Goal: Task Accomplishment & Management: Manage account settings

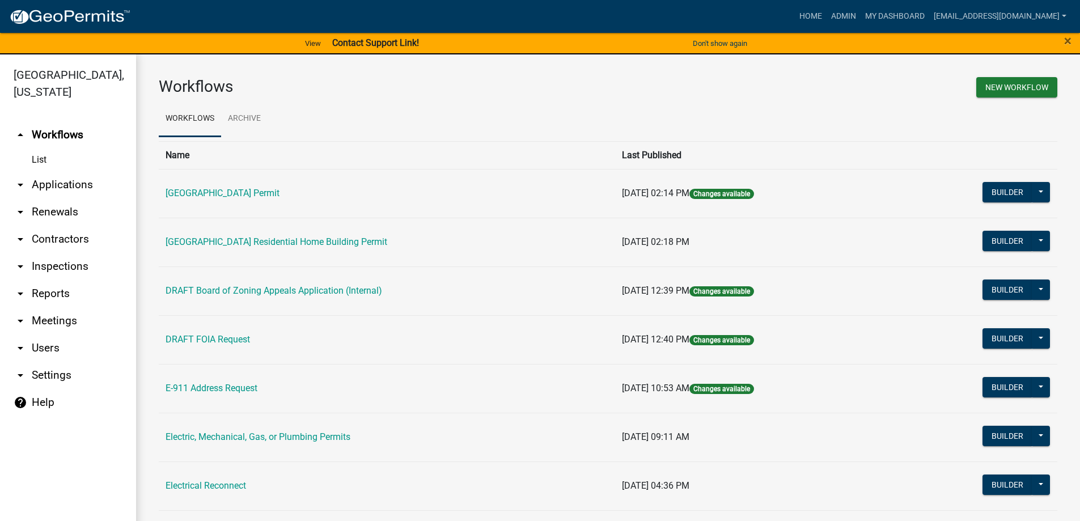
click at [53, 187] on link "arrow_drop_down Applications" at bounding box center [68, 184] width 136 height 27
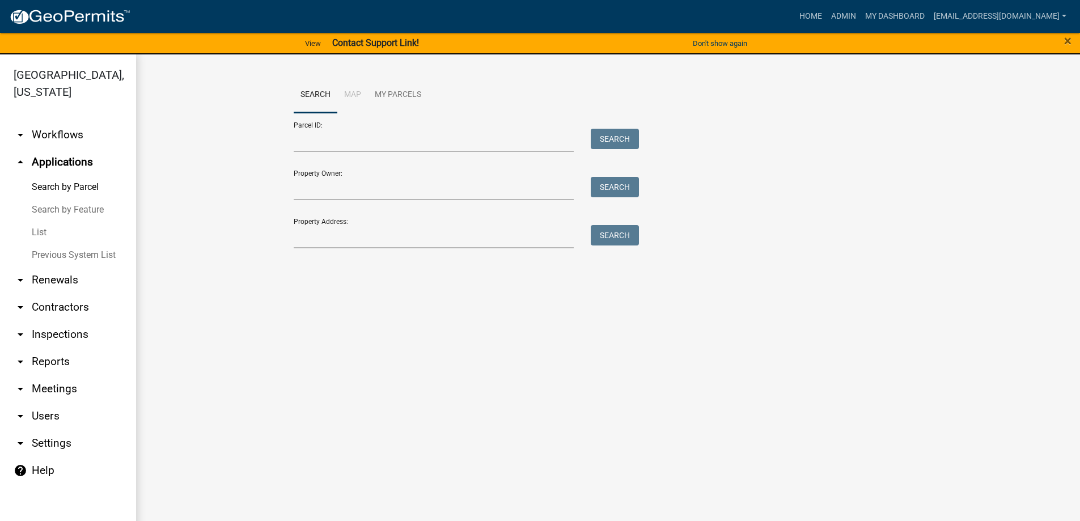
click at [33, 231] on link "List" at bounding box center [68, 232] width 136 height 23
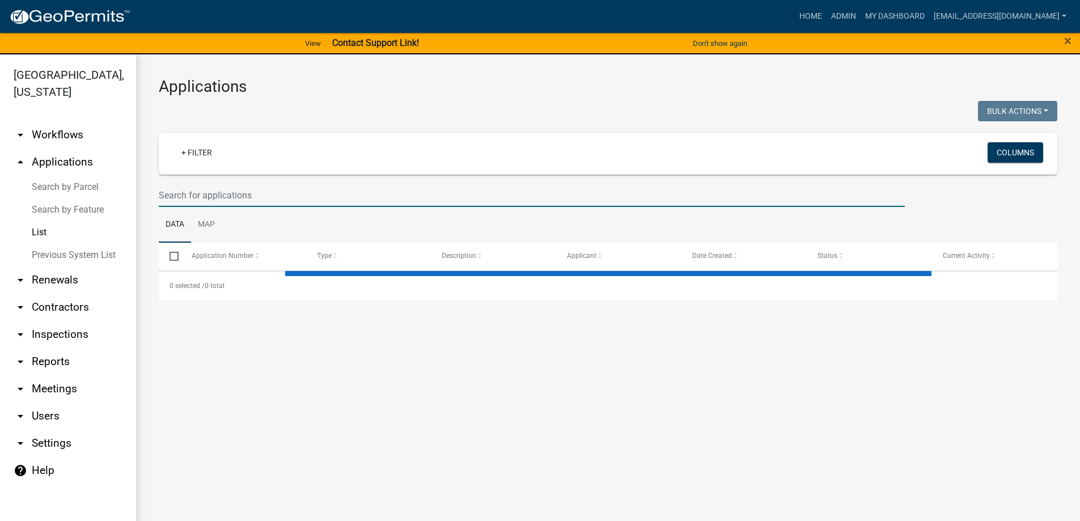
click at [245, 192] on input "text" at bounding box center [532, 195] width 746 height 23
select select "3: 100"
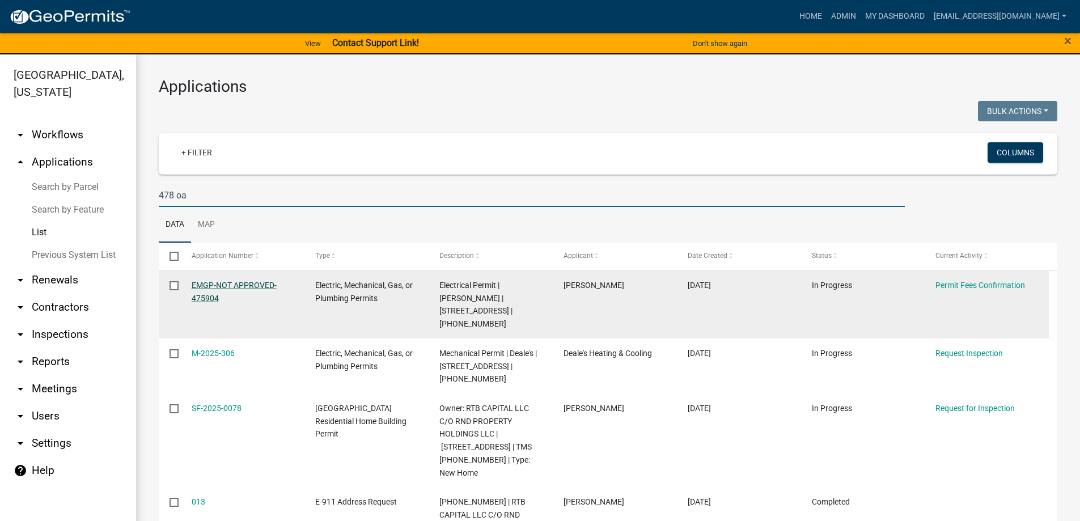
type input "478 oa"
click at [228, 286] on link "EMGP-NOT APPROVED-475904" at bounding box center [234, 292] width 85 height 22
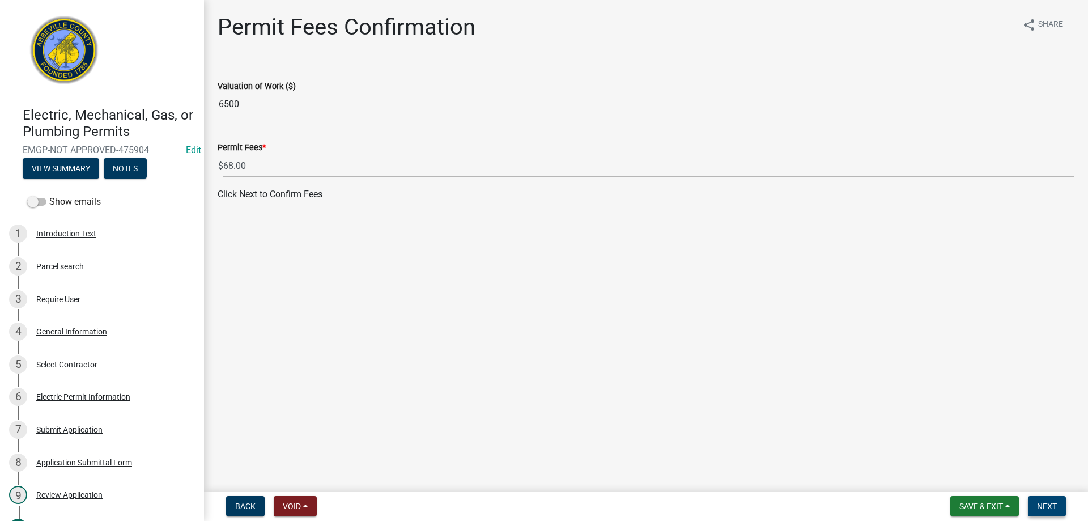
click at [1045, 502] on span "Next" at bounding box center [1047, 506] width 20 height 9
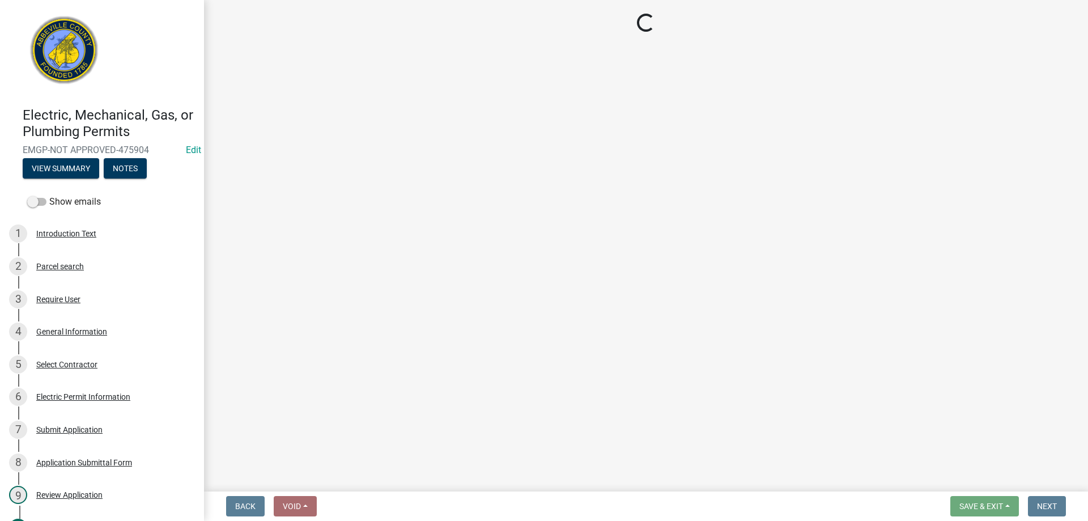
select select "3: 3"
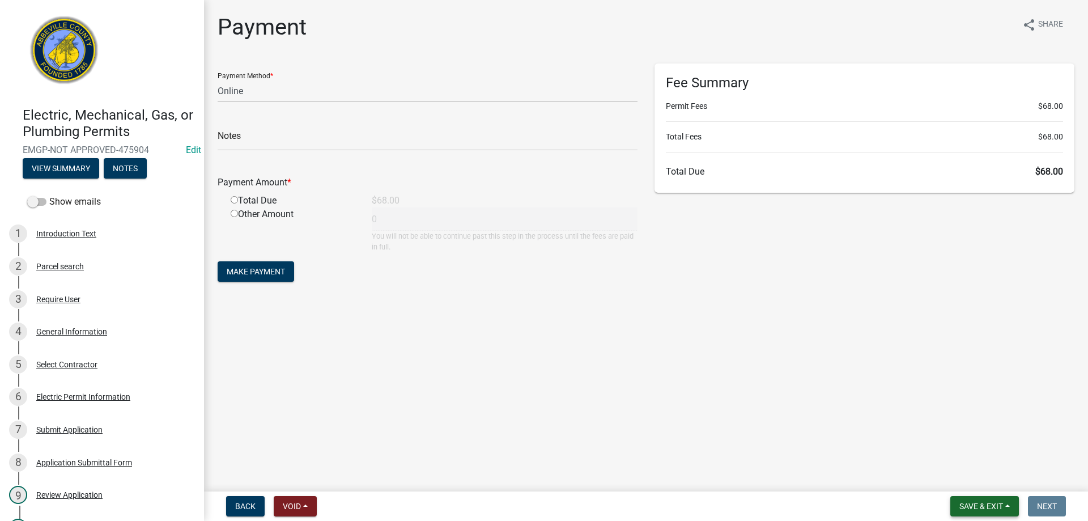
click at [972, 503] on span "Save & Exit" at bounding box center [982, 506] width 44 height 9
click at [955, 473] on button "Save & Exit" at bounding box center [974, 476] width 91 height 27
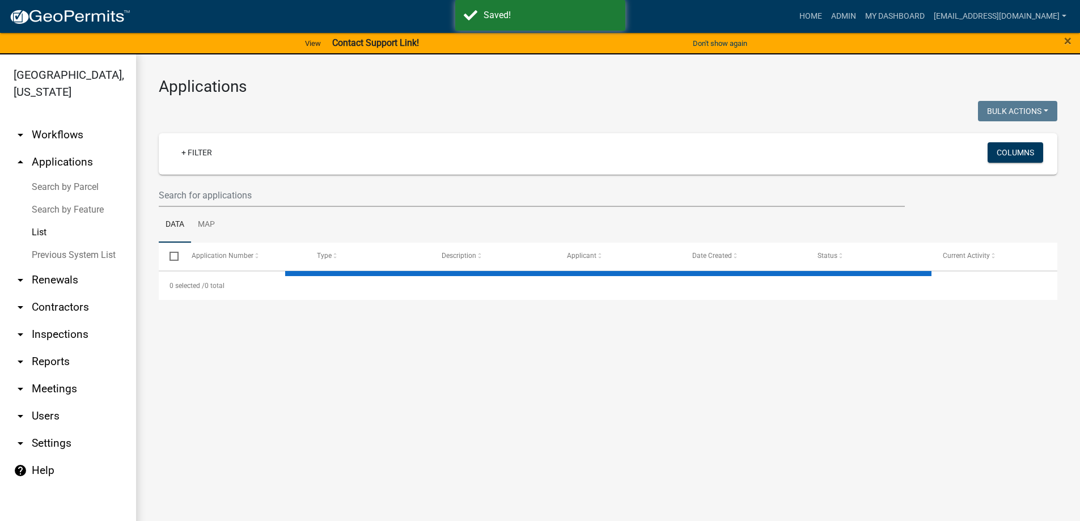
select select "3: 100"
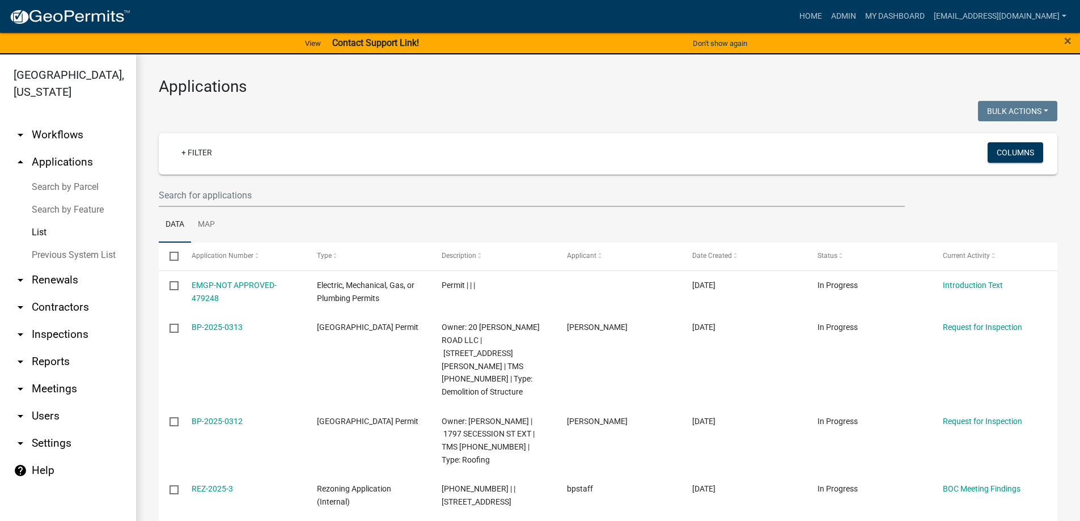
click at [223, 180] on wm-filter-builder "+ Filter Columns" at bounding box center [608, 170] width 899 height 74
click at [226, 196] on input "text" at bounding box center [532, 195] width 746 height 23
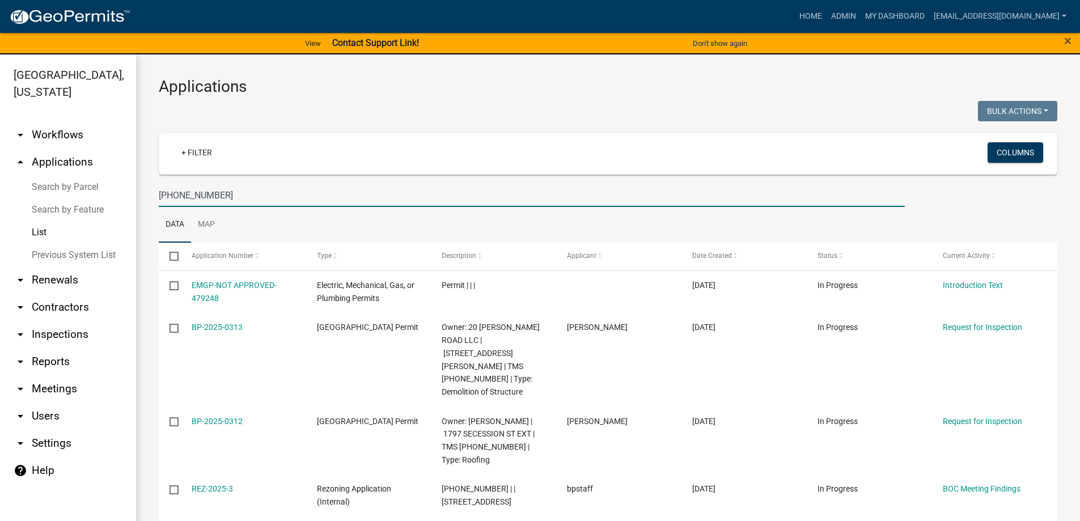
type input "099-00-00-119"
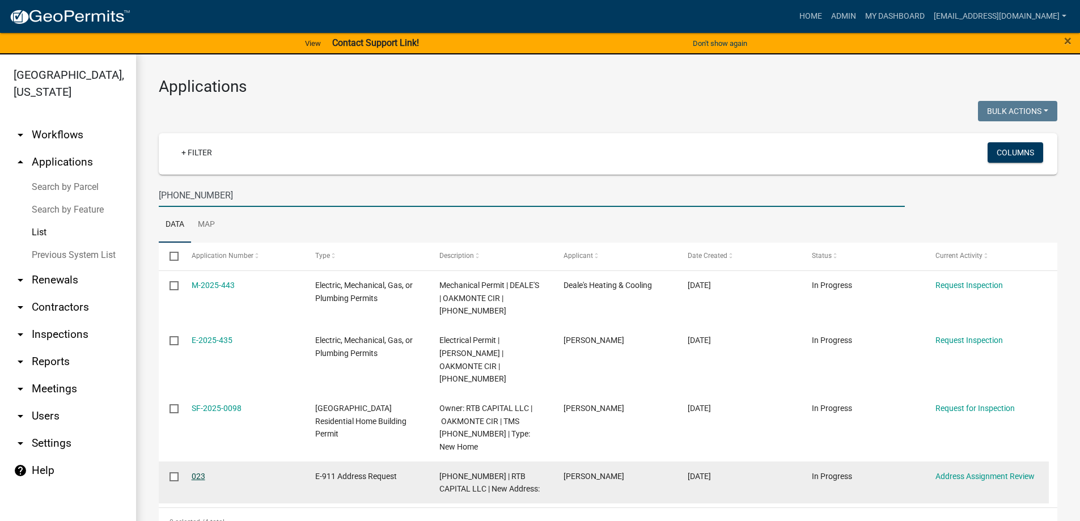
click at [202, 472] on link "023" at bounding box center [199, 476] width 14 height 9
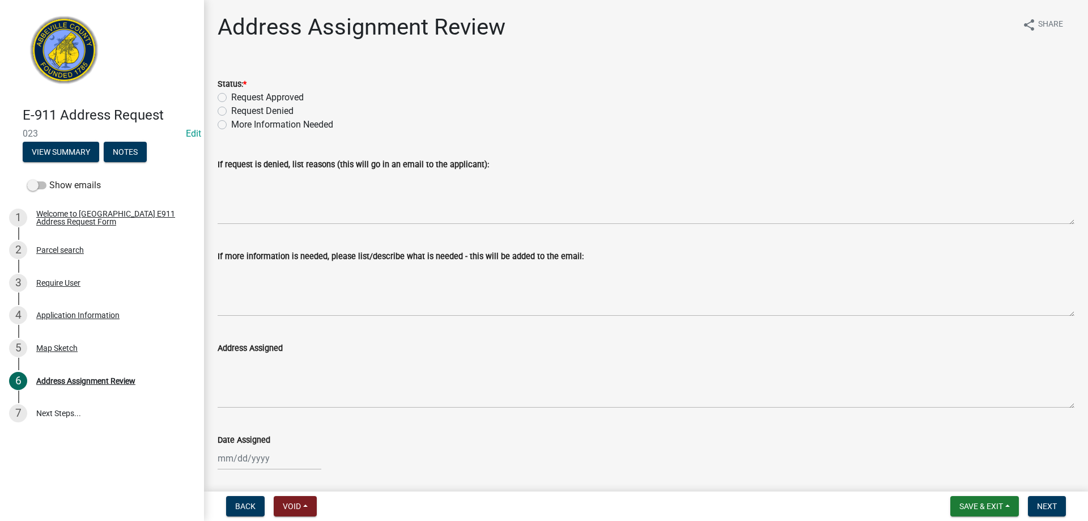
click at [231, 99] on label "Request Approved" at bounding box center [267, 98] width 73 height 14
click at [231, 98] on input "Request Approved" at bounding box center [234, 94] width 7 height 7
radio input "true"
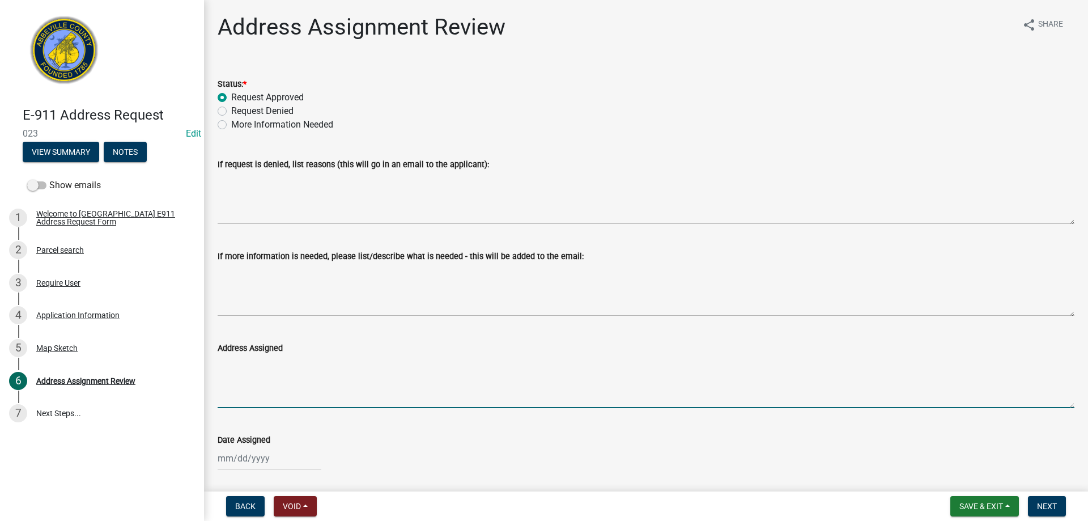
click at [235, 384] on textarea "Address Assigned" at bounding box center [646, 381] width 857 height 53
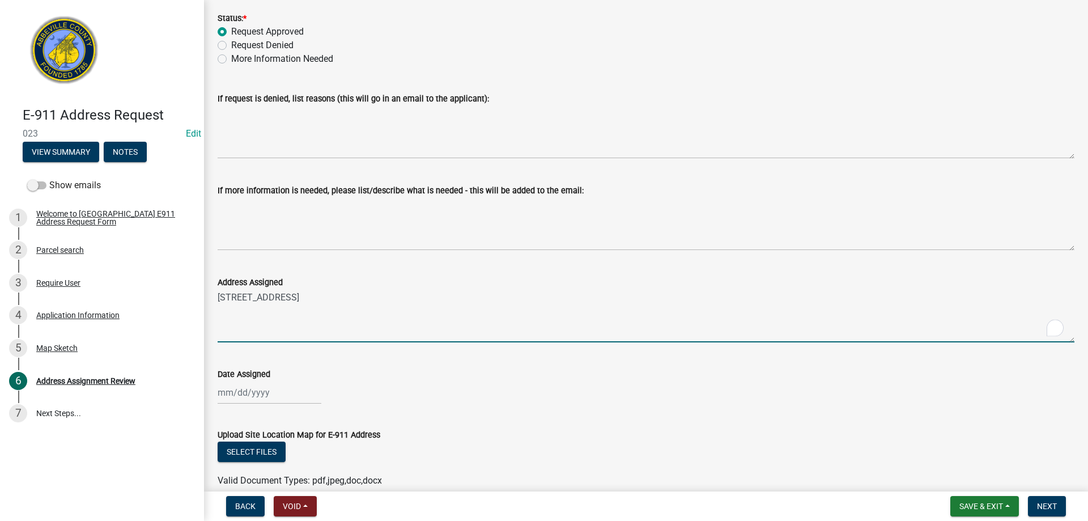
scroll to position [113, 0]
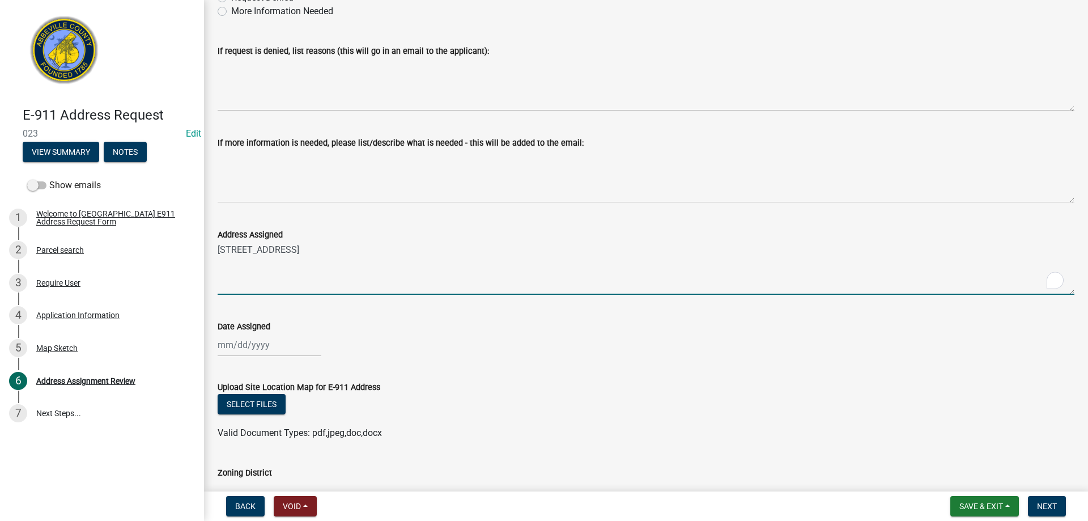
type textarea "505 Oakmonte Cir., Greenwood, SC 29646"
click at [226, 350] on div at bounding box center [270, 344] width 104 height 23
select select "9"
select select "2025"
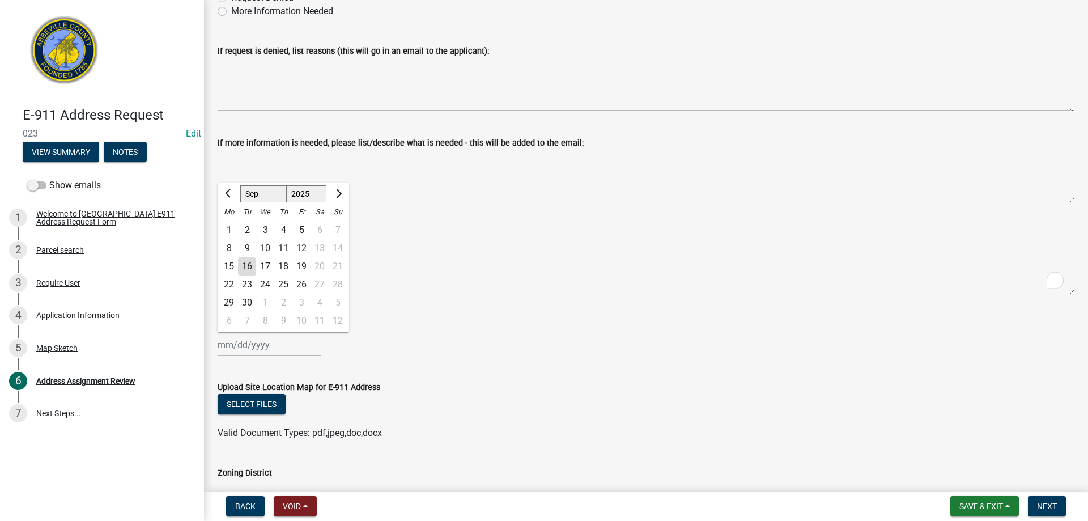
click at [242, 269] on div "16" at bounding box center [247, 266] width 18 height 18
type input "09/16/2025"
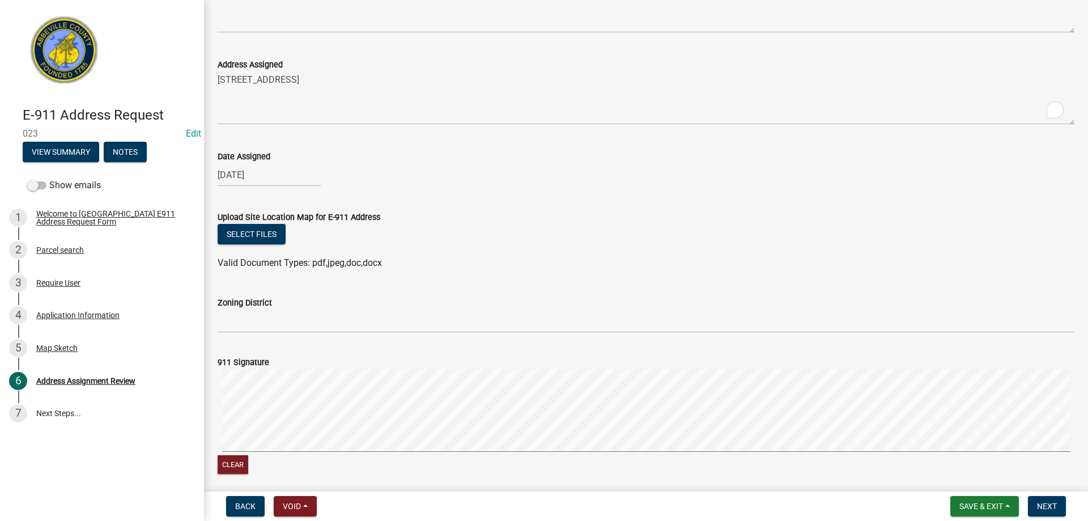
scroll to position [328, 0]
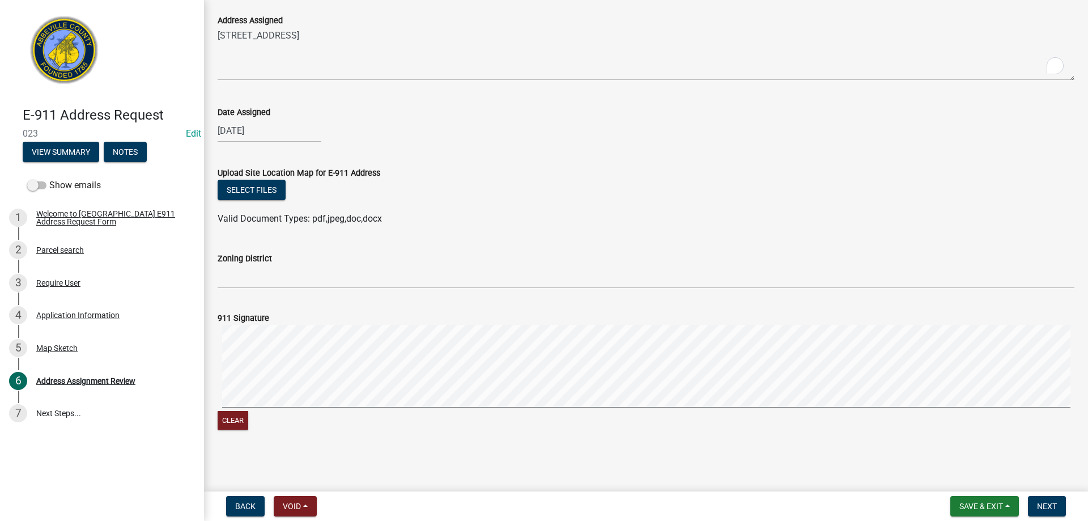
click at [1018, 492] on nav "Back Void Withdraw Lock Expire Void Save & Exit Save Save & Exit Next" at bounding box center [646, 506] width 884 height 29
click at [1042, 498] on button "Next" at bounding box center [1047, 506] width 38 height 20
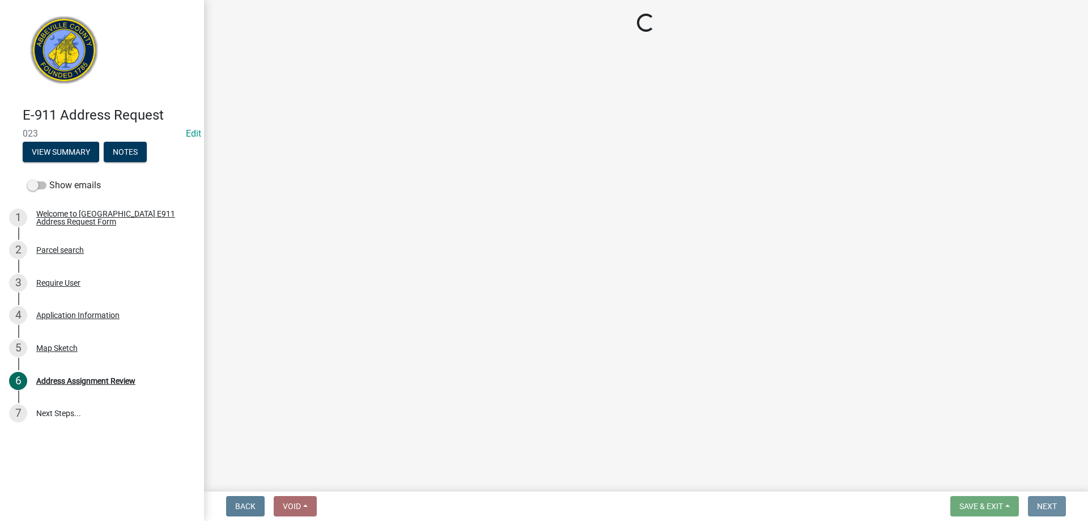
scroll to position [0, 0]
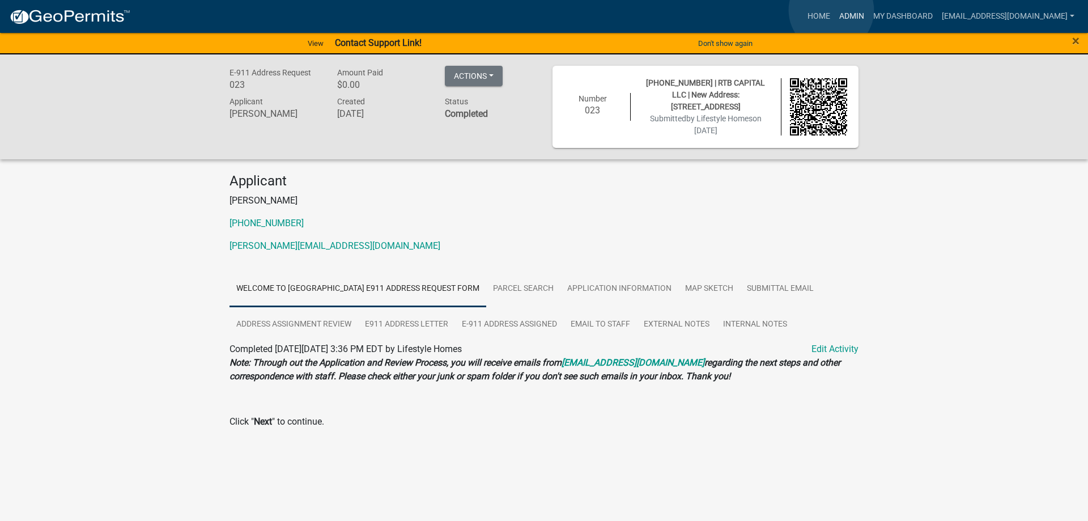
click at [835, 10] on link "Admin" at bounding box center [852, 17] width 34 height 22
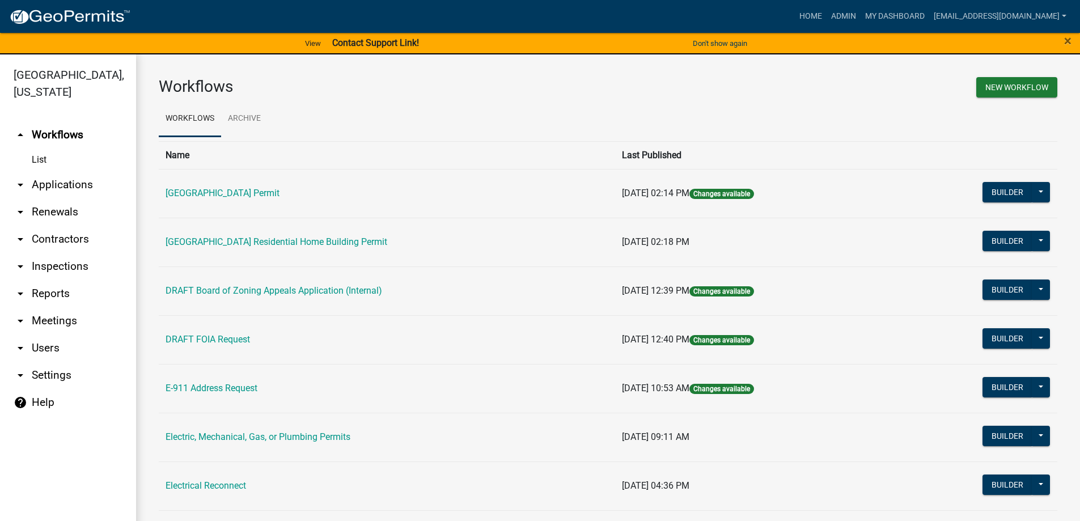
click at [39, 188] on link "arrow_drop_down Applications" at bounding box center [68, 184] width 136 height 27
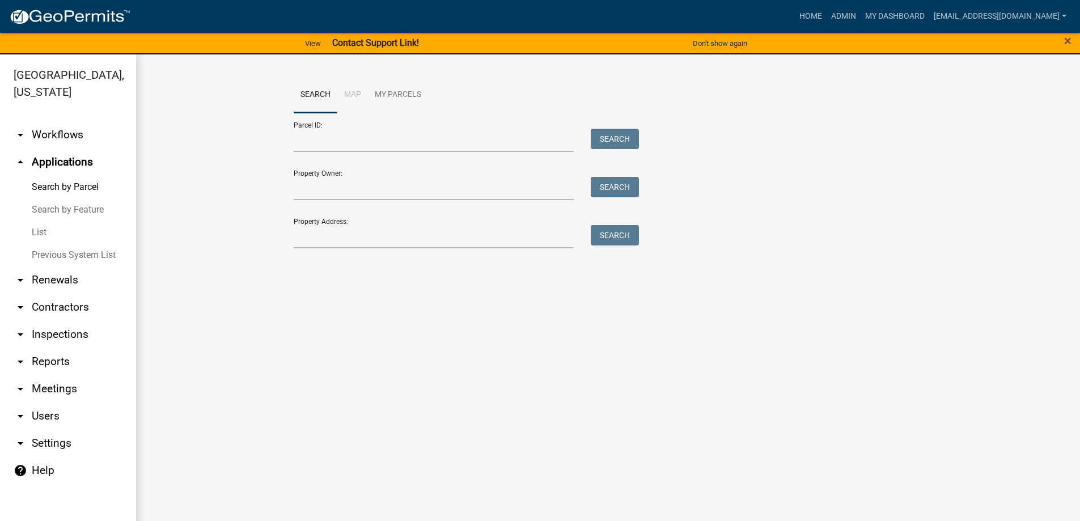
click at [50, 235] on link "List" at bounding box center [68, 232] width 136 height 23
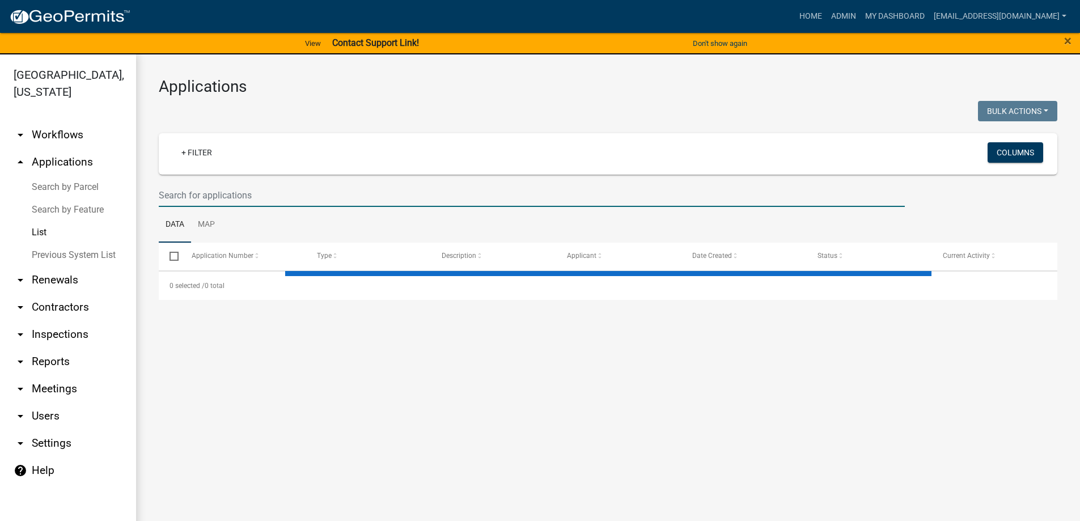
click at [185, 201] on input "text" at bounding box center [532, 195] width 746 height 23
select select "3: 100"
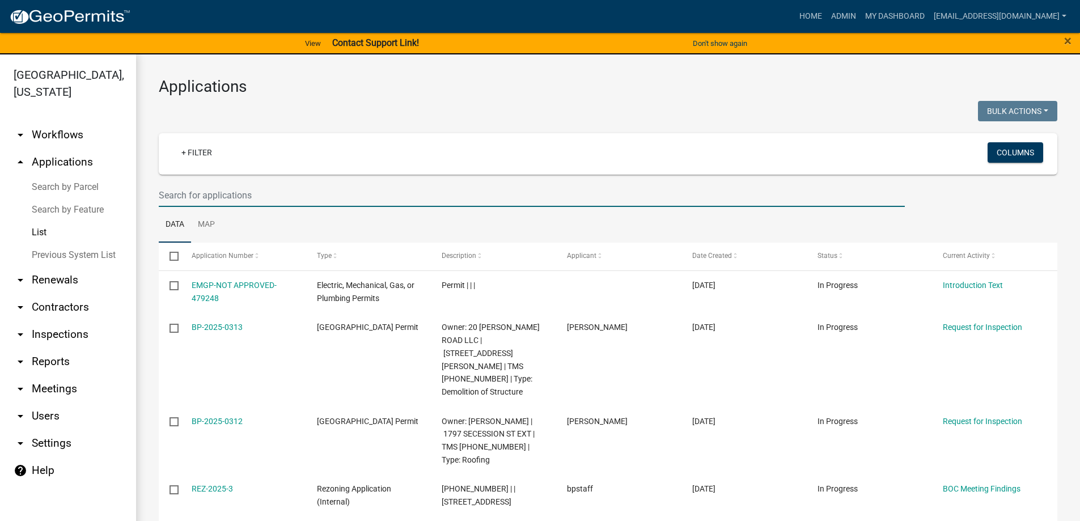
click at [288, 190] on input "text" at bounding box center [532, 195] width 746 height 23
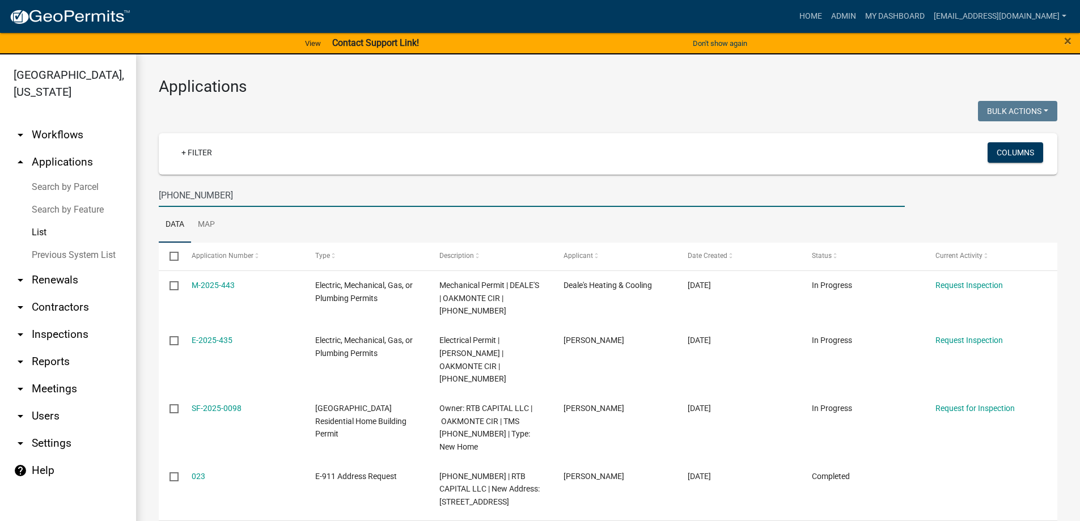
click at [243, 197] on input "099-00-00-119" at bounding box center [532, 195] width 746 height 23
drag, startPoint x: 229, startPoint y: 196, endPoint x: 201, endPoint y: 191, distance: 28.2
click at [201, 191] on input "099-00-00-119" at bounding box center [532, 195] width 746 height 23
drag, startPoint x: 227, startPoint y: 196, endPoint x: 134, endPoint y: 186, distance: 94.1
click at [134, 186] on div "Abbeville County, South Carolina arrow_drop_down Workflows List arrow_drop_up A…" at bounding box center [540, 294] width 1080 height 480
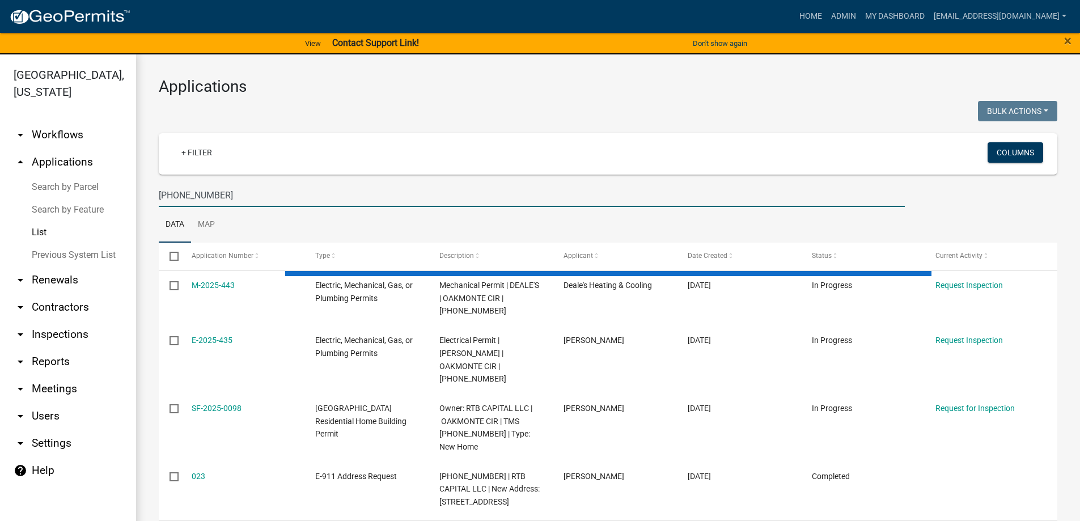
type input "099-00-00-119"
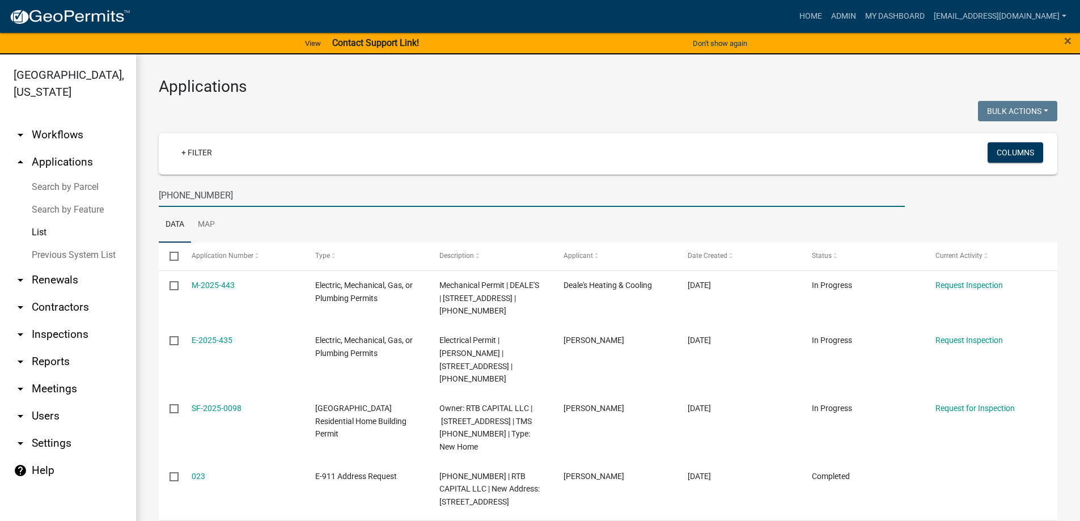
drag, startPoint x: 222, startPoint y: 196, endPoint x: 35, endPoint y: 188, distance: 186.7
click at [100, 183] on div "Abbeville County, South Carolina arrow_drop_down Workflows List arrow_drop_up A…" at bounding box center [540, 294] width 1080 height 480
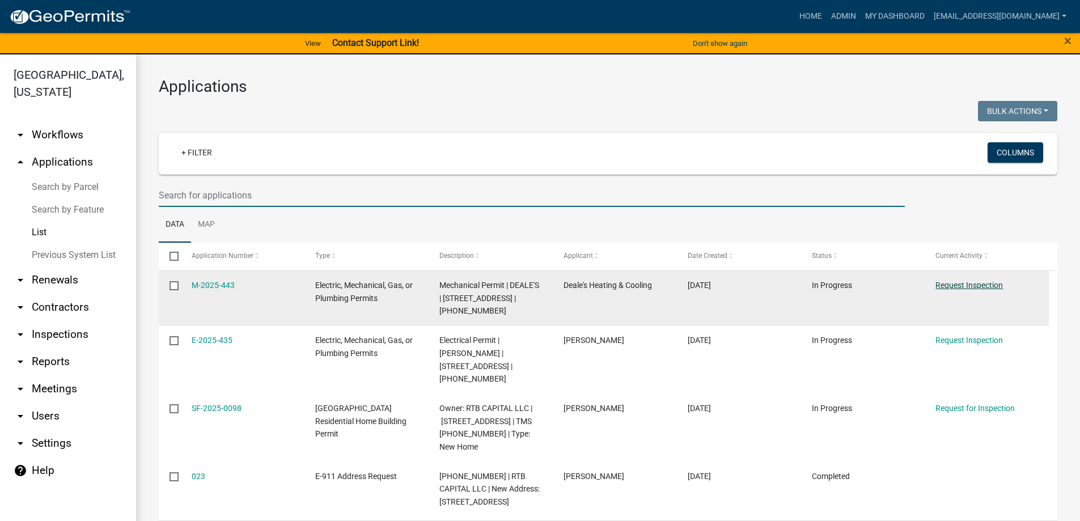
select select "3: 100"
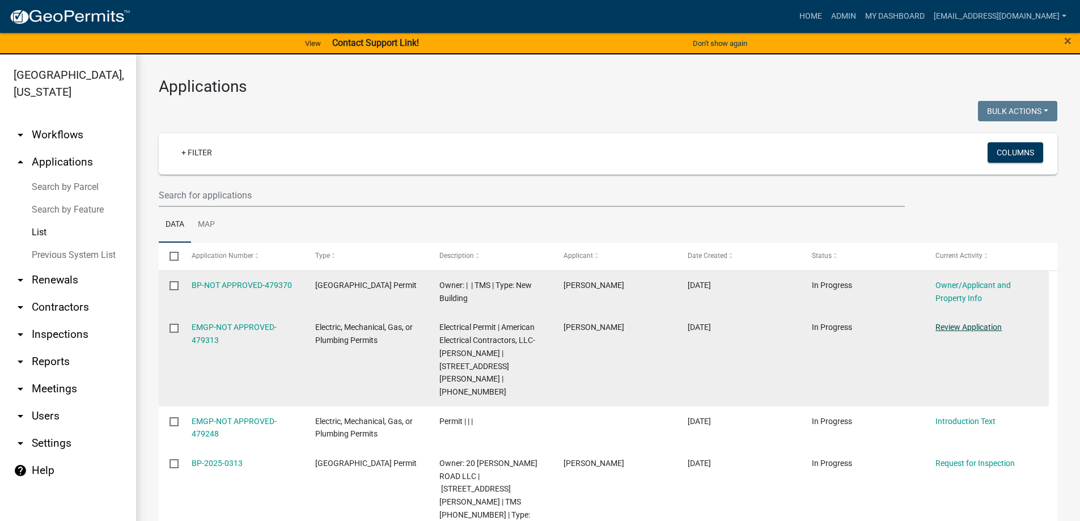
click at [948, 326] on link "Review Application" at bounding box center [968, 327] width 66 height 9
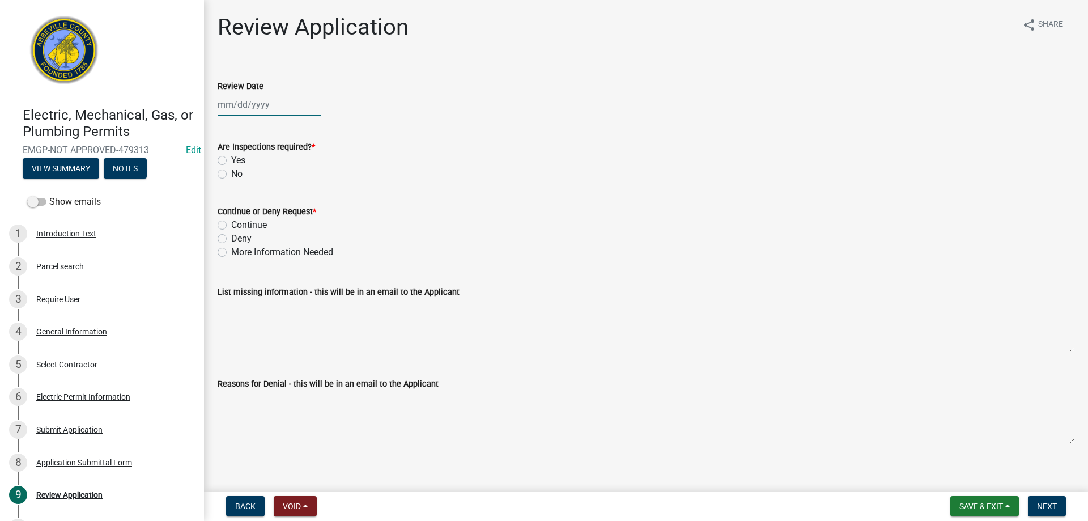
click at [234, 109] on div at bounding box center [270, 104] width 104 height 23
type input "09/02/2025"
click at [242, 105] on div "09/02/2025" at bounding box center [270, 104] width 104 height 23
select select "9"
select select "2025"
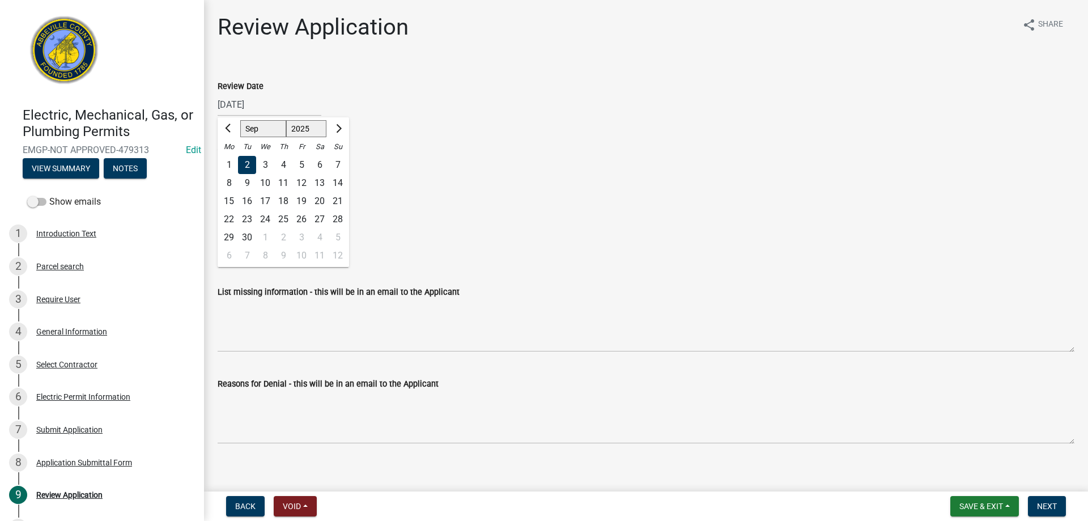
click at [245, 202] on div "16" at bounding box center [247, 201] width 18 height 18
type input "09/16/2025"
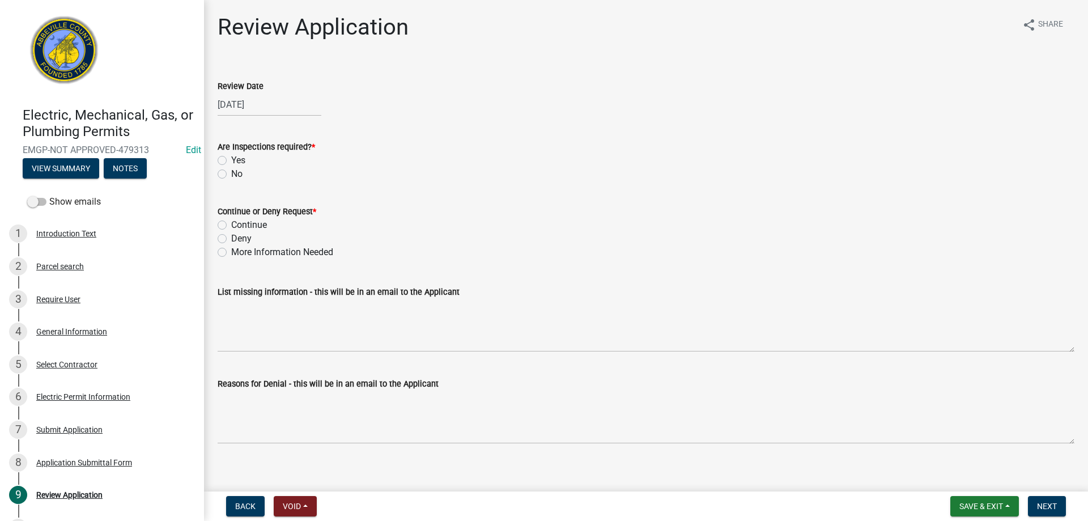
click at [231, 159] on label "Yes" at bounding box center [238, 161] width 14 height 14
click at [231, 159] on input "Yes" at bounding box center [234, 157] width 7 height 7
radio input "true"
click at [231, 222] on label "Continue" at bounding box center [249, 225] width 36 height 14
click at [231, 222] on input "Continue" at bounding box center [234, 221] width 7 height 7
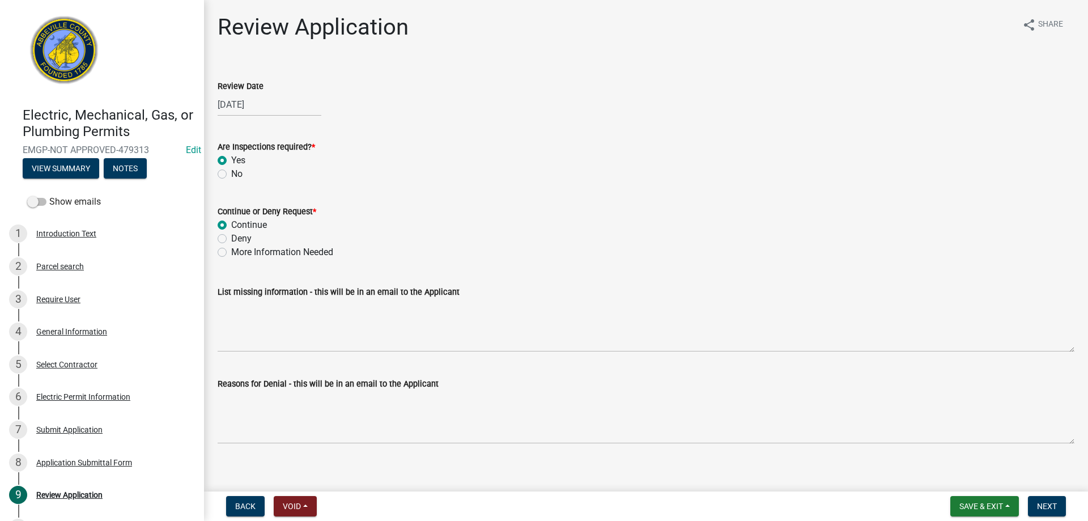
radio input "true"
click at [1033, 501] on button "Next" at bounding box center [1047, 506] width 38 height 20
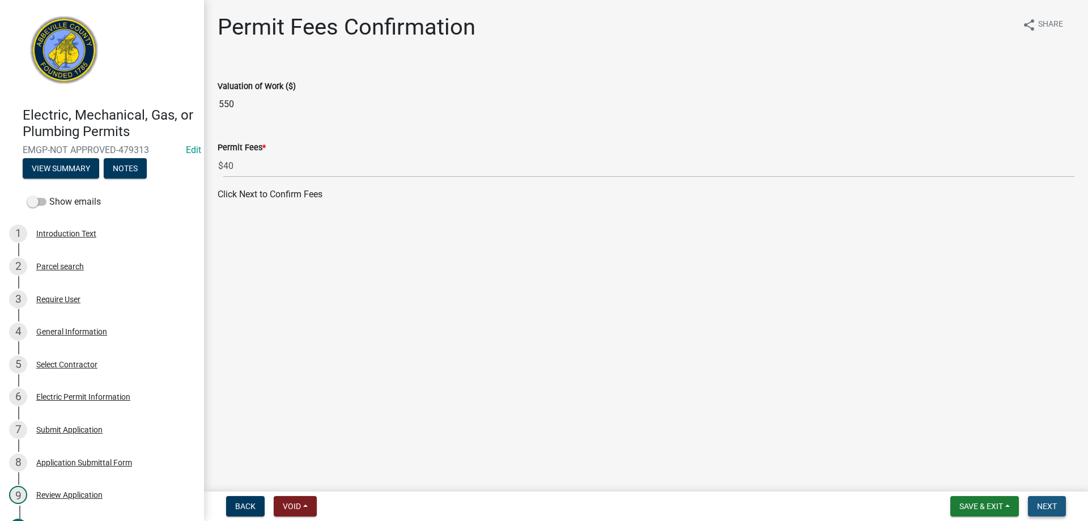
click at [1048, 507] on span "Next" at bounding box center [1047, 506] width 20 height 9
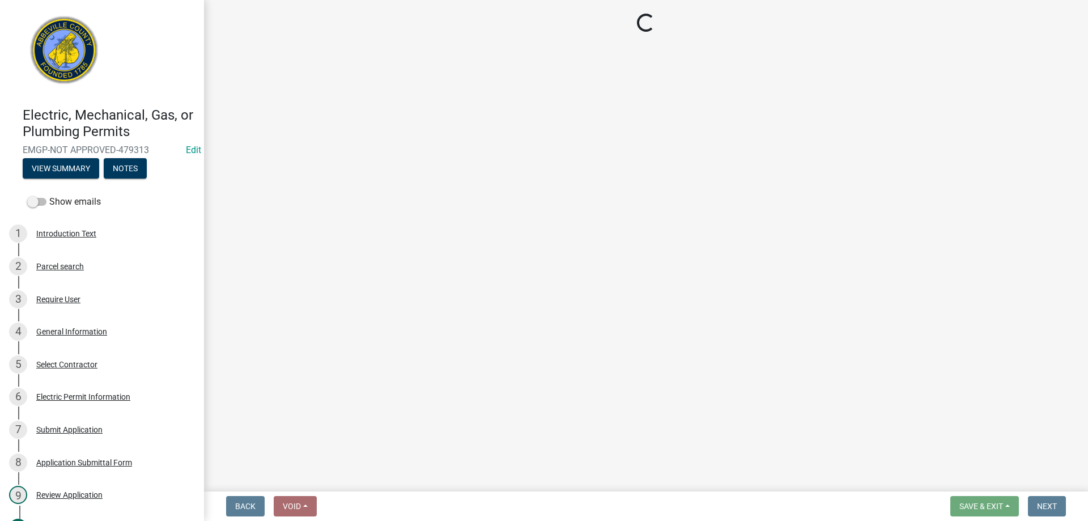
select select "3: 3"
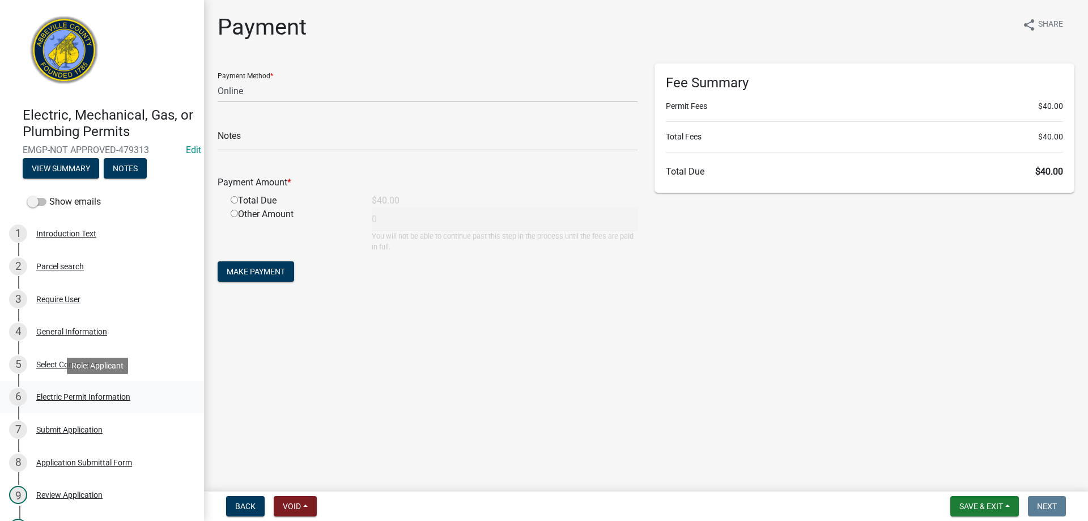
click at [62, 383] on link "6 Electric Permit Information" at bounding box center [102, 397] width 204 height 33
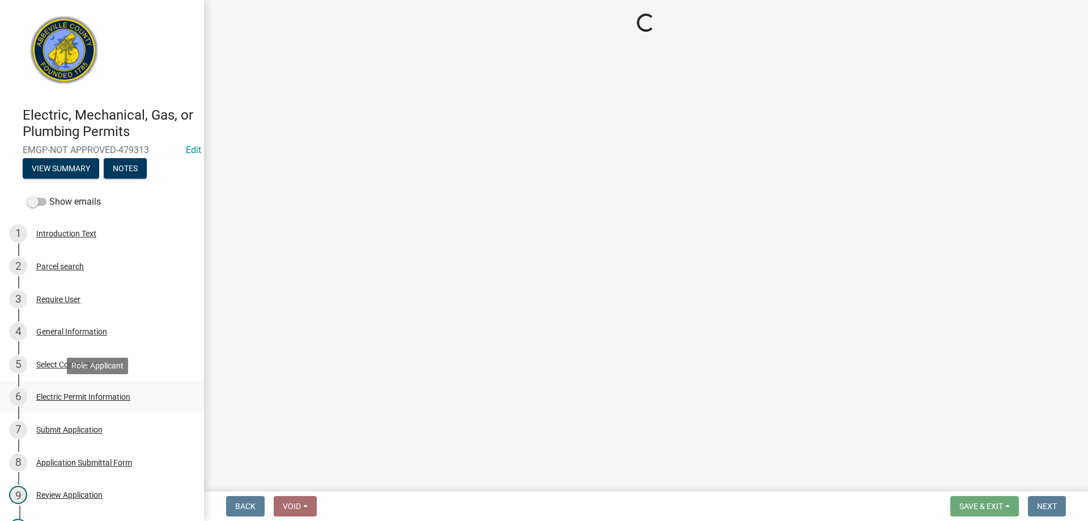
click at [62, 396] on div "Electric Permit Information" at bounding box center [83, 397] width 94 height 8
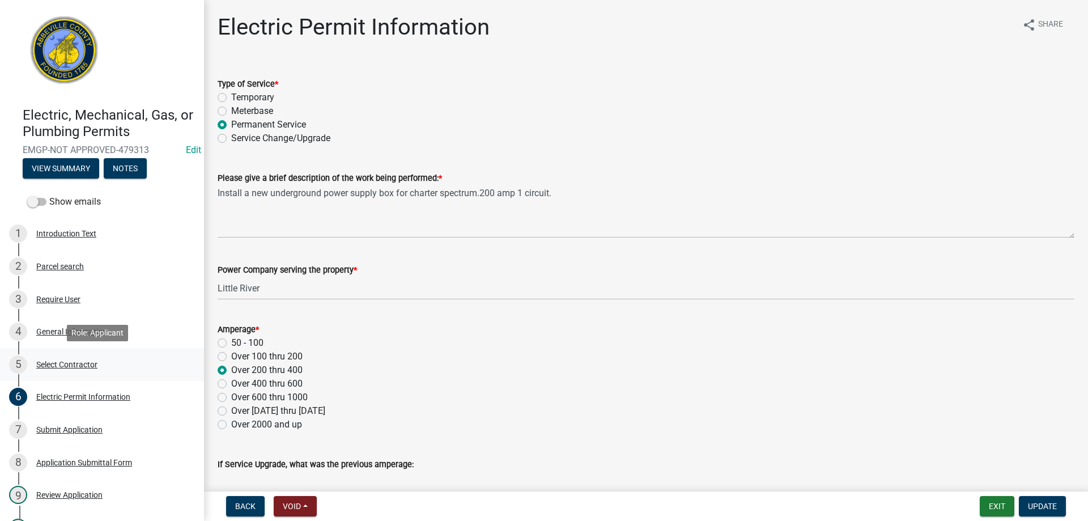
click at [56, 366] on div "Select Contractor" at bounding box center [66, 365] width 61 height 8
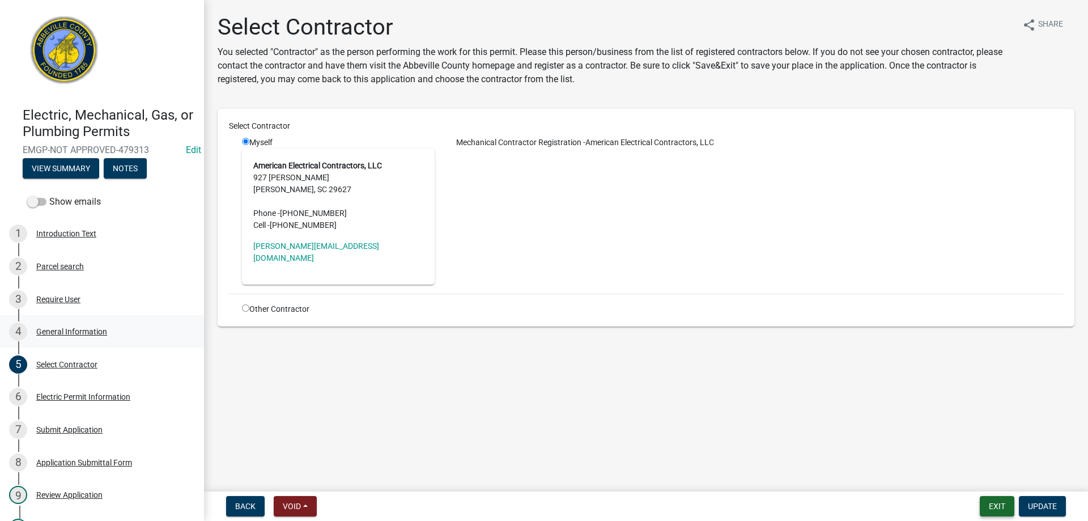
drag, startPoint x: 1003, startPoint y: 507, endPoint x: 38, endPoint y: 344, distance: 979.1
click at [58, 346] on wm-app "Electric, Mechanical, Gas, or Plumbing Permits EMGP-NOT APPROVED-479313 Edit Vi…" at bounding box center [544, 260] width 1088 height 521
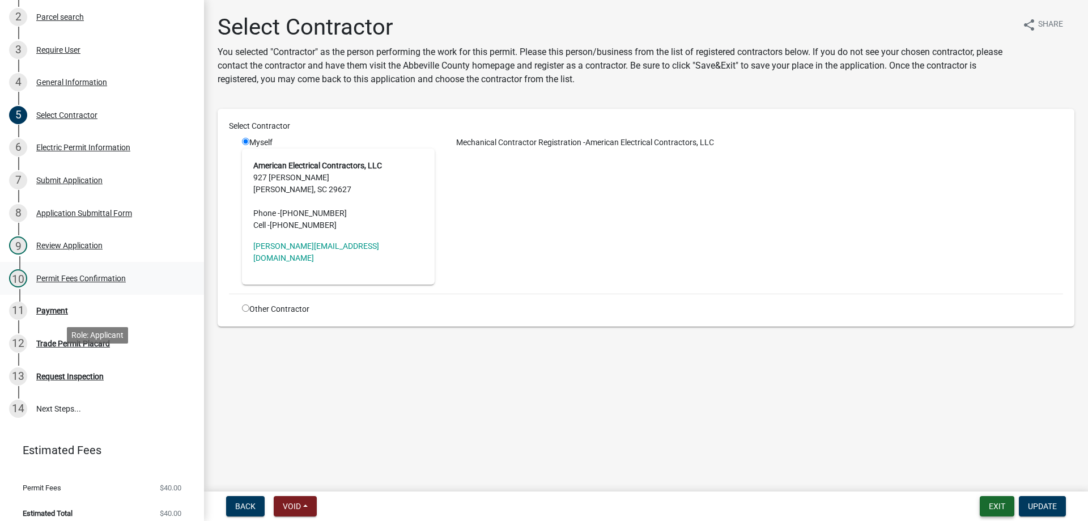
scroll to position [259, 0]
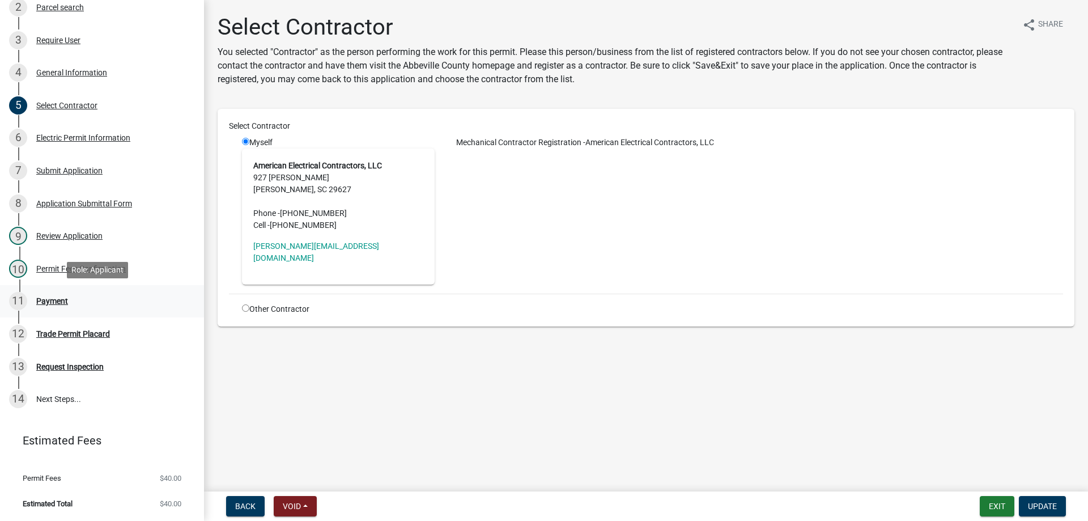
click at [50, 304] on div "Payment" at bounding box center [52, 301] width 32 height 8
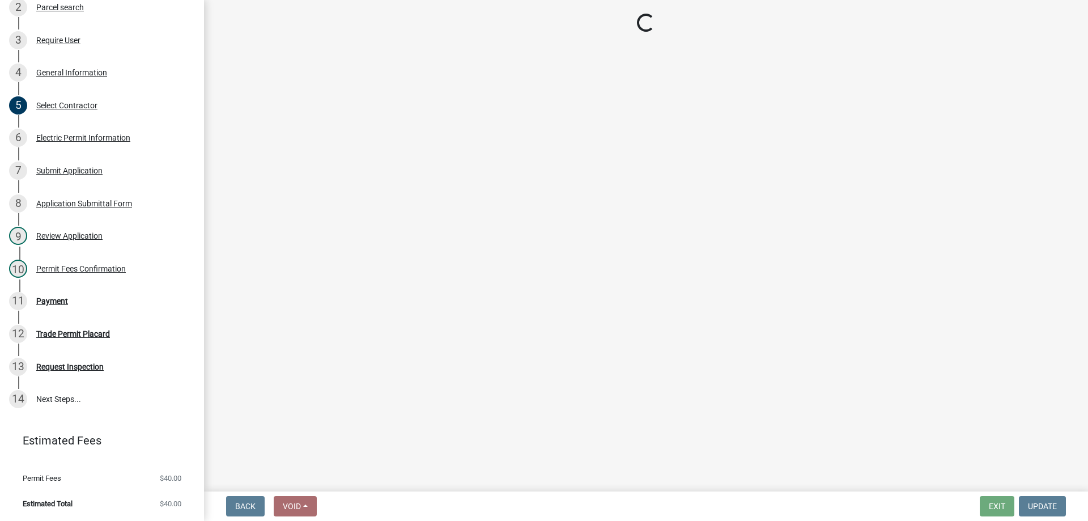
select select "3: 3"
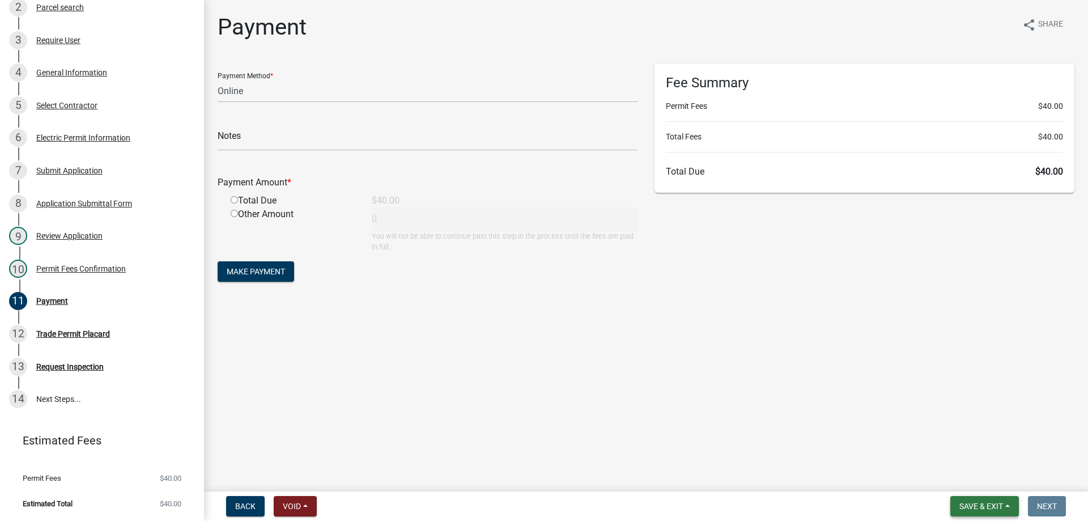
click at [982, 509] on span "Save & Exit" at bounding box center [982, 506] width 44 height 9
click at [981, 477] on button "Save & Exit" at bounding box center [974, 476] width 91 height 27
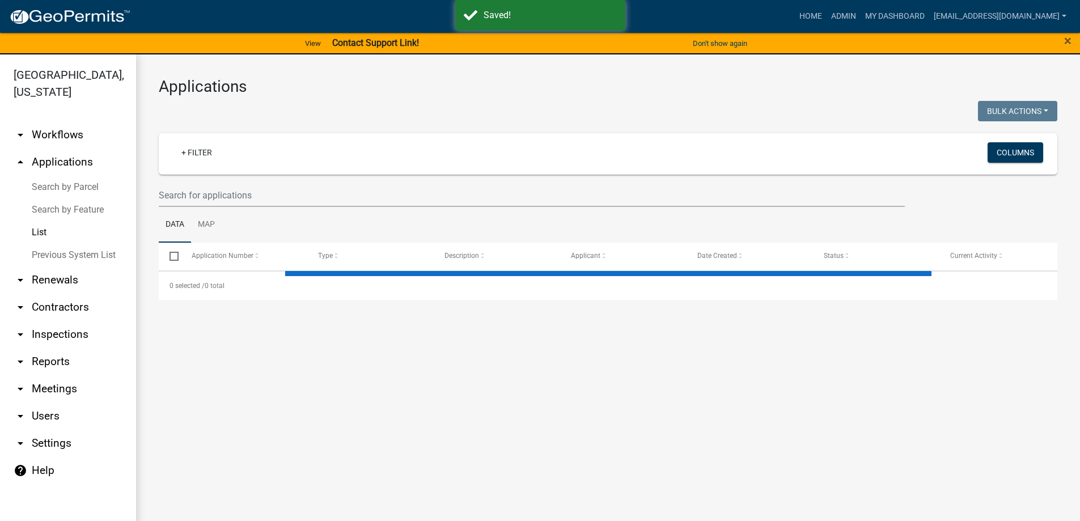
select select "3: 100"
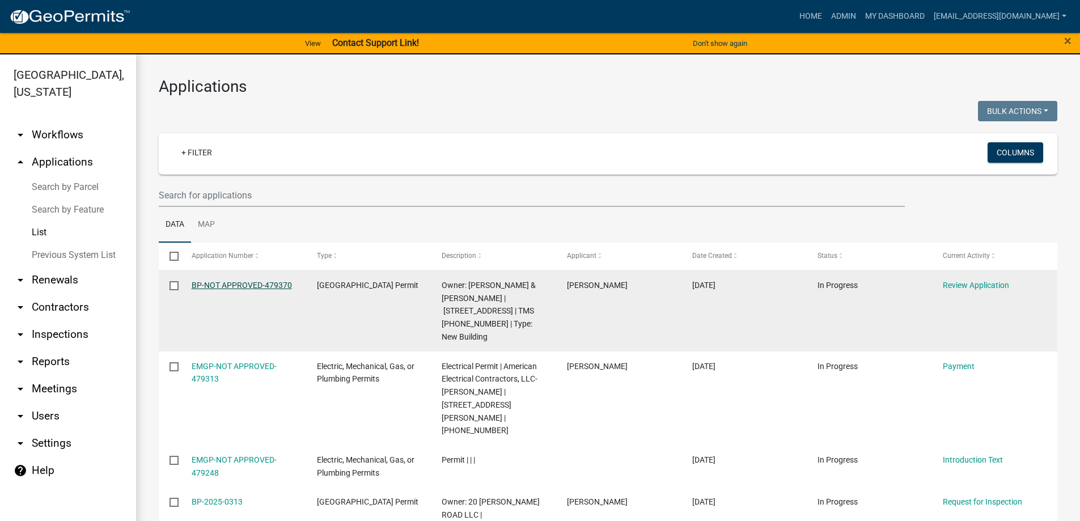
click at [207, 283] on link "BP-NOT APPROVED-479370" at bounding box center [242, 285] width 100 height 9
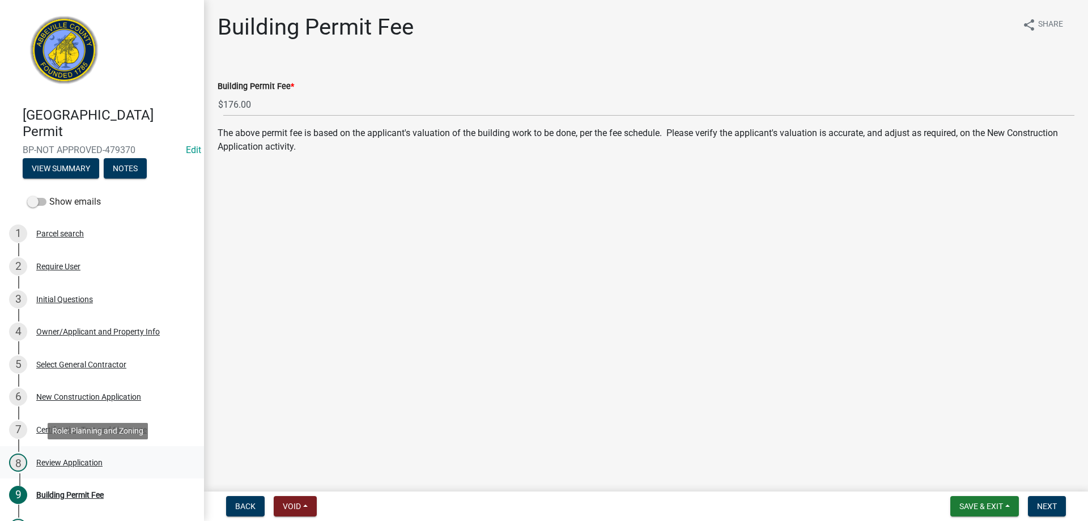
click at [67, 461] on div "Review Application" at bounding box center [69, 463] width 66 height 8
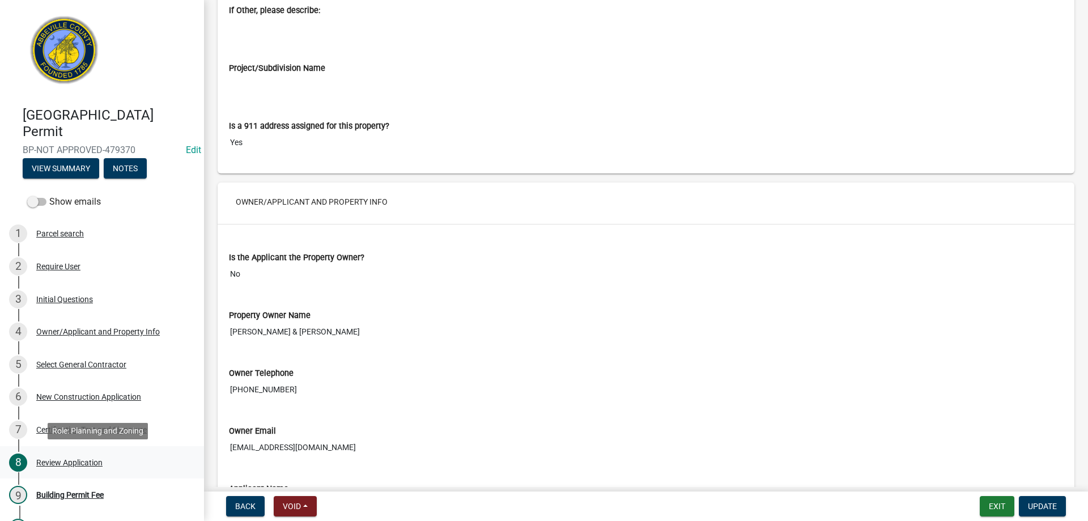
scroll to position [907, 0]
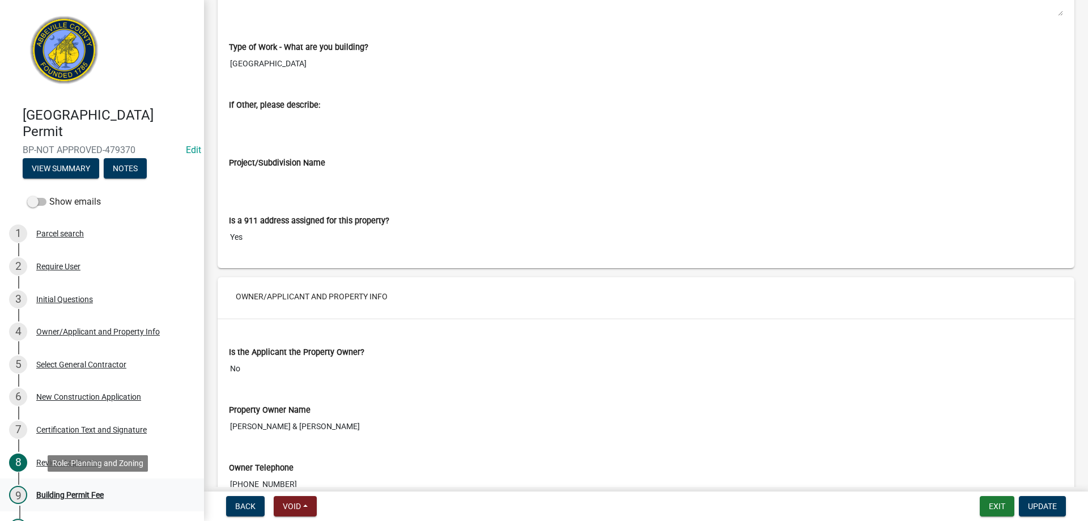
click at [59, 485] on link "9 Building Permit Fee" at bounding box center [102, 494] width 204 height 33
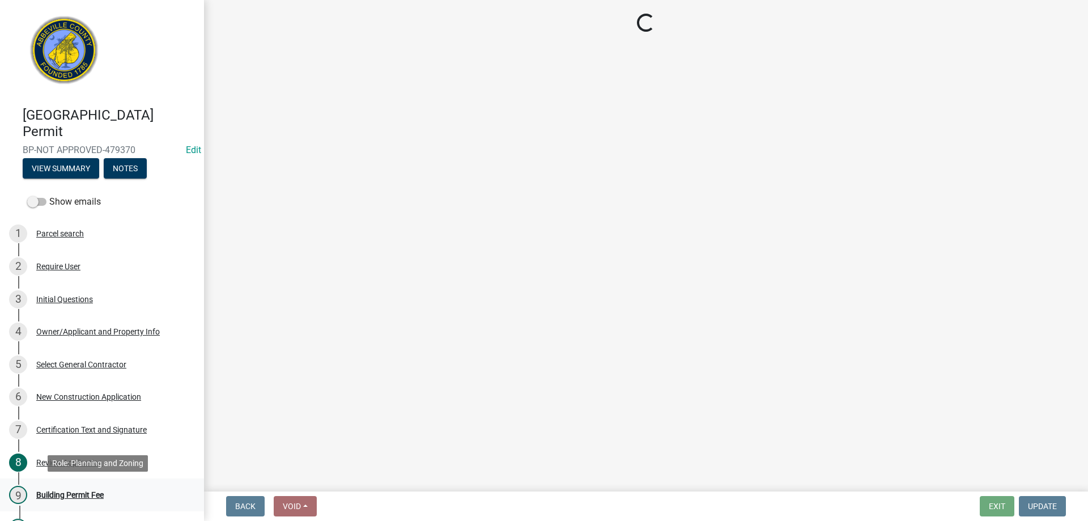
scroll to position [0, 0]
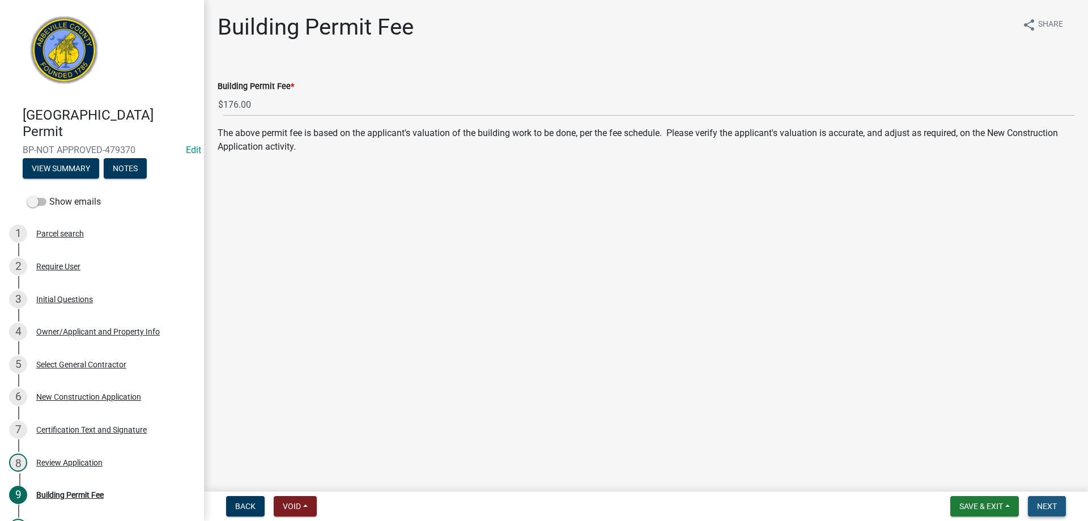
click at [1057, 509] on span "Next" at bounding box center [1047, 506] width 20 height 9
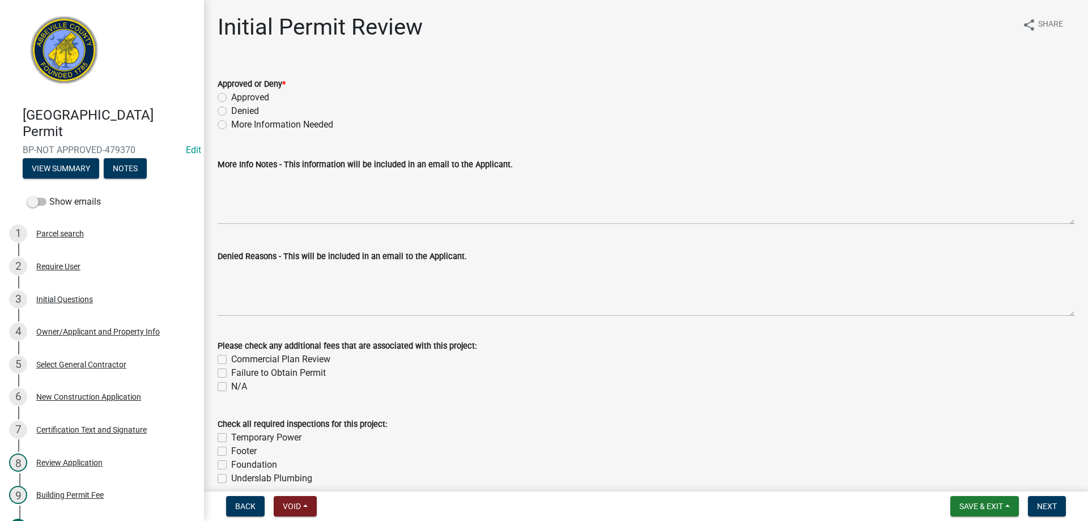
click at [231, 96] on label "Approved" at bounding box center [250, 98] width 38 height 14
click at [231, 96] on input "Approved" at bounding box center [234, 94] width 7 height 7
radio input "true"
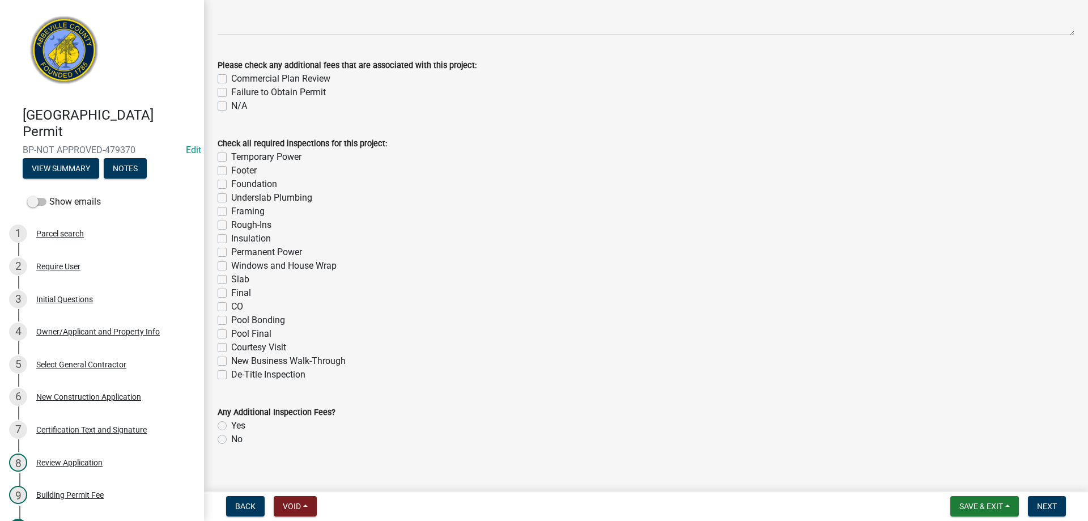
scroll to position [283, 0]
click at [1032, 507] on button "Next" at bounding box center [1047, 506] width 38 height 20
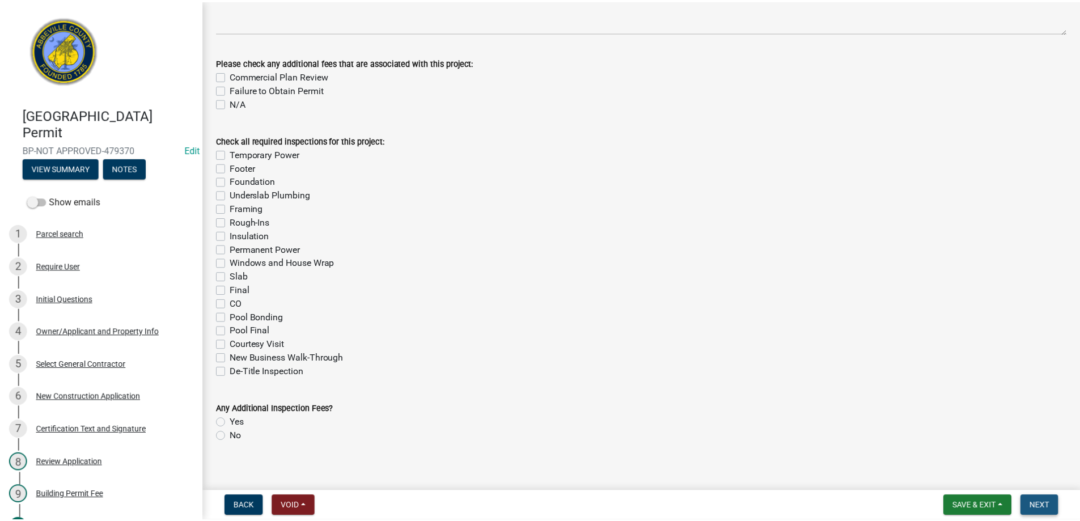
scroll to position [0, 0]
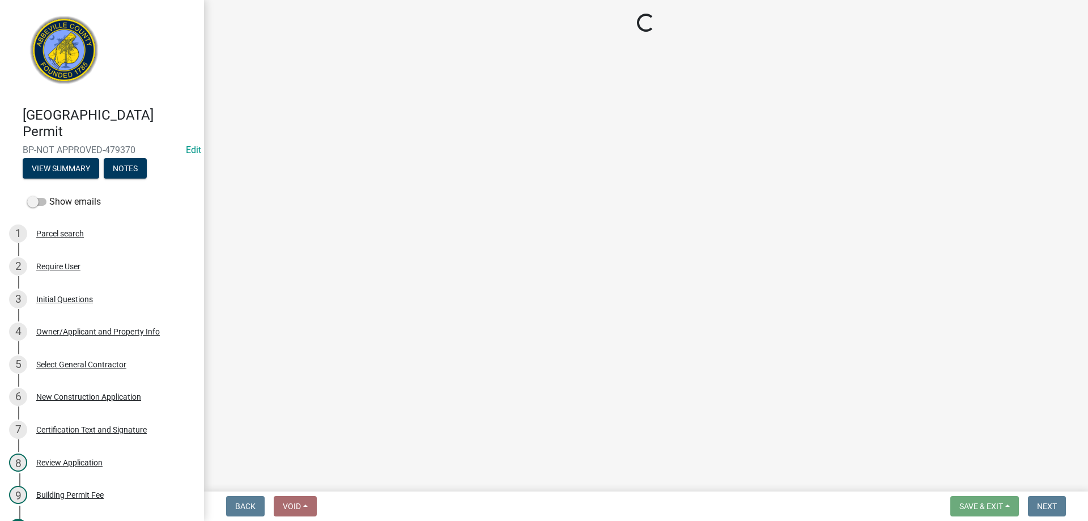
select select "3: 3"
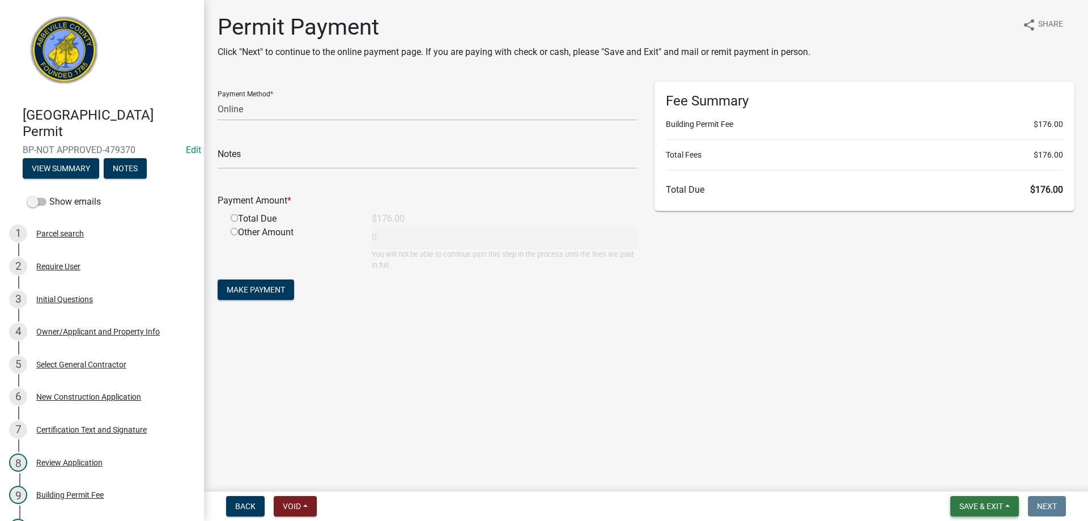
click at [961, 506] on span "Save & Exit" at bounding box center [982, 506] width 44 height 9
click at [964, 478] on button "Save & Exit" at bounding box center [974, 476] width 91 height 27
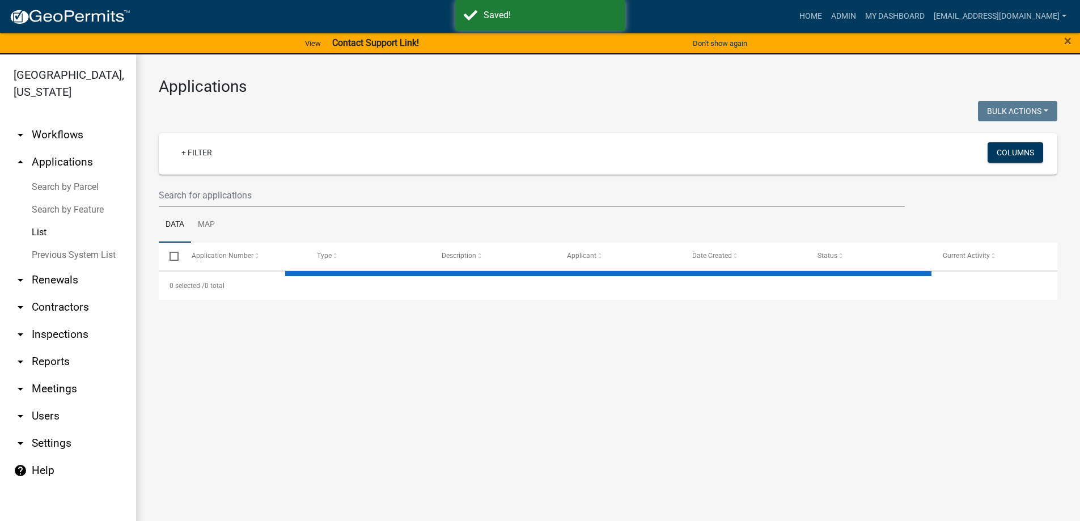
select select "3: 100"
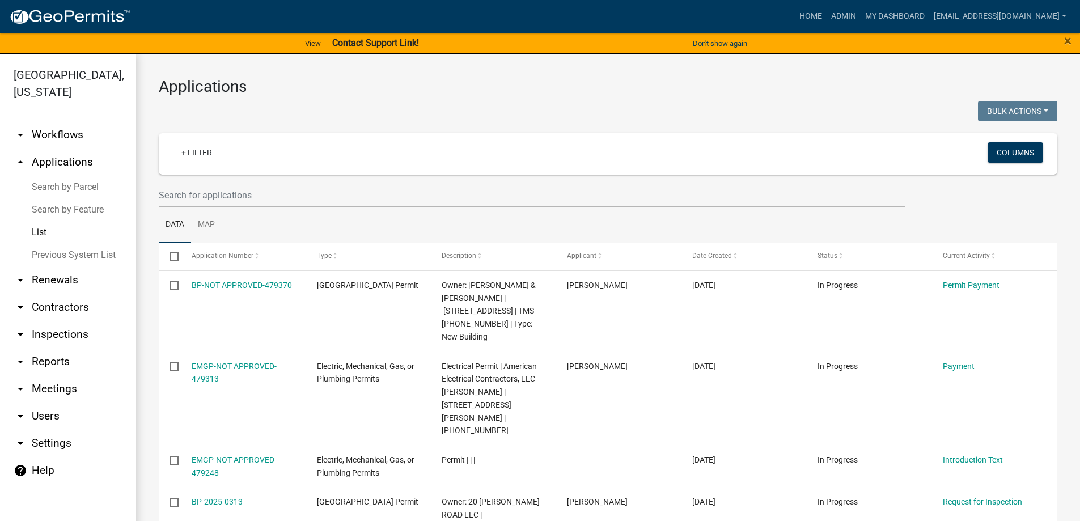
click at [50, 359] on link "arrow_drop_down Reports" at bounding box center [68, 361] width 136 height 27
click at [0, 0] on link "Data Export" at bounding box center [0, 0] width 0 height 0
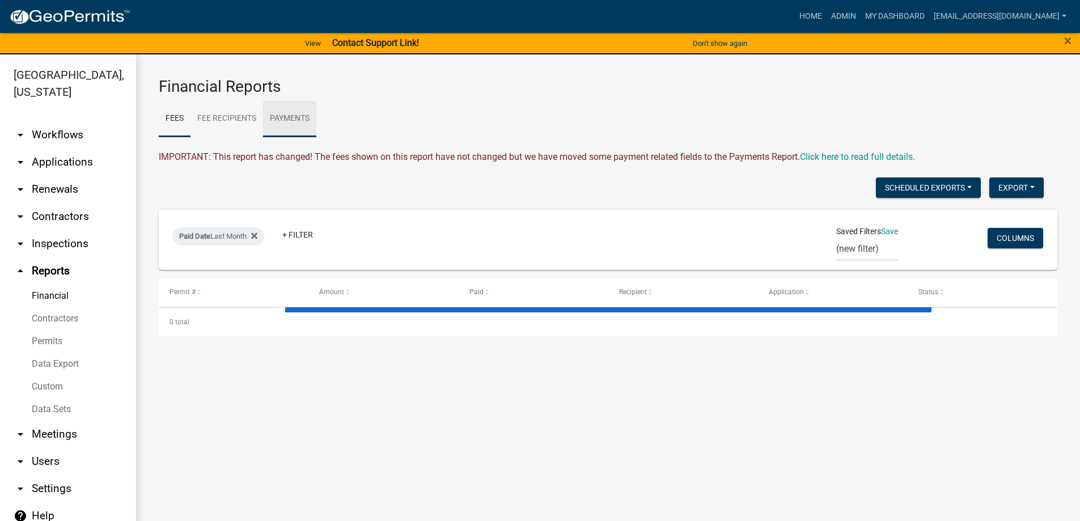
click at [279, 125] on link "Payments" at bounding box center [289, 119] width 53 height 36
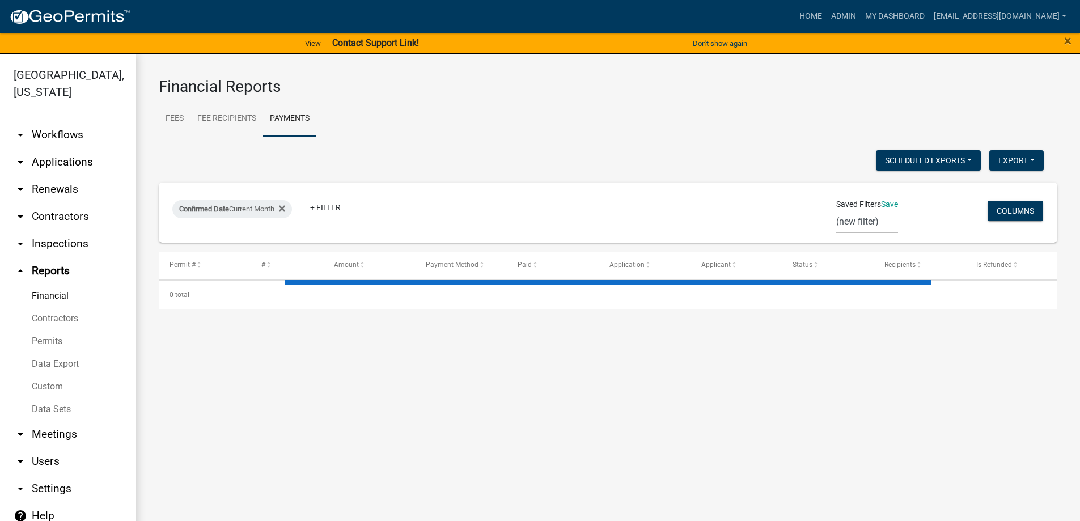
select select "3: 100"
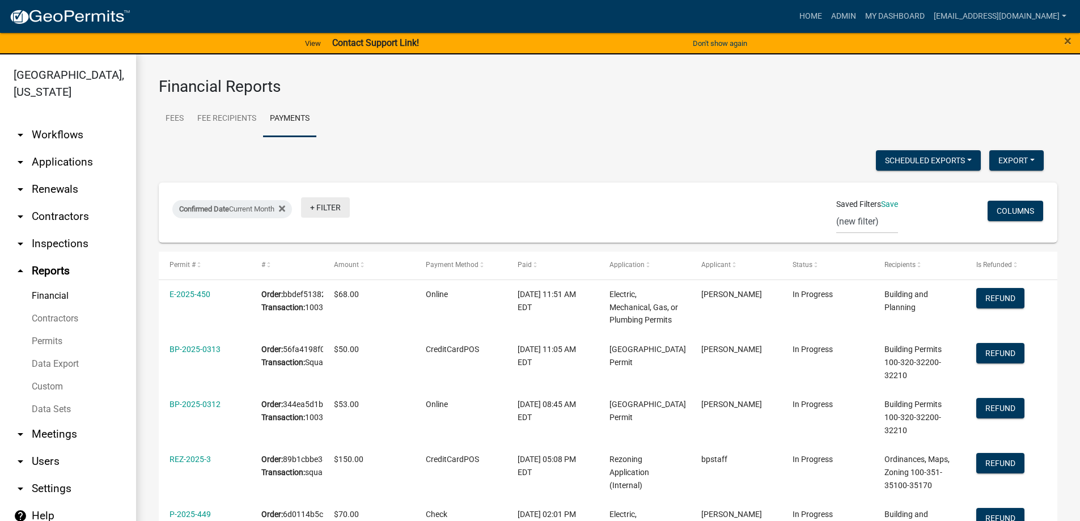
click at [329, 204] on link "+ Filter" at bounding box center [325, 207] width 49 height 20
click at [330, 207] on link "+ Filter" at bounding box center [325, 207] width 49 height 20
click at [52, 161] on link "arrow_drop_down Applications" at bounding box center [68, 162] width 136 height 27
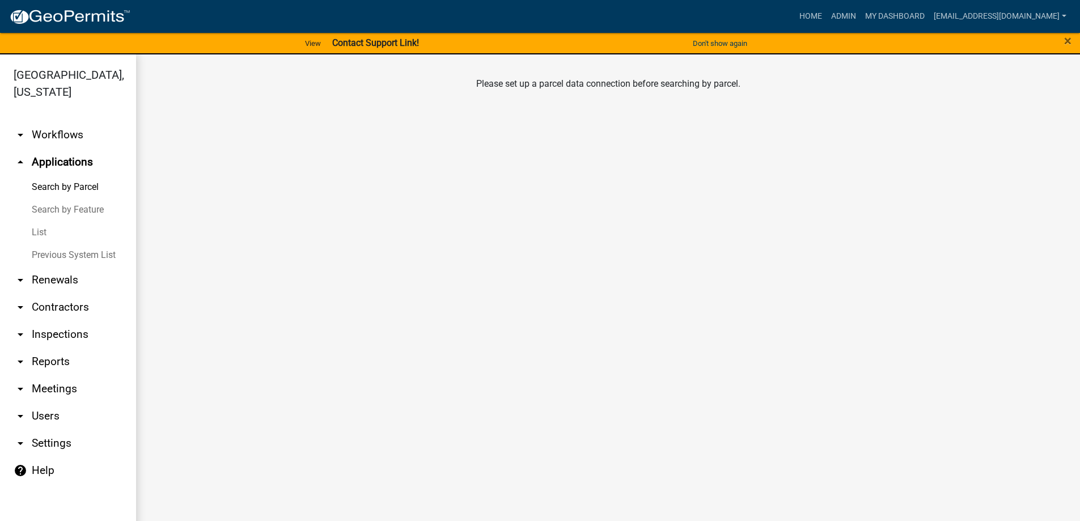
click at [28, 160] on link "arrow_drop_up Applications" at bounding box center [68, 162] width 136 height 27
click at [20, 164] on icon "arrow_drop_up" at bounding box center [21, 162] width 14 height 14
click at [47, 229] on link "List" at bounding box center [68, 232] width 136 height 23
click at [40, 230] on link "List" at bounding box center [68, 232] width 136 height 23
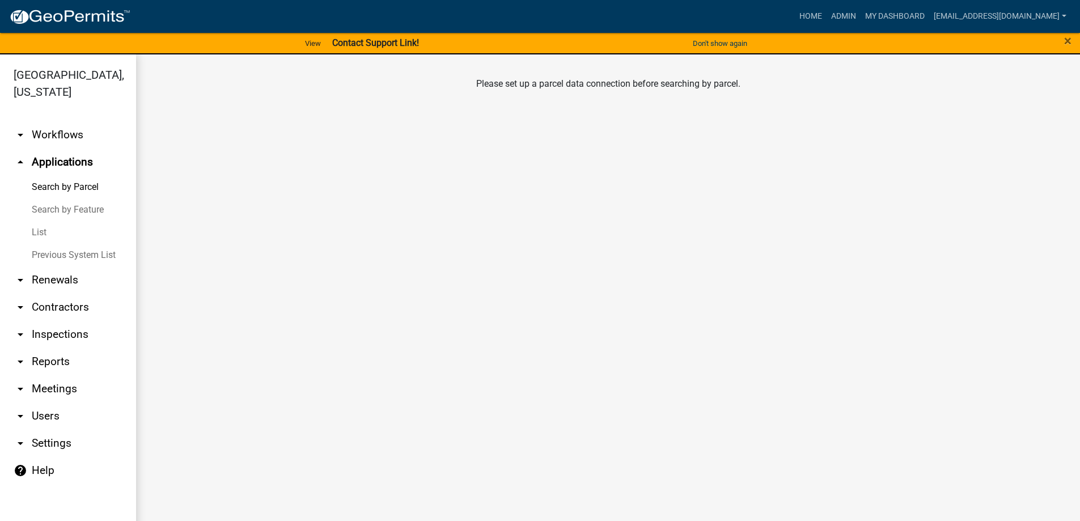
click at [40, 230] on link "List" at bounding box center [68, 232] width 136 height 23
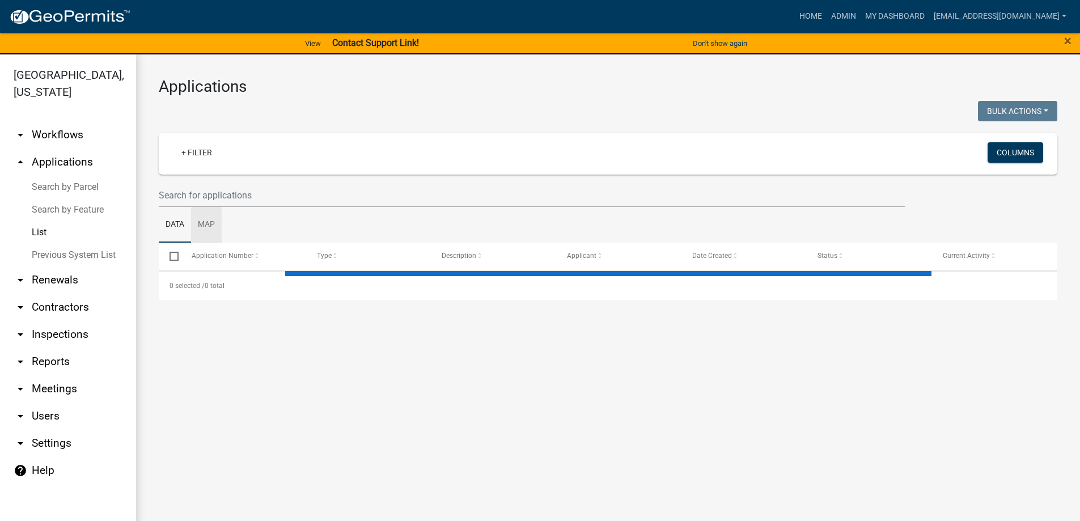
click at [40, 226] on link "List" at bounding box center [68, 232] width 136 height 23
click at [184, 152] on link "+ Filter" at bounding box center [196, 152] width 49 height 20
select select "3: 100"
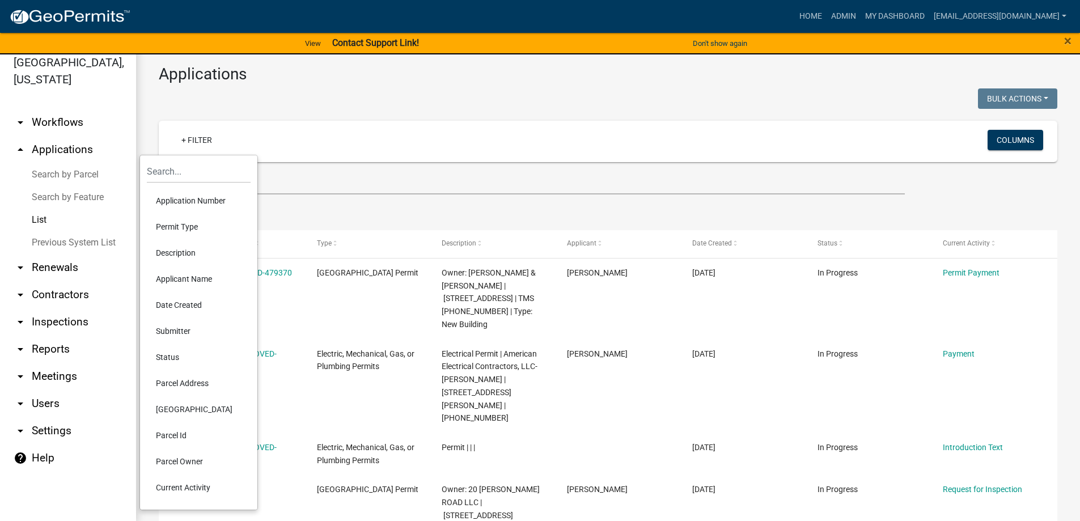
scroll to position [14, 0]
click at [178, 224] on li "Permit Type" at bounding box center [199, 226] width 104 height 26
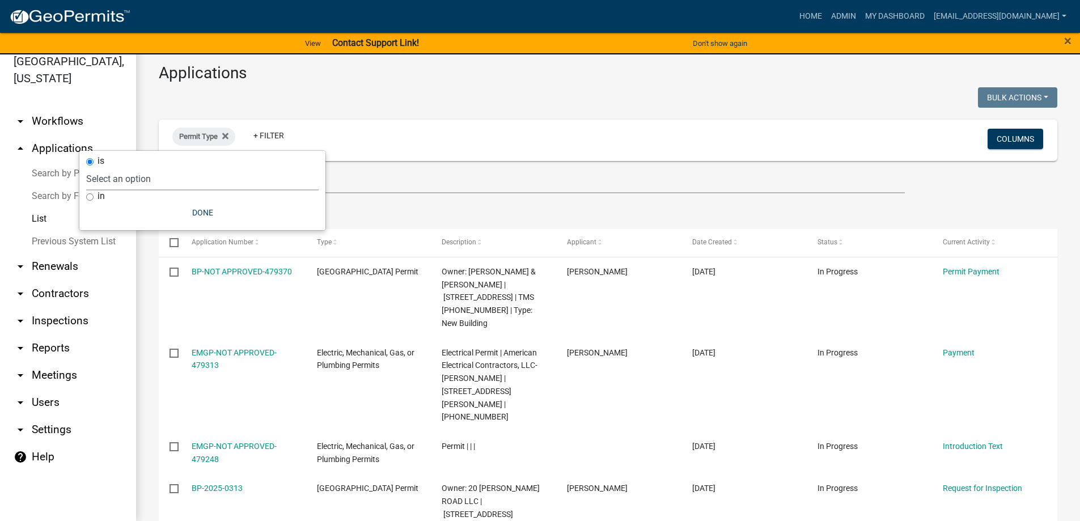
click at [128, 179] on select "Select an option Abbeville County Building Permit Abbeville County Residential …" at bounding box center [202, 178] width 232 height 23
select select "0cdbe4d6-3ee6-499a-824a-a59789f94346"
click at [174, 167] on select "Select an option Abbeville County Building Permit Abbeville County Residential …" at bounding box center [202, 178] width 232 height 23
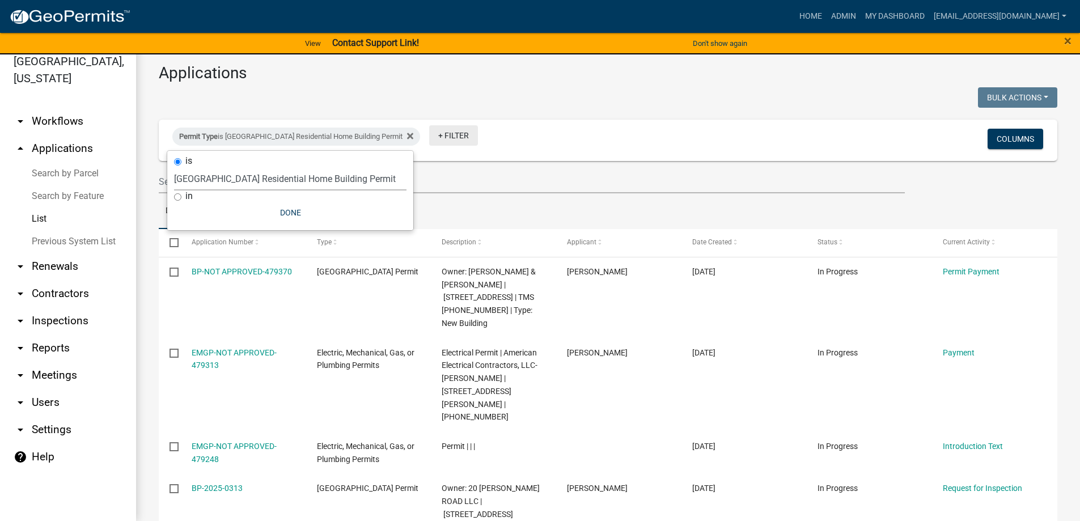
click at [436, 138] on link "+ Filter" at bounding box center [453, 135] width 49 height 20
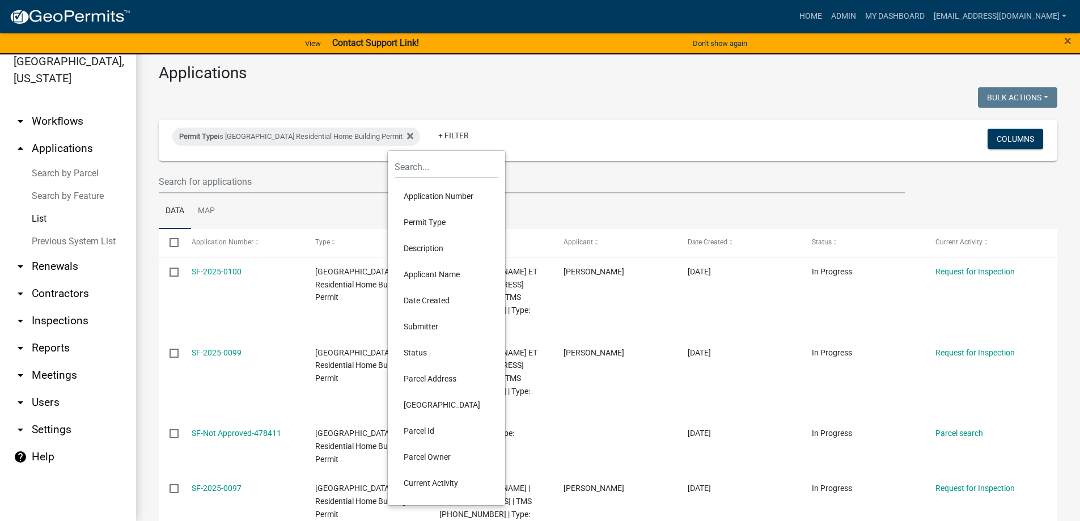
click at [404, 300] on li "Date Created" at bounding box center [447, 300] width 104 height 26
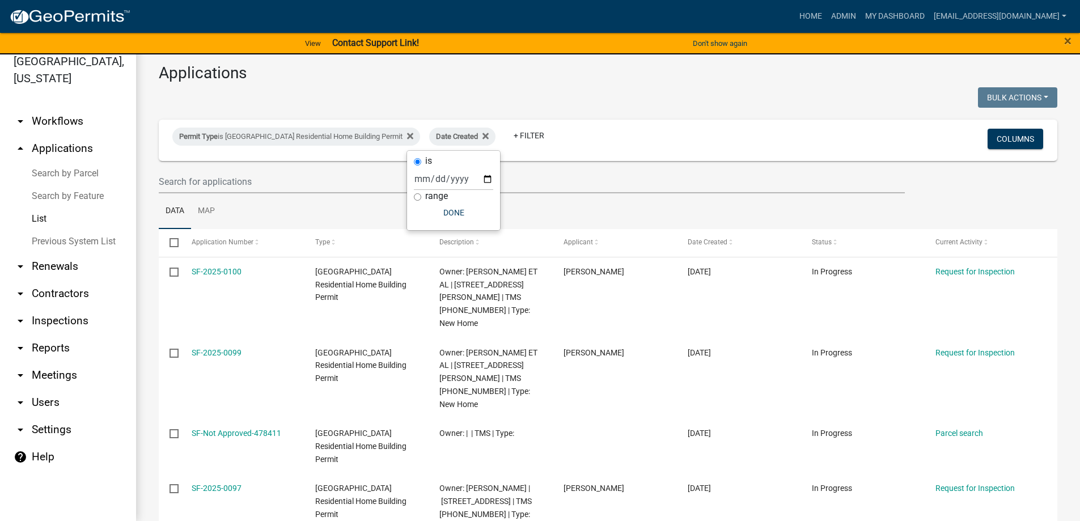
click at [409, 198] on div "is range Done" at bounding box center [453, 190] width 93 height 79
click at [416, 198] on input "range" at bounding box center [417, 196] width 7 height 7
radio input "true"
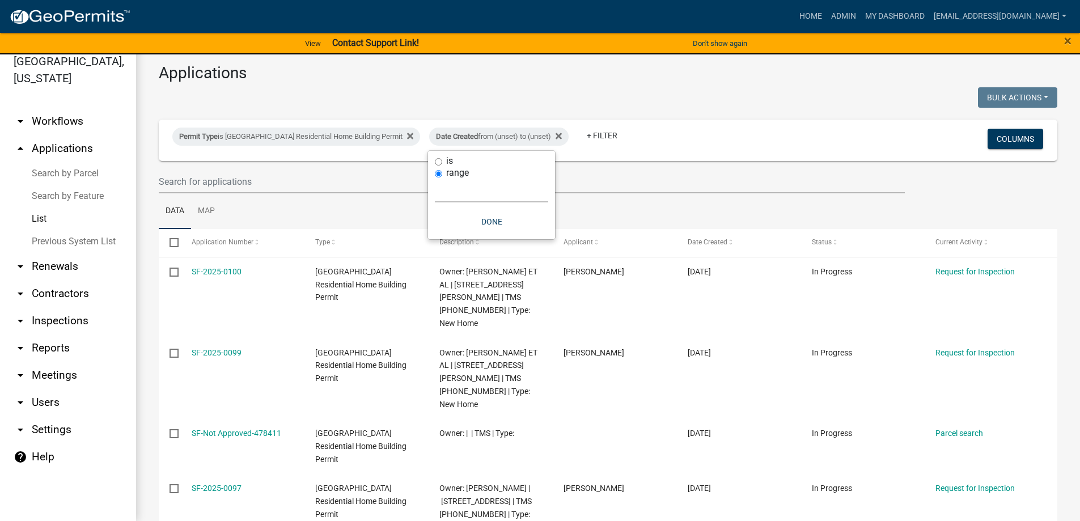
click at [492, 193] on select "Today Yesterday Current Week Previous Week Current Month Last Month Current Cal…" at bounding box center [491, 190] width 113 height 23
select select "this_1_months"
click at [435, 179] on select "Today Yesterday Current Week Previous Week Current Month Last Month Current Cal…" at bounding box center [491, 190] width 113 height 23
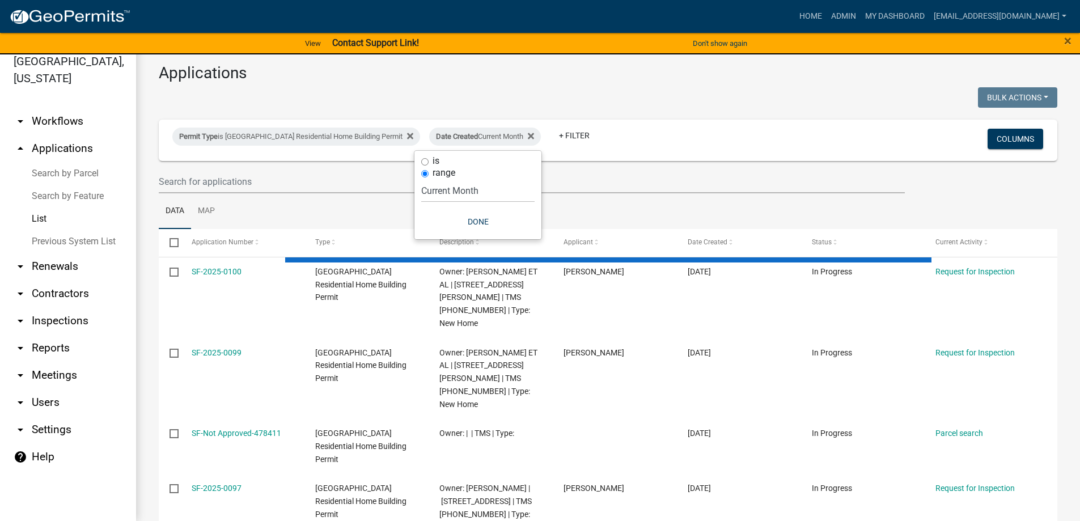
click at [482, 233] on div "is range Today Yesterday Current Week Previous Week Current Month Last Month Cu…" at bounding box center [477, 195] width 127 height 88
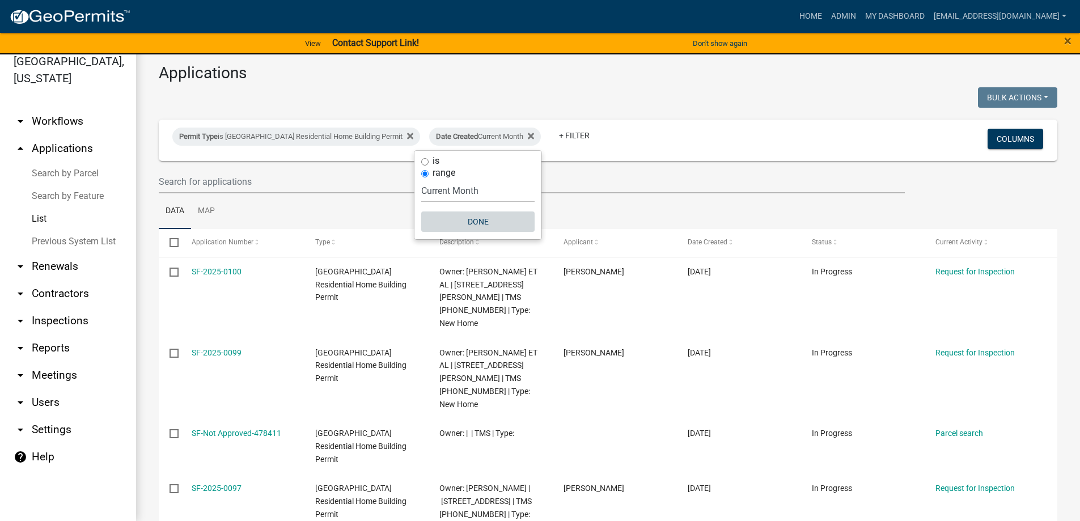
click at [460, 218] on button "Done" at bounding box center [477, 221] width 113 height 20
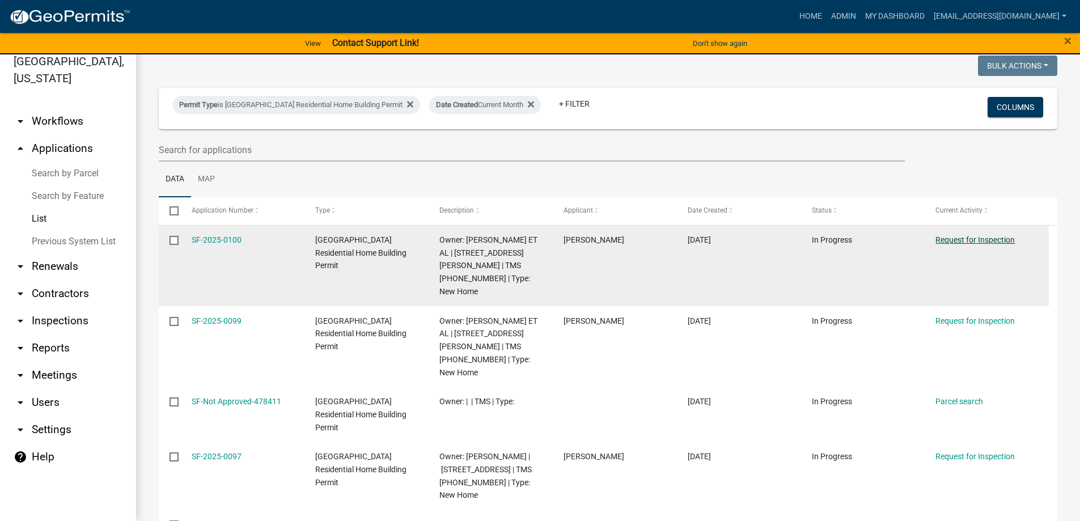
scroll to position [67, 0]
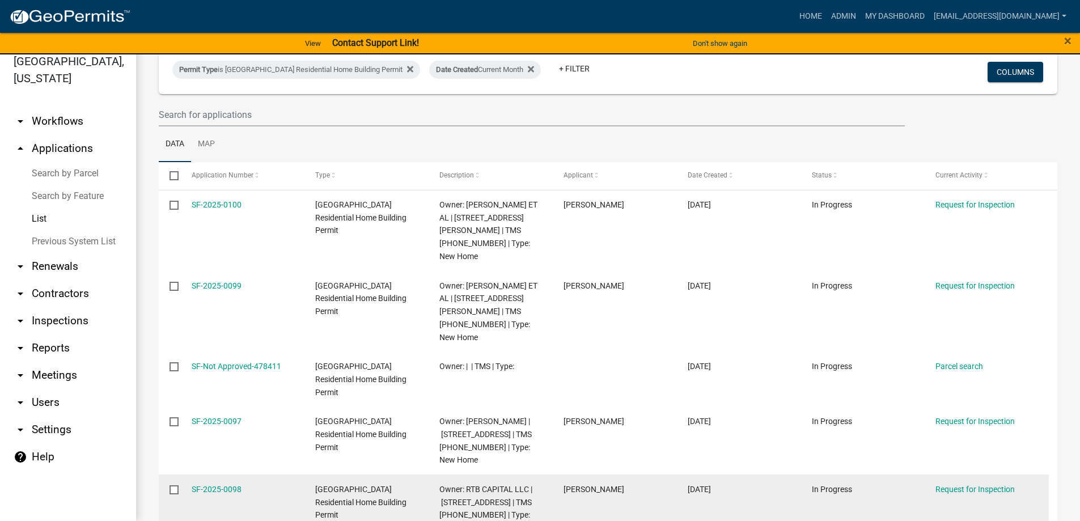
drag, startPoint x: 227, startPoint y: 409, endPoint x: 222, endPoint y: 402, distance: 8.7
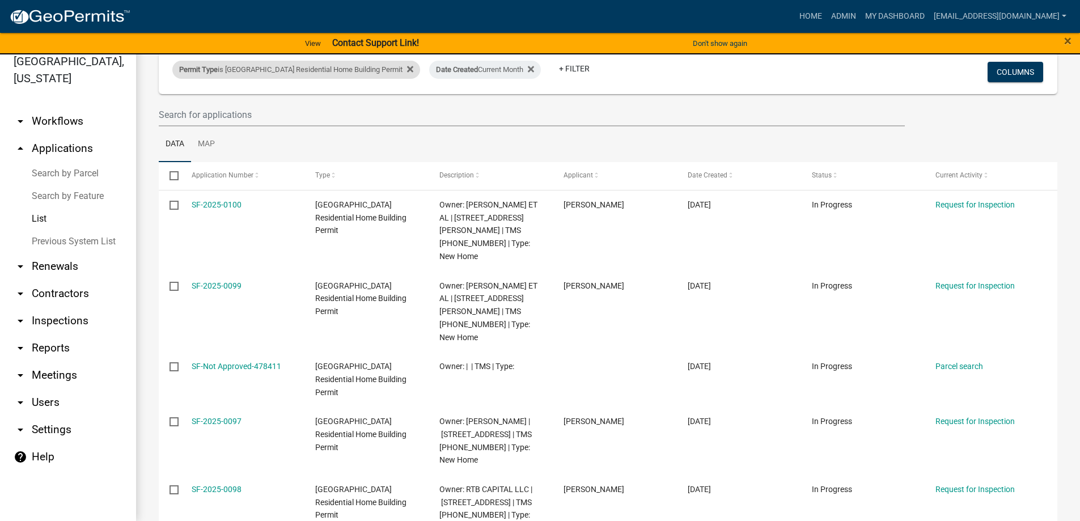
click at [351, 70] on div "Permit Type is Abbeville County Residential Home Building Permit" at bounding box center [296, 70] width 248 height 18
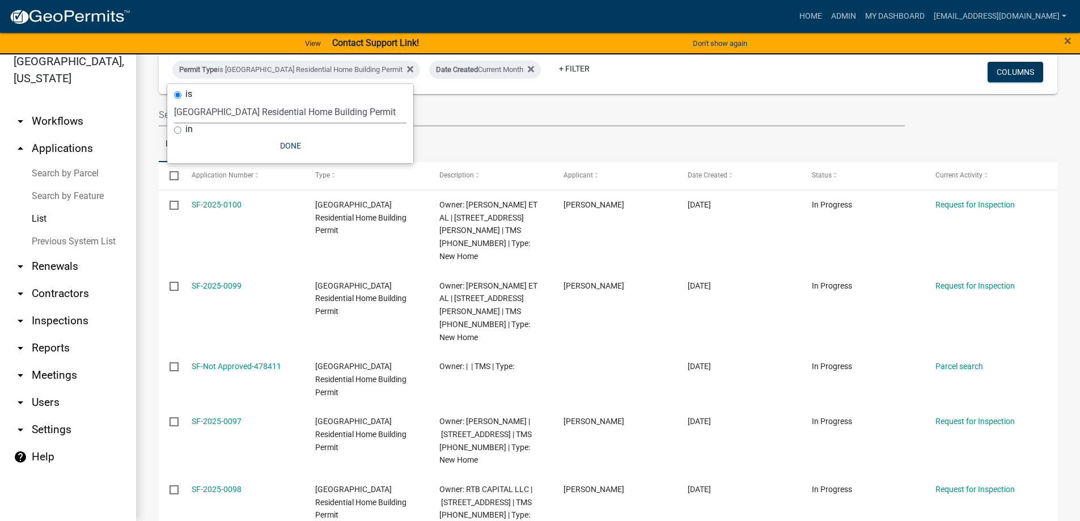
click at [328, 107] on select "Select an option Abbeville County Building Permit Abbeville County Residential …" at bounding box center [290, 111] width 232 height 23
select select "3802f7aa-e475-42cf-9d36-345c773ec921"
click at [174, 100] on select "Select an option Abbeville County Building Permit Abbeville County Residential …" at bounding box center [290, 111] width 232 height 23
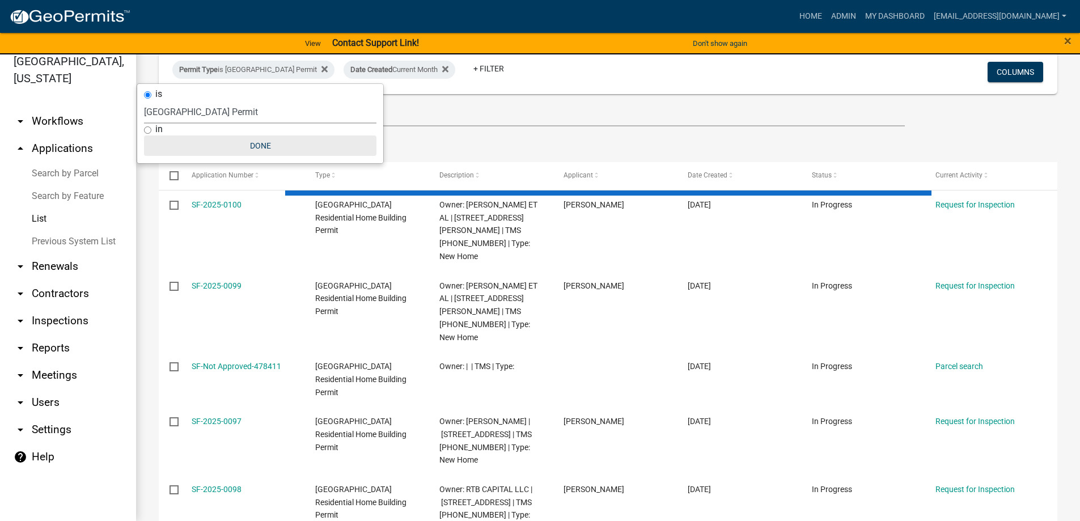
select select "3: 100"
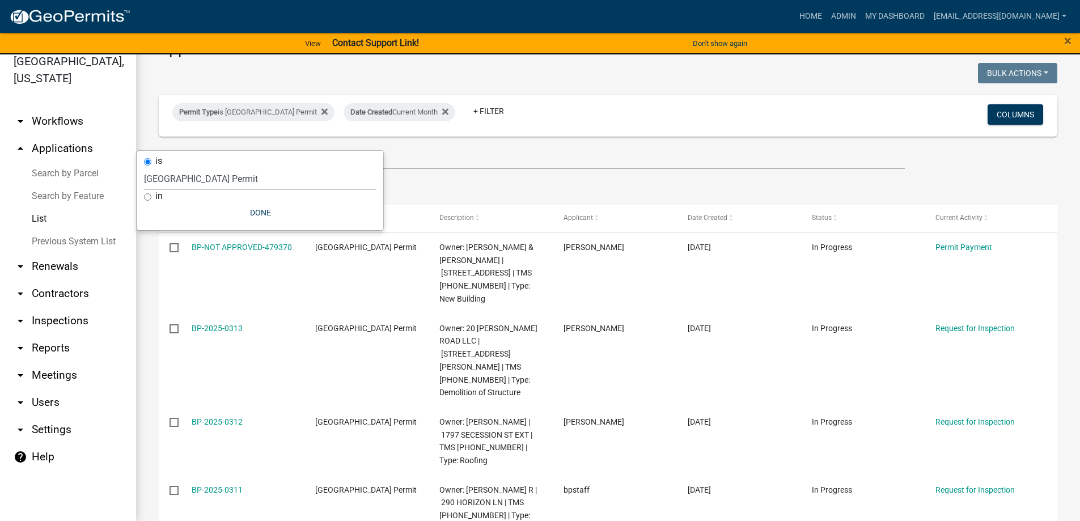
scroll to position [0, 0]
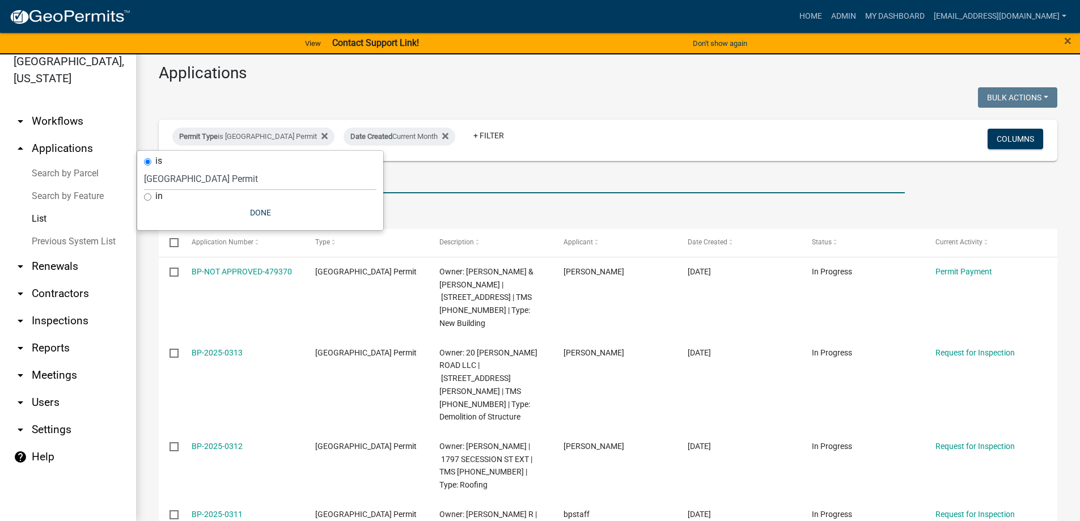
click at [609, 190] on input "text" at bounding box center [532, 181] width 746 height 23
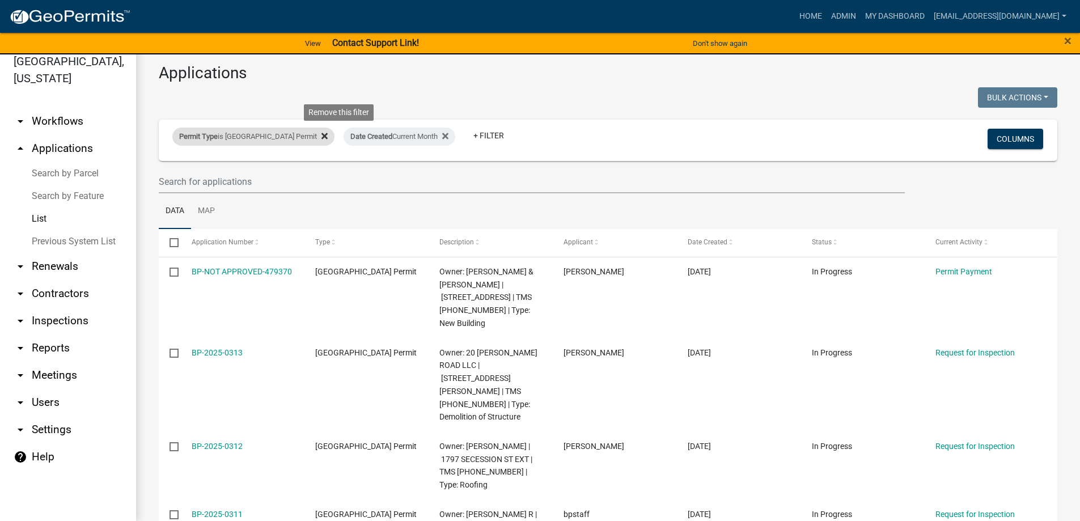
click at [328, 138] on icon at bounding box center [324, 136] width 6 height 9
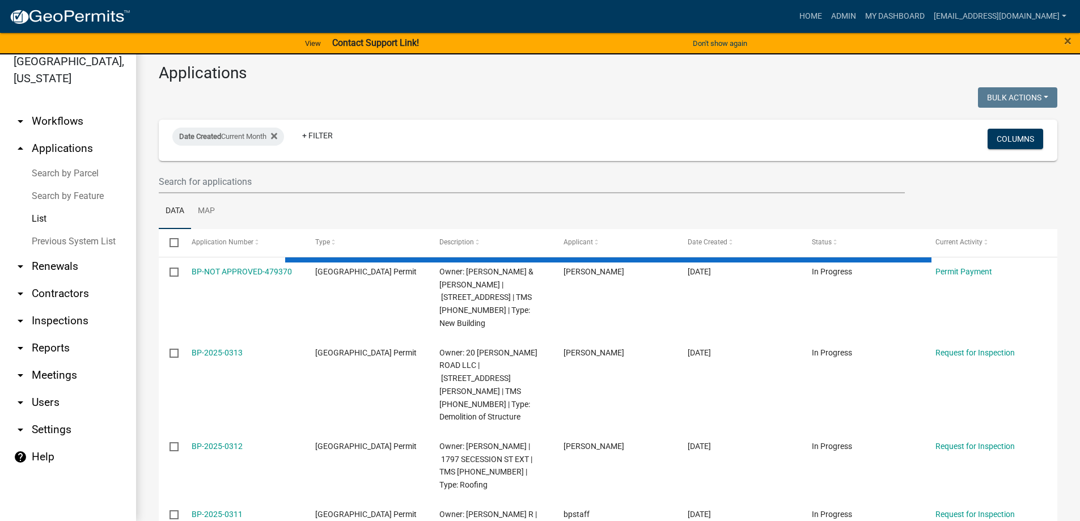
click at [338, 138] on link "+ Filter" at bounding box center [317, 135] width 49 height 20
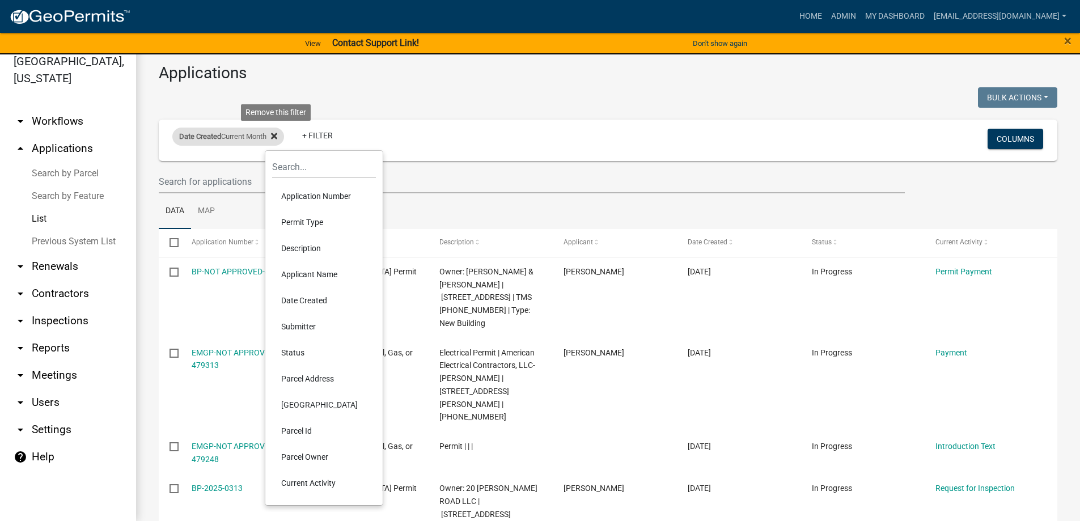
click at [277, 139] on icon at bounding box center [274, 136] width 6 height 9
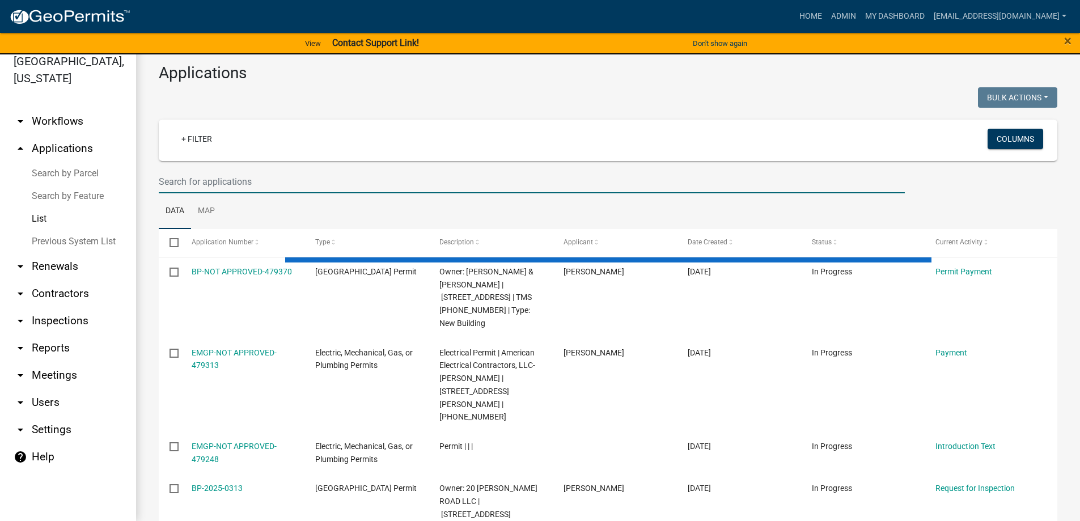
click at [241, 178] on input "text" at bounding box center [532, 181] width 746 height 23
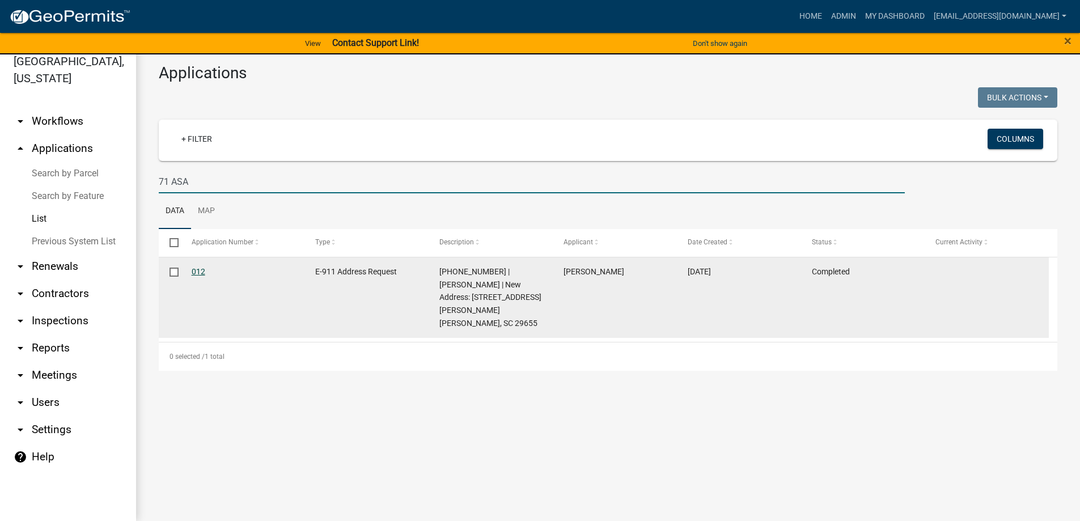
type input "71 ASA"
click at [197, 272] on link "012" at bounding box center [199, 271] width 14 height 9
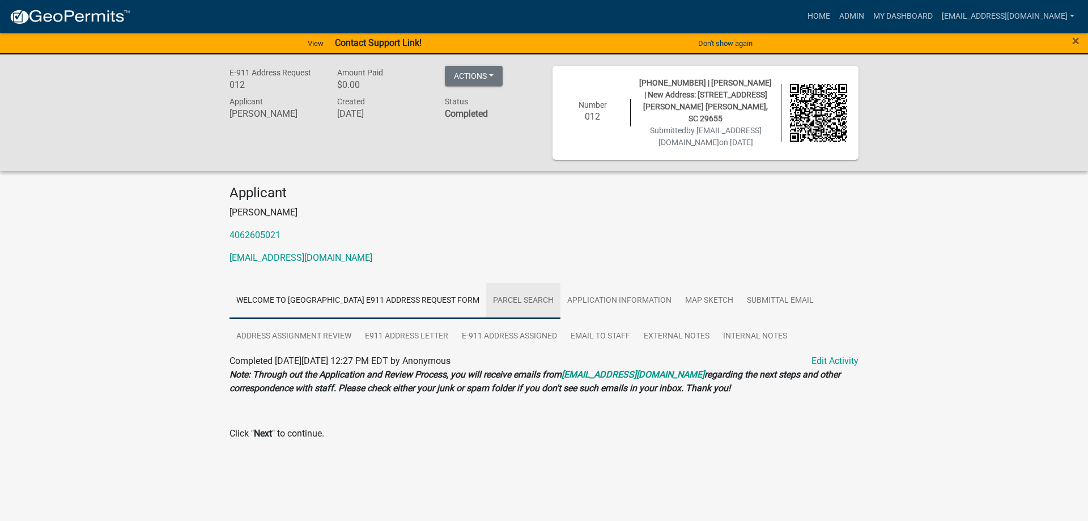
click at [502, 283] on link "Parcel search" at bounding box center [523, 301] width 74 height 36
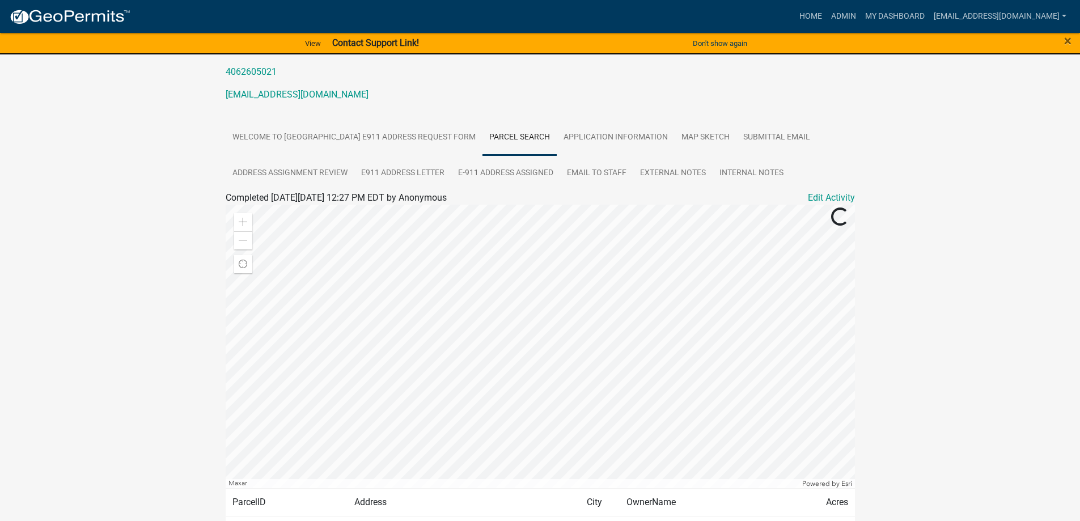
scroll to position [170, 0]
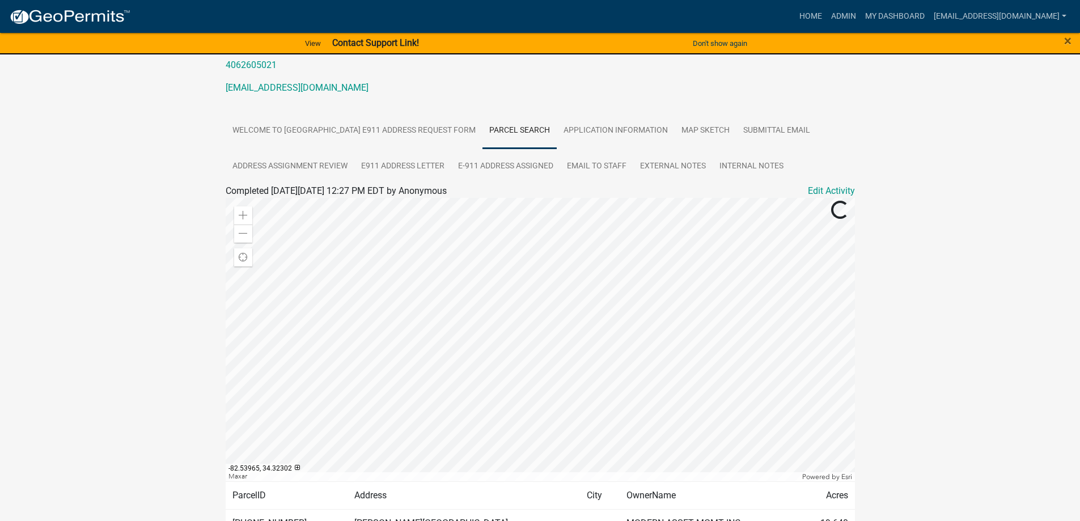
click at [515, 355] on div at bounding box center [540, 339] width 629 height 283
click at [547, 350] on div at bounding box center [540, 339] width 629 height 283
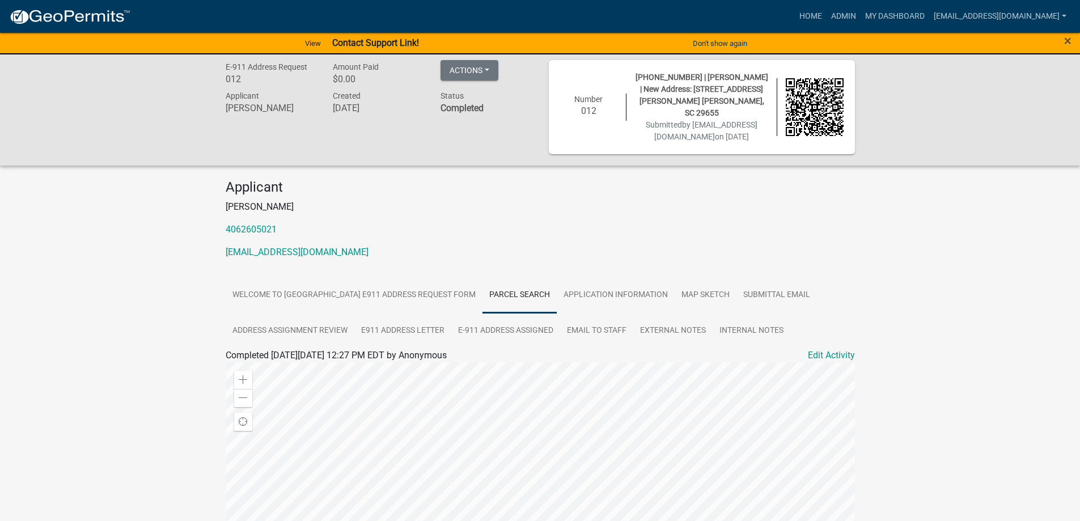
scroll to position [4, 0]
click at [827, 11] on link "Admin" at bounding box center [844, 17] width 34 height 22
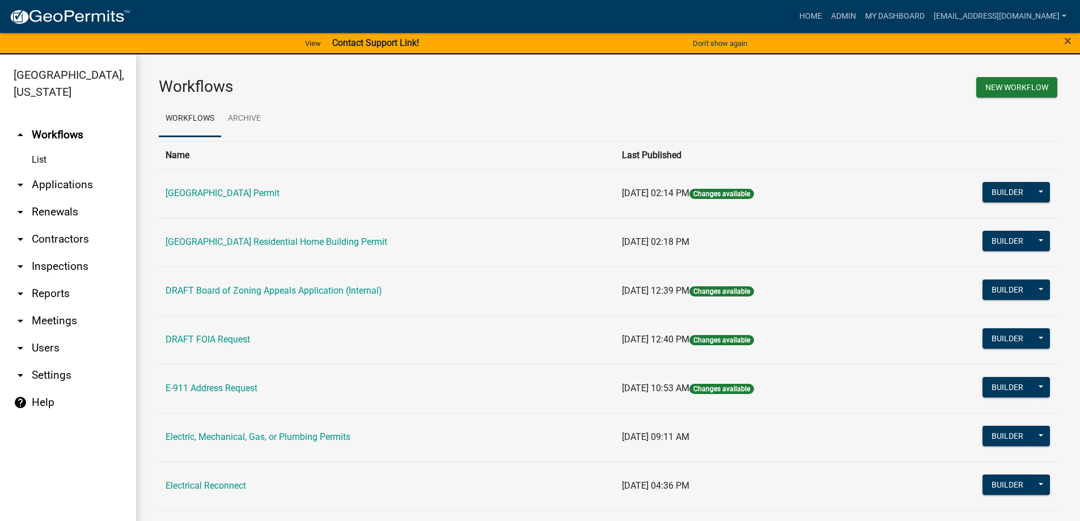
click at [58, 183] on link "arrow_drop_down Applications" at bounding box center [68, 184] width 136 height 27
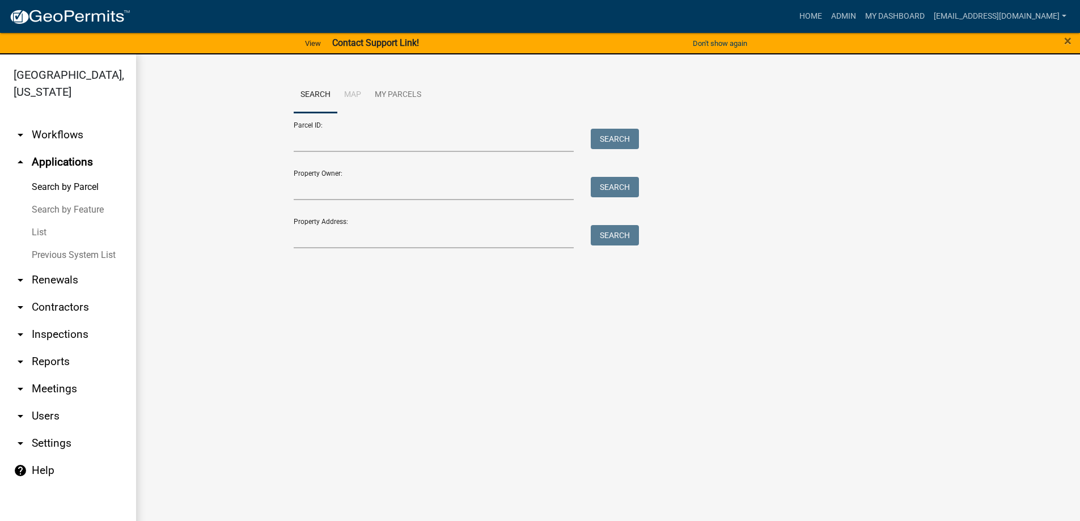
click at [42, 227] on link "List" at bounding box center [68, 232] width 136 height 23
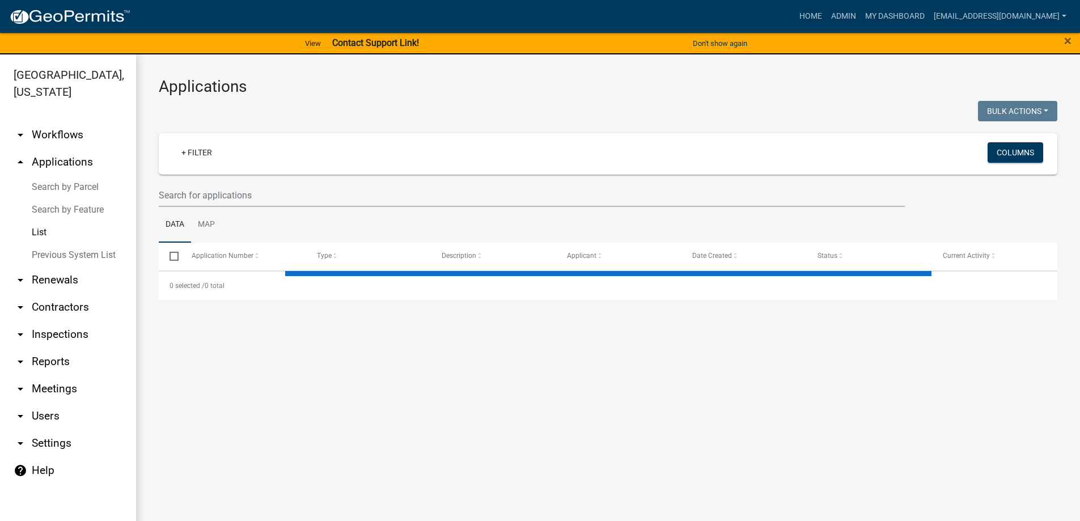
select select "3: 100"
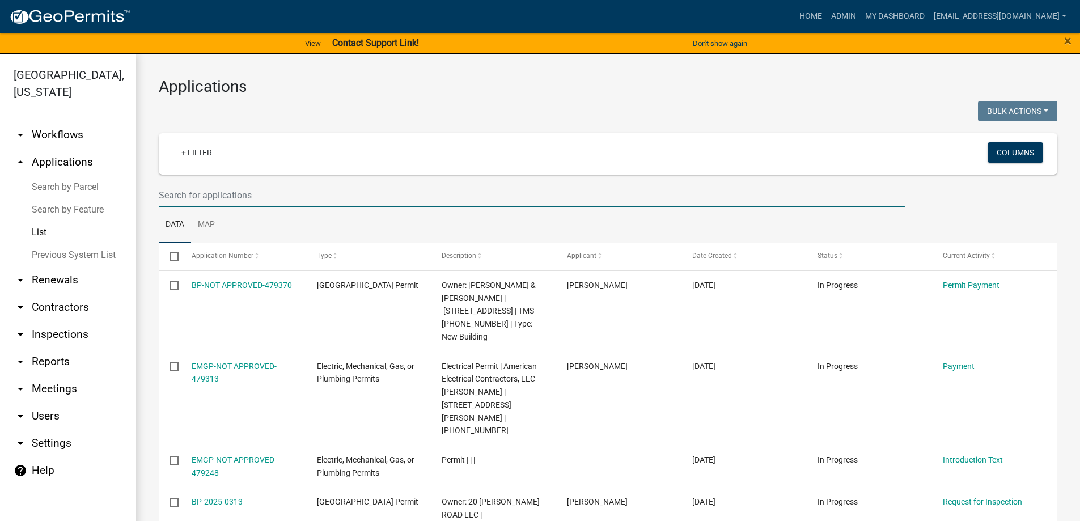
click at [197, 195] on input "text" at bounding box center [532, 195] width 746 height 23
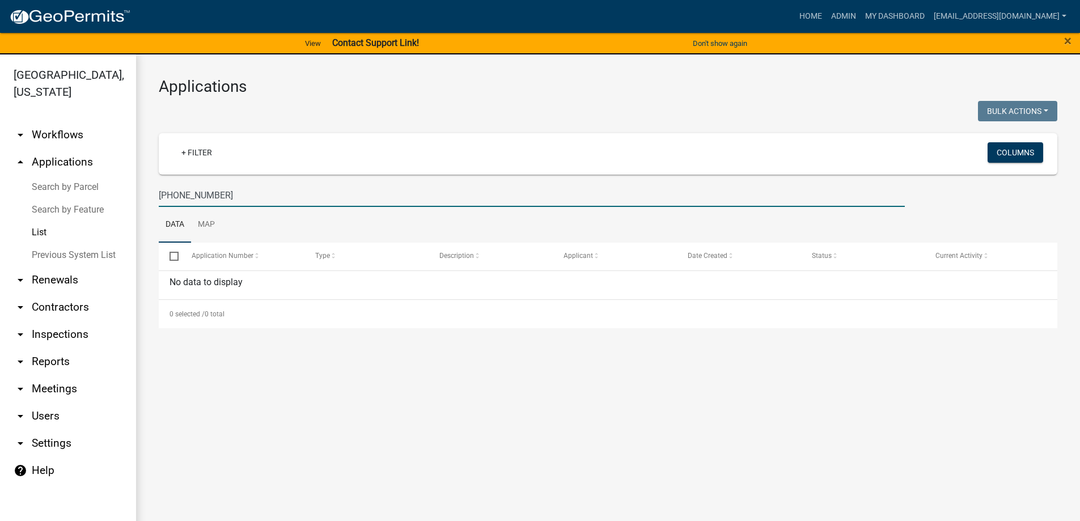
click at [45, 237] on link "List" at bounding box center [68, 232] width 136 height 23
click at [40, 236] on link "List" at bounding box center [68, 232] width 136 height 23
drag, startPoint x: 236, startPoint y: 196, endPoint x: -67, endPoint y: 174, distance: 303.5
click at [0, 174] on html "Internet Explorer does NOT work with GeoPermits. Get a new browser for more sec…" at bounding box center [540, 260] width 1080 height 521
click at [207, 199] on input "039-00-00-130" at bounding box center [532, 195] width 746 height 23
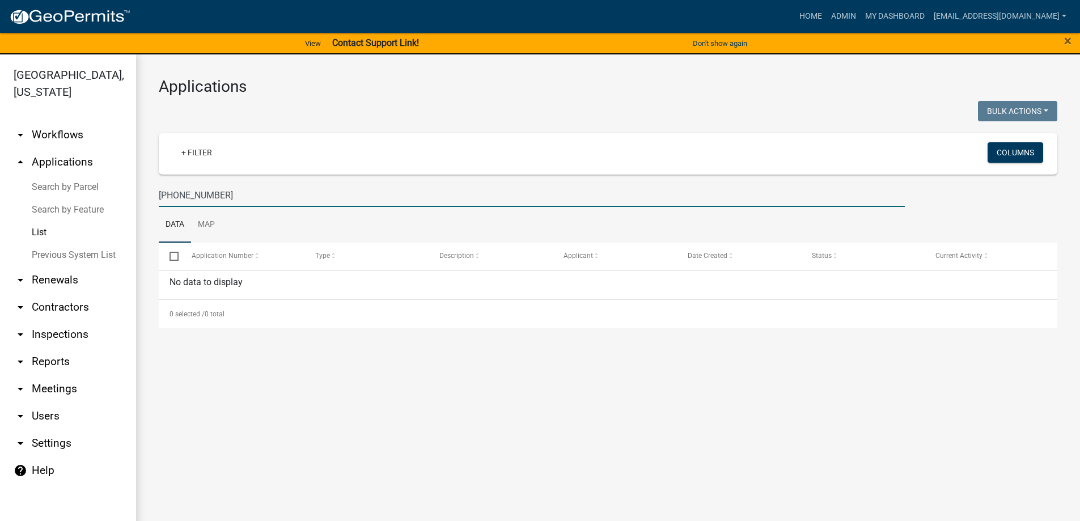
click at [207, 199] on input "039-00-00-130" at bounding box center [532, 195] width 746 height 23
type input "0"
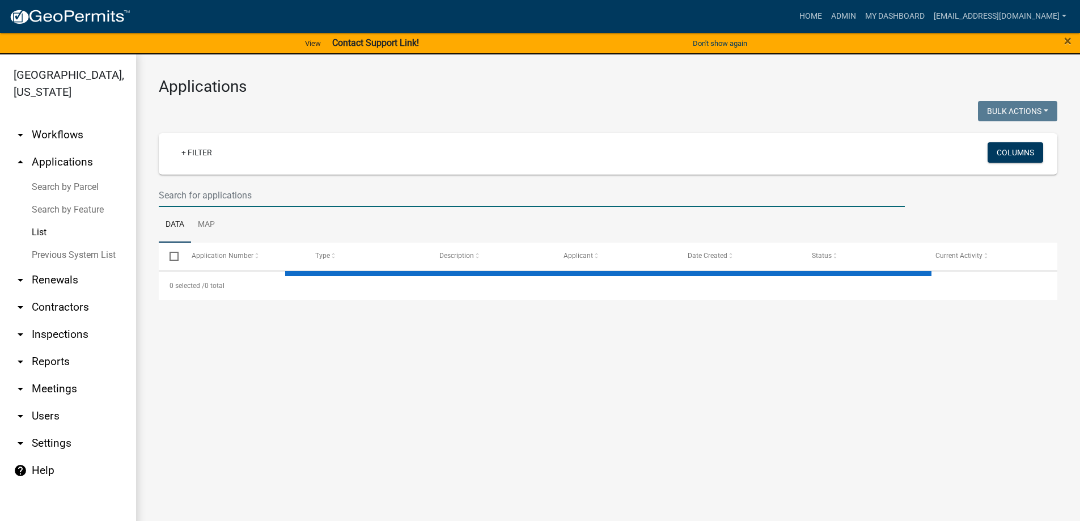
click at [29, 219] on link "Search by Feature" at bounding box center [68, 209] width 136 height 23
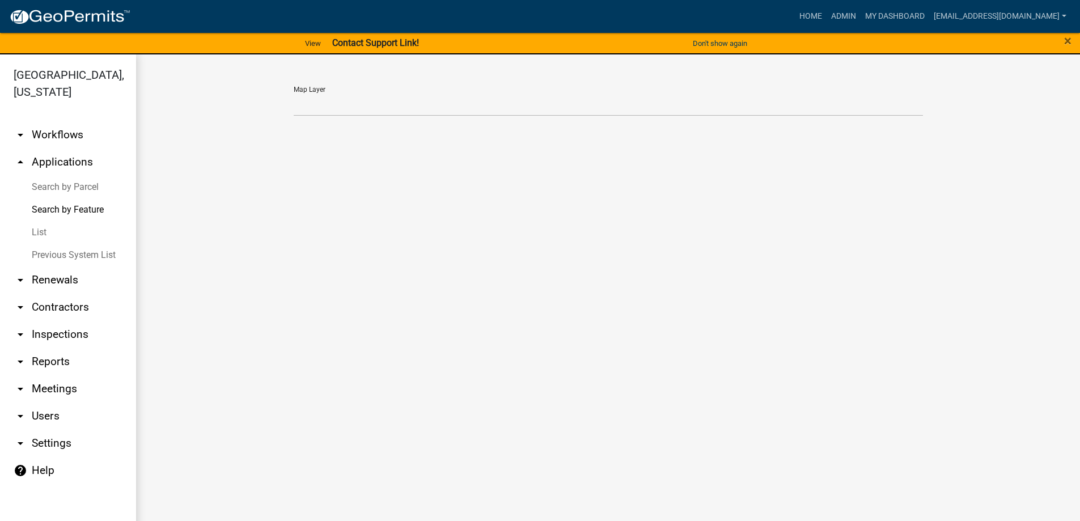
click at [30, 232] on link "List" at bounding box center [68, 232] width 136 height 23
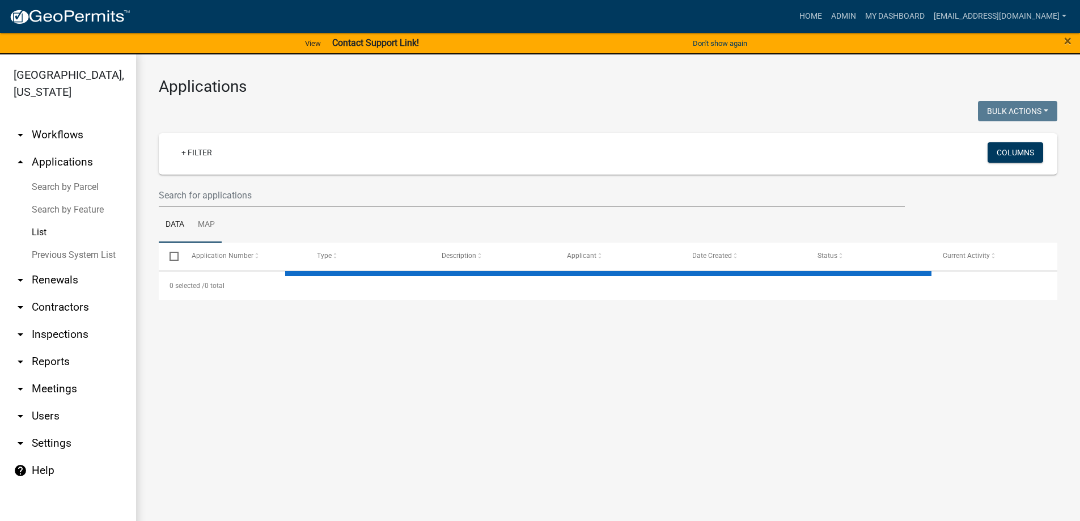
select select "3: 100"
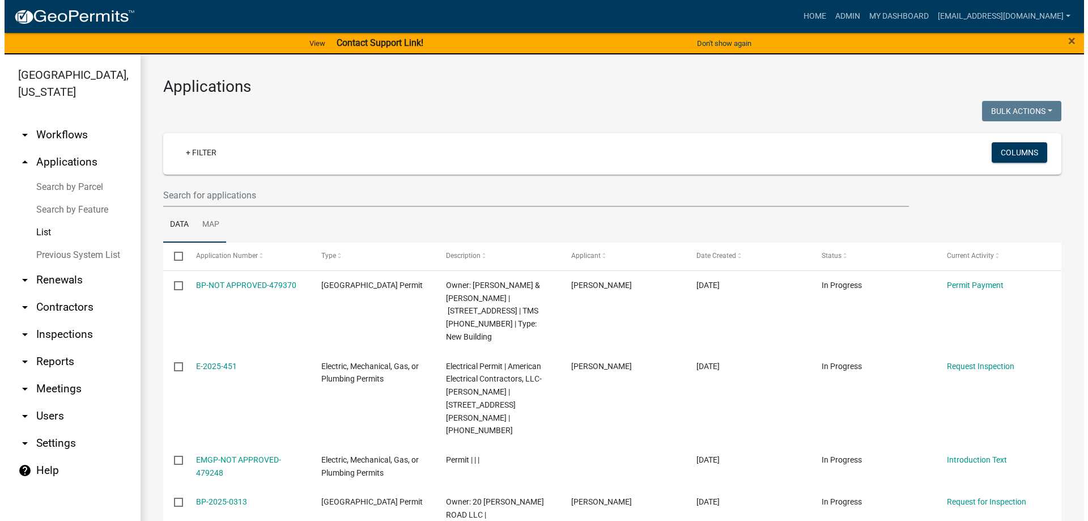
scroll to position [57, 0]
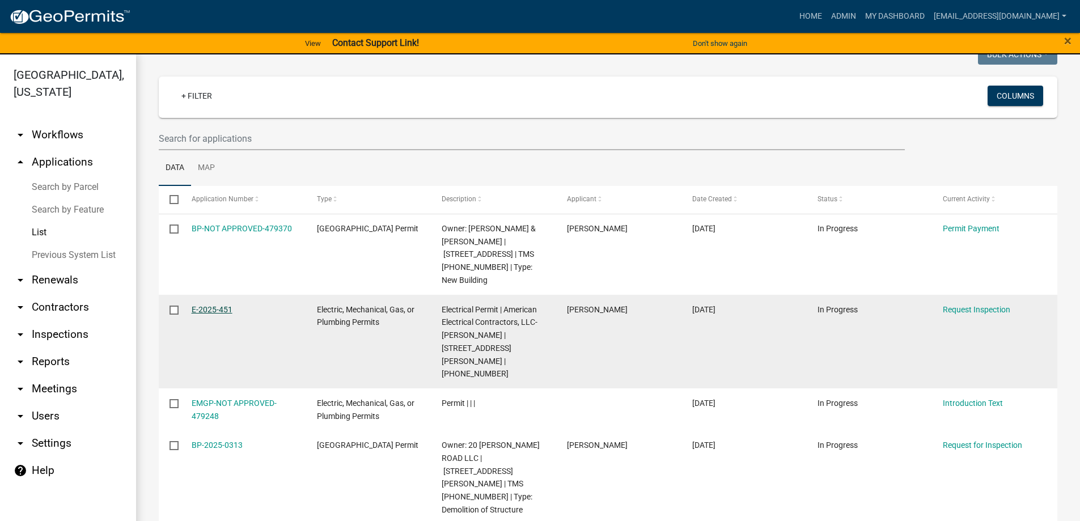
click at [206, 305] on link "E-2025-451" at bounding box center [212, 309] width 41 height 9
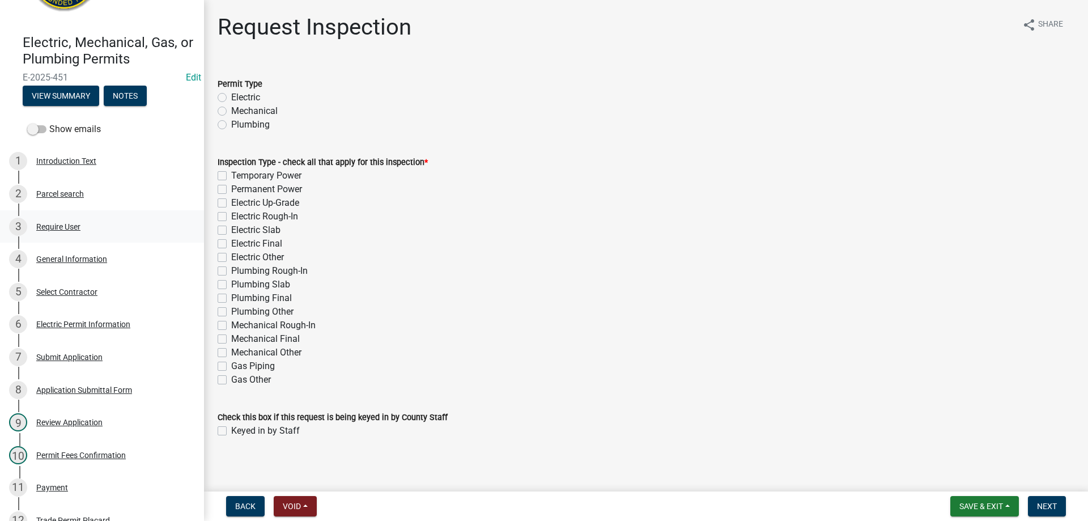
scroll to position [57, 0]
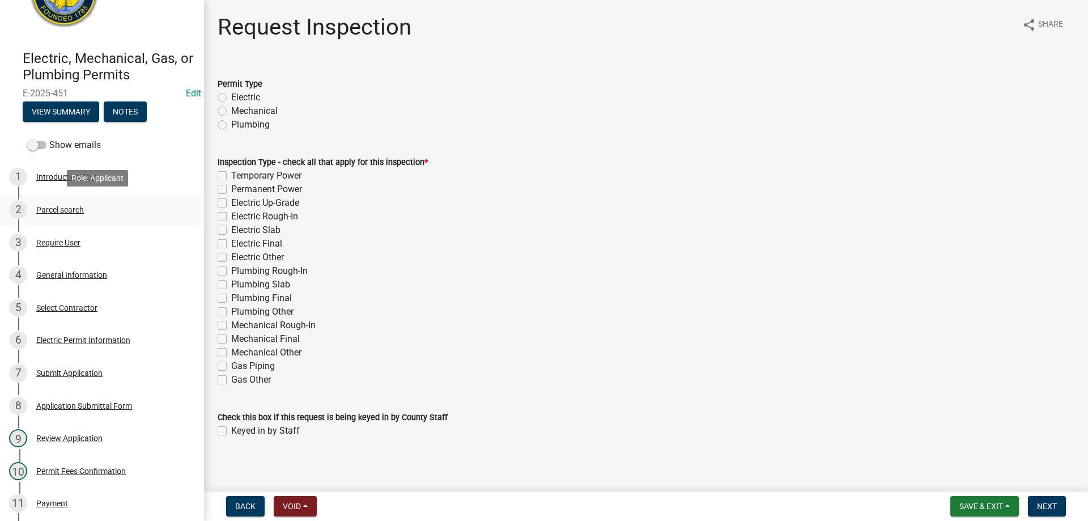
click at [59, 210] on div "Parcel search" at bounding box center [60, 210] width 48 height 8
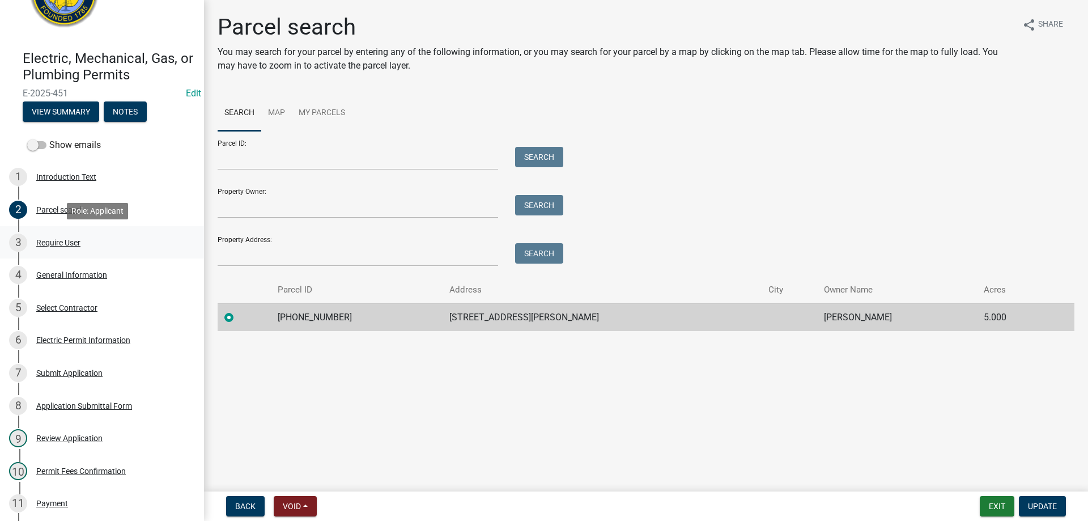
click at [37, 249] on div "3 Require User" at bounding box center [97, 243] width 177 height 18
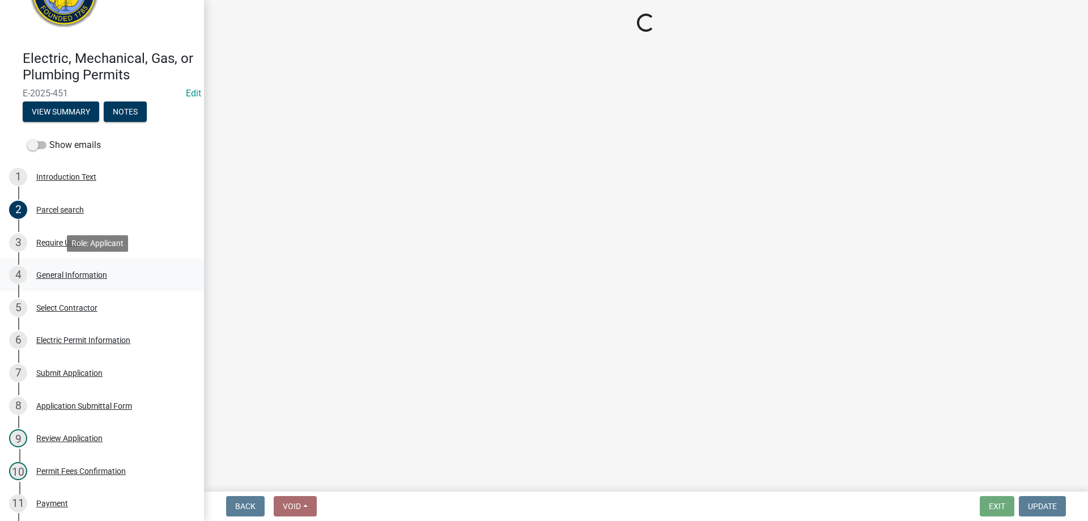
click at [54, 277] on div "General Information" at bounding box center [71, 275] width 71 height 8
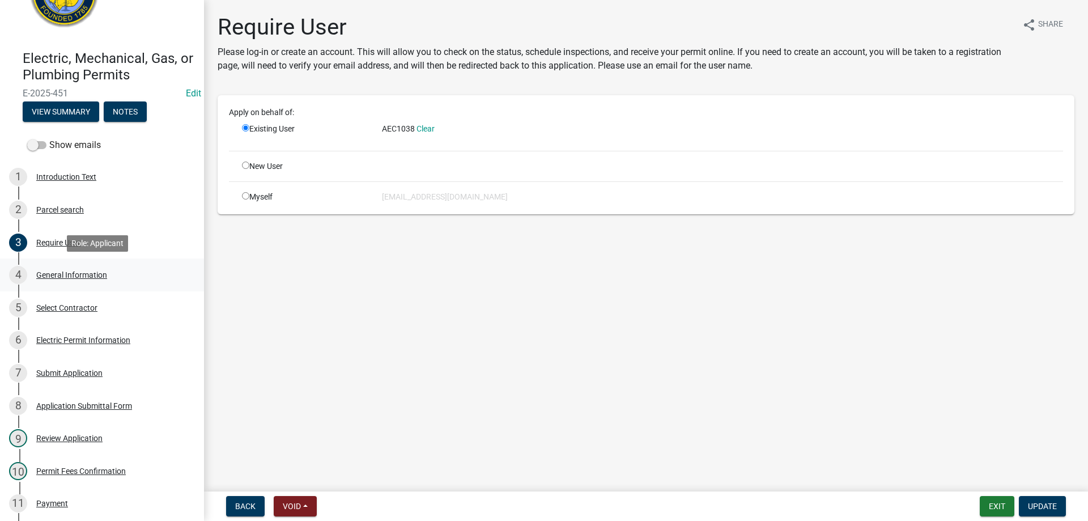
click at [54, 277] on div "General Information" at bounding box center [71, 275] width 71 height 8
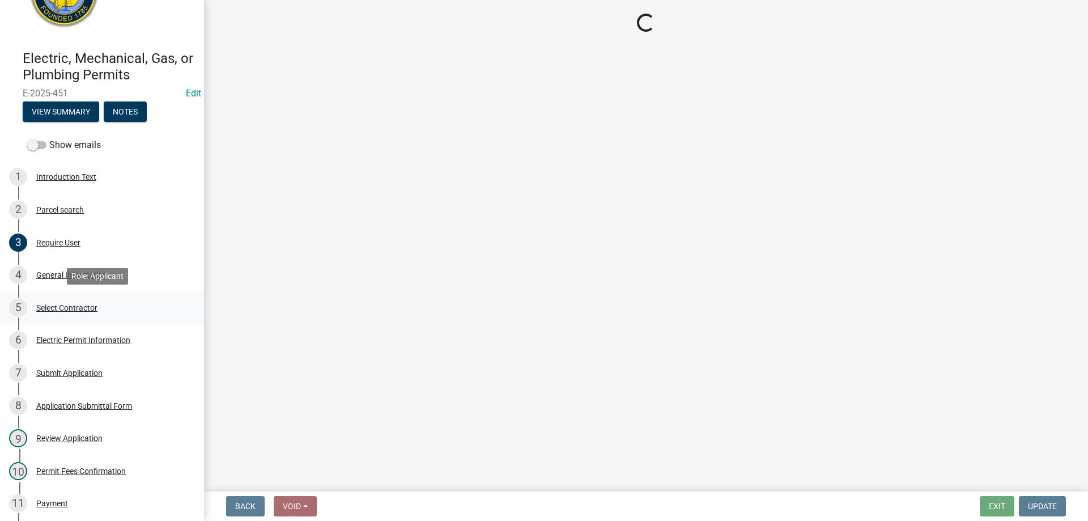
click at [66, 307] on div "Select Contractor" at bounding box center [66, 308] width 61 height 8
click at [82, 338] on div "Electric Permit Information" at bounding box center [83, 340] width 94 height 8
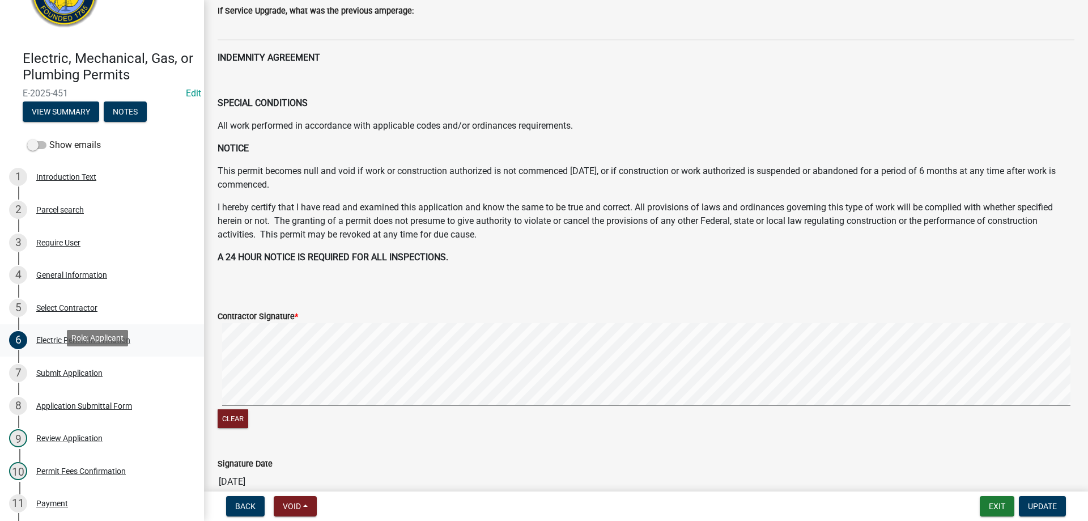
scroll to position [0, 0]
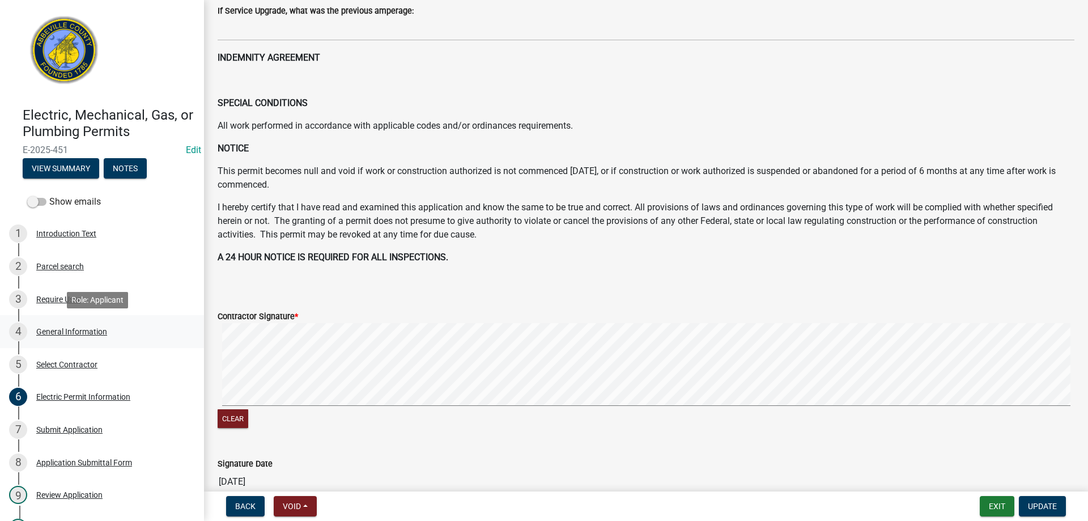
click at [40, 336] on div "4 General Information" at bounding box center [97, 332] width 177 height 18
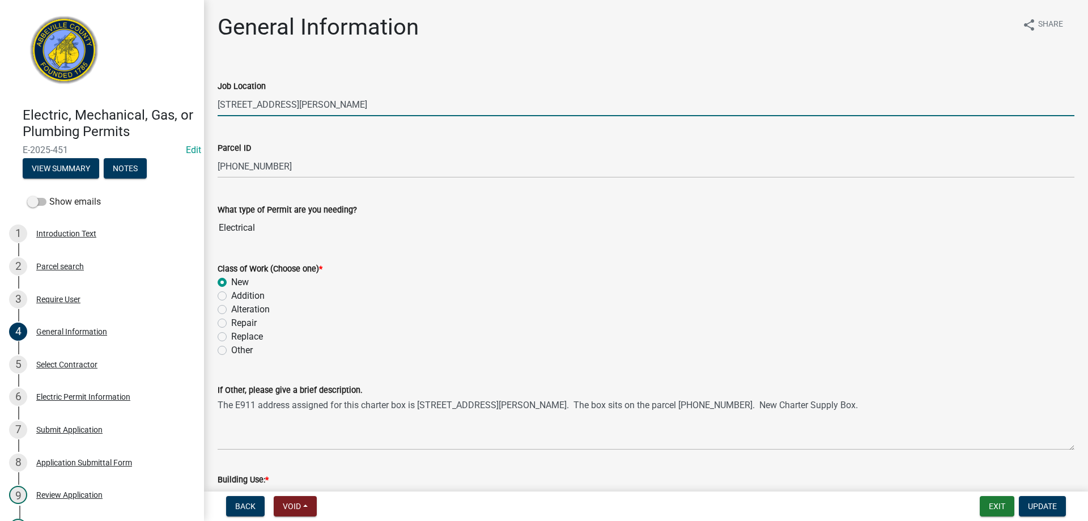
drag, startPoint x: 222, startPoint y: 104, endPoint x: 232, endPoint y: 105, distance: 10.8
click at [232, 105] on input "265 OLD DOUGLAS MILL RD" at bounding box center [646, 104] width 857 height 23
type input "281 OLD DOUGLAS MILL RD"
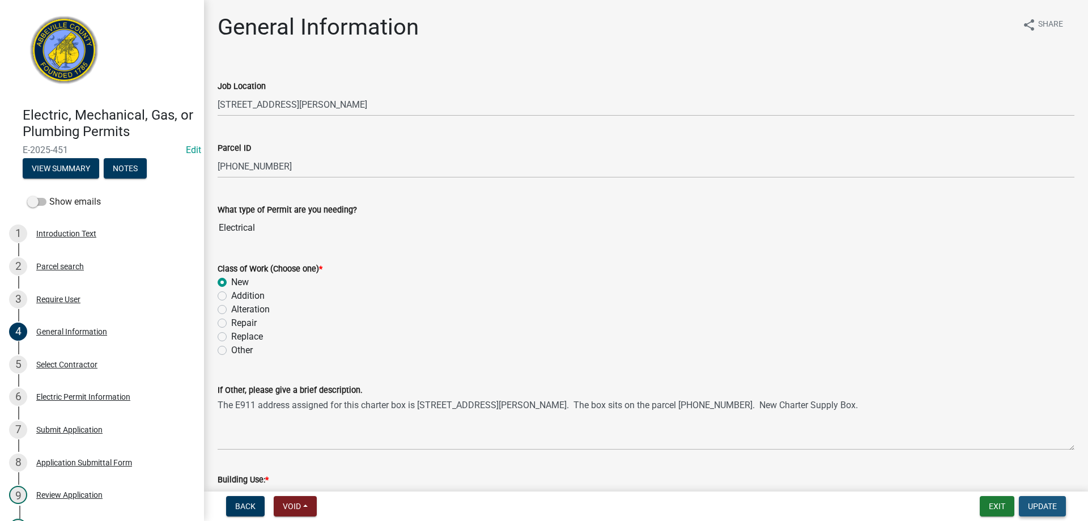
click at [1036, 502] on span "Update" at bounding box center [1042, 506] width 29 height 9
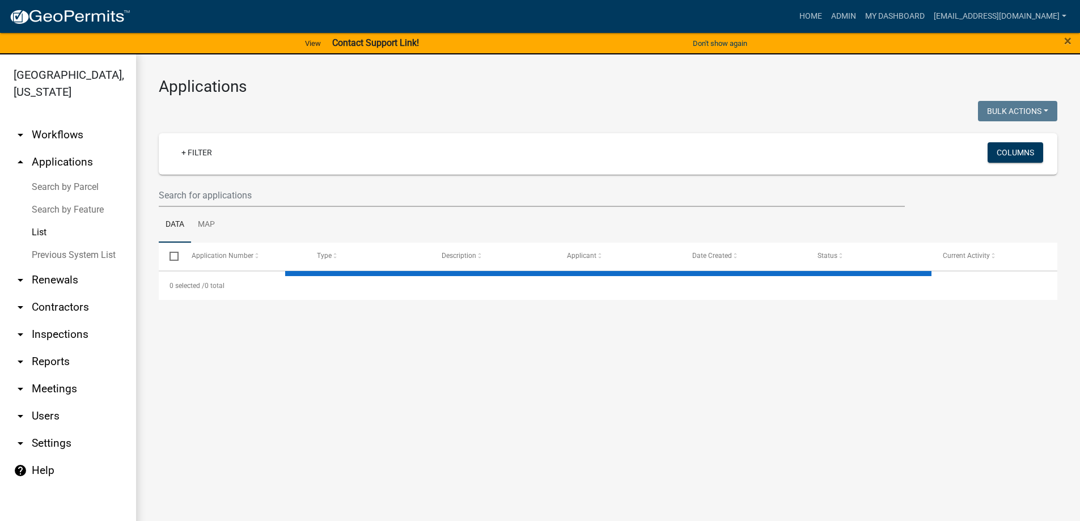
select select "3: 100"
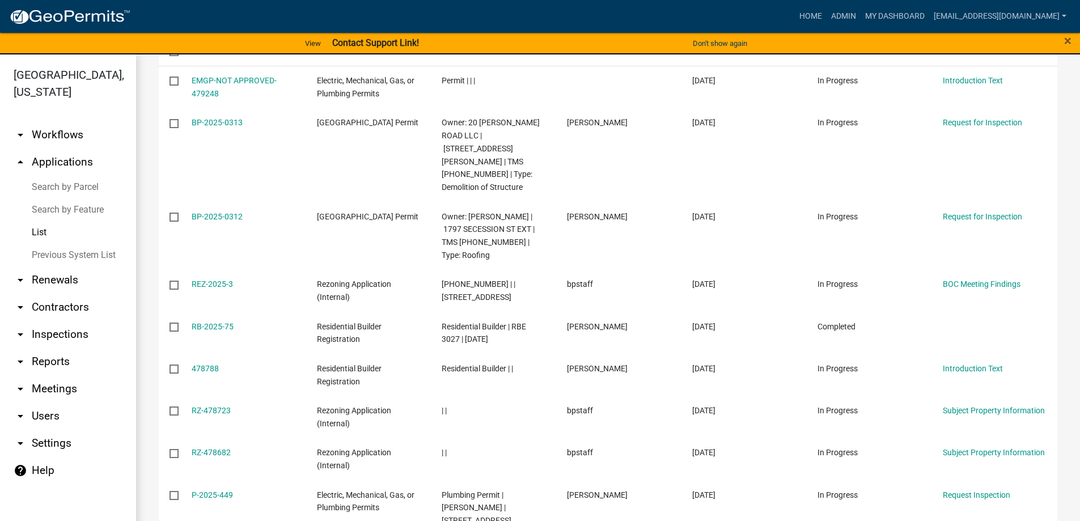
scroll to position [170, 0]
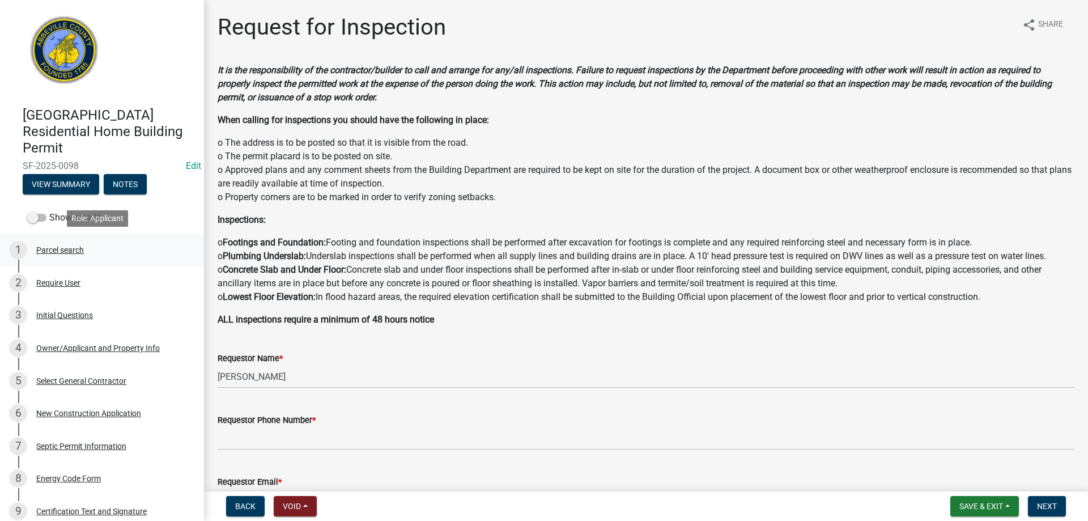
click at [63, 244] on div "1 Parcel search" at bounding box center [97, 250] width 177 height 18
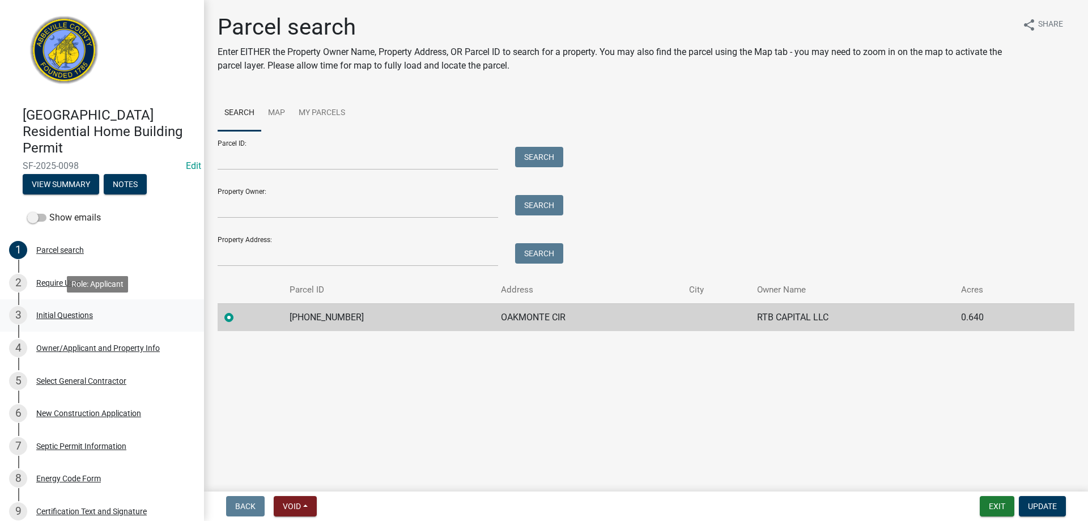
click at [48, 312] on div "Initial Questions" at bounding box center [64, 315] width 57 height 8
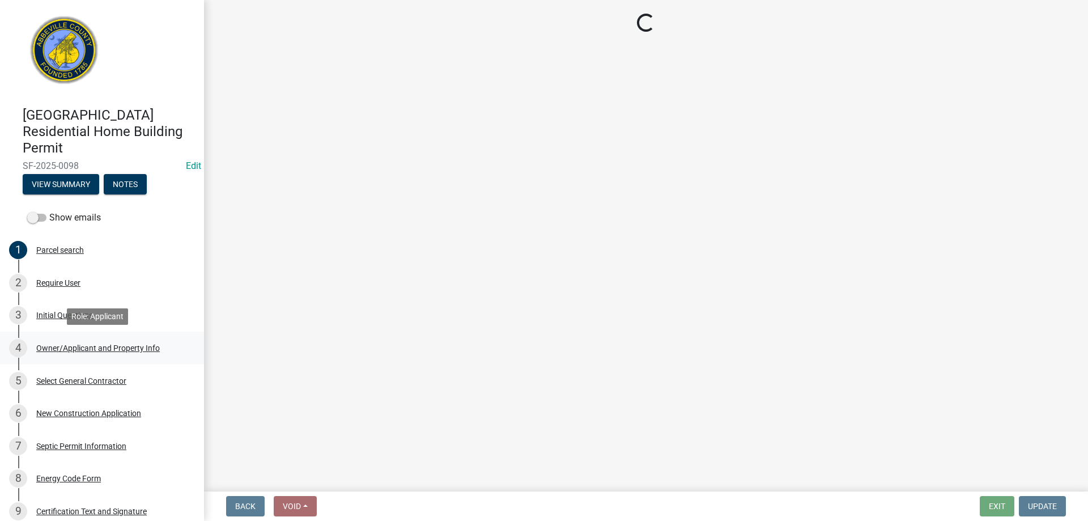
click at [69, 342] on div "4 Owner/Applicant and Property Info" at bounding box center [97, 348] width 177 height 18
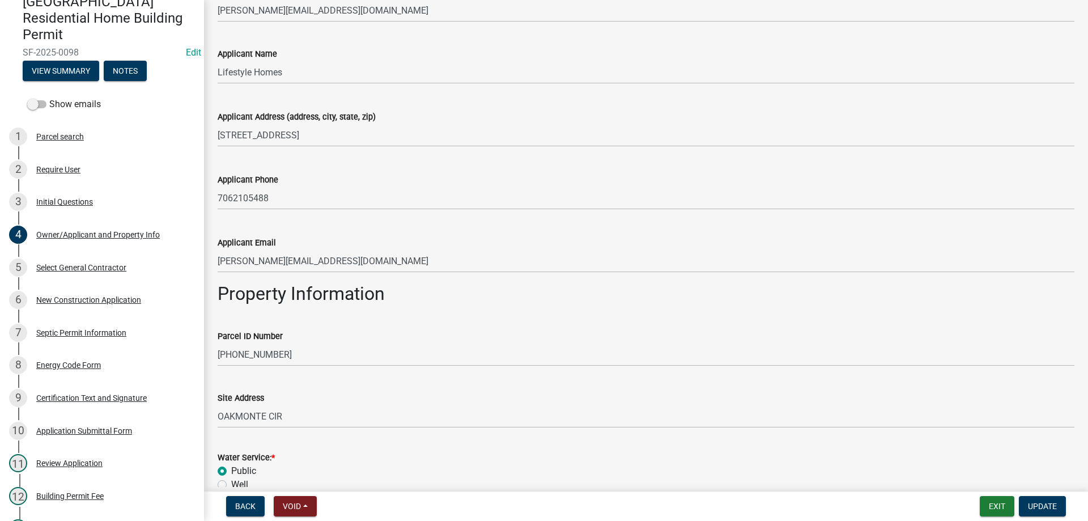
scroll to position [340, 0]
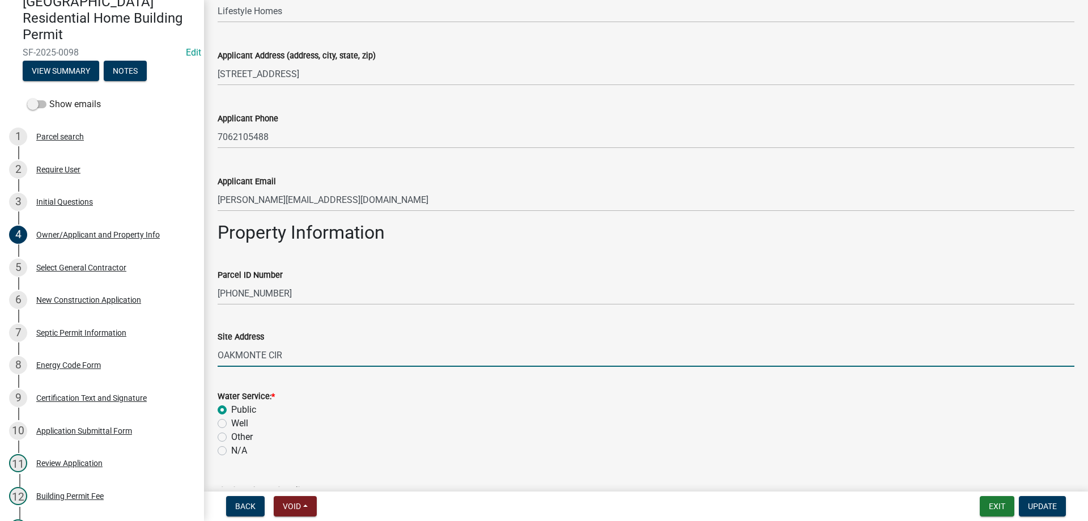
click at [218, 357] on input "OAKMONTE CIR" at bounding box center [646, 355] width 857 height 23
type input "505 OAKMONTE CIR"
click at [1054, 509] on span "Update" at bounding box center [1042, 506] width 29 height 9
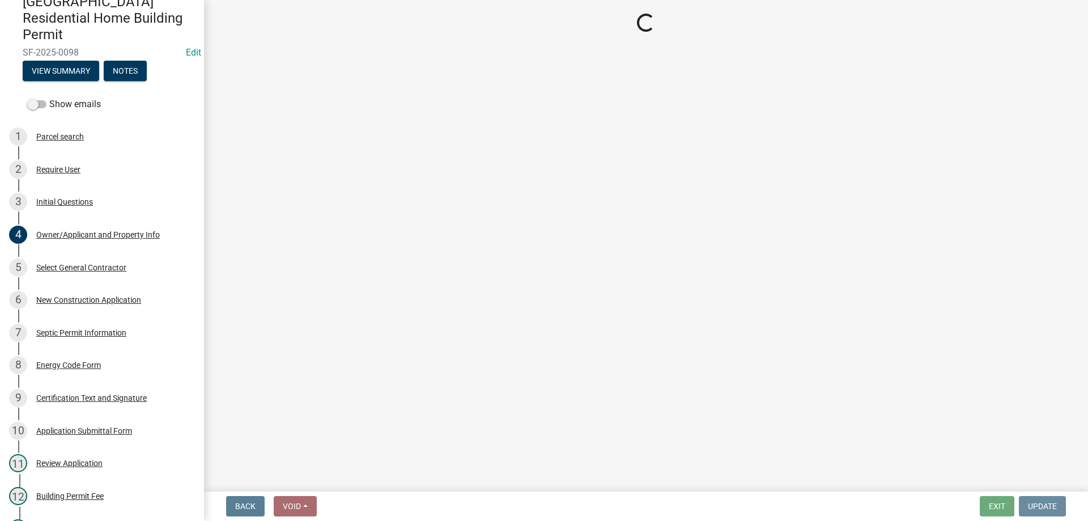
scroll to position [0, 0]
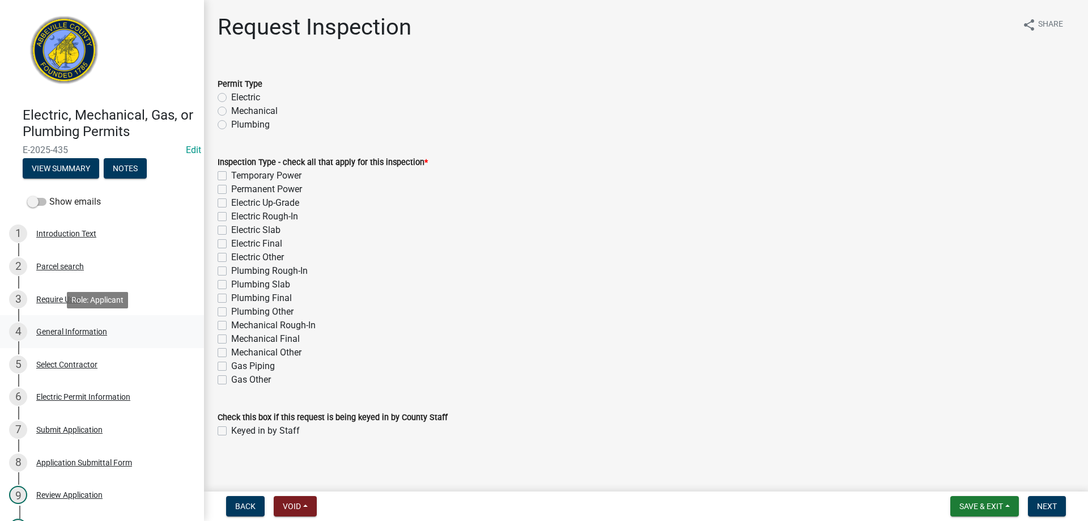
click at [49, 328] on div "General Information" at bounding box center [71, 332] width 71 height 8
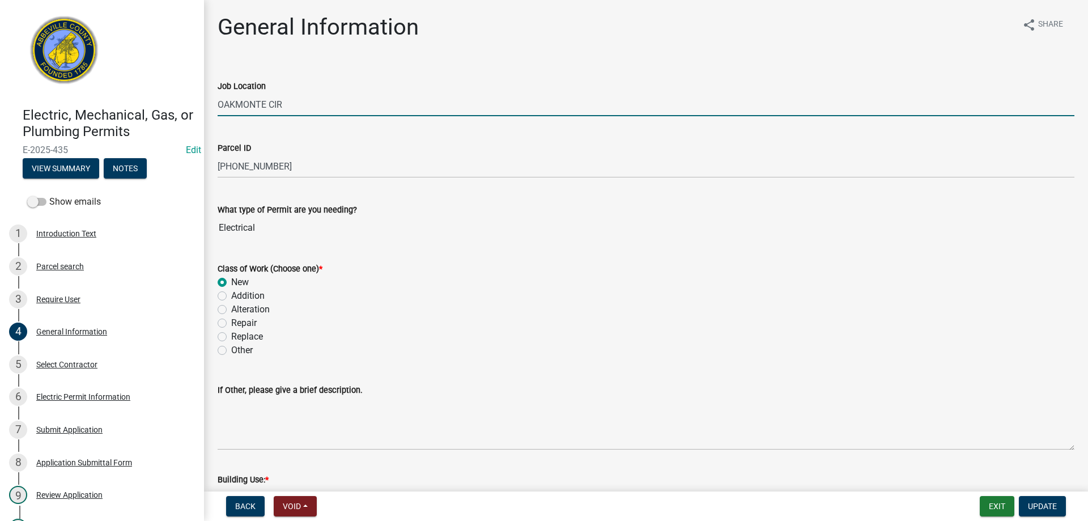
click at [218, 107] on input "OAKMONTE CIR" at bounding box center [646, 104] width 857 height 23
type input "[STREET_ADDRESS]"
click at [1041, 508] on span "Update" at bounding box center [1042, 506] width 29 height 9
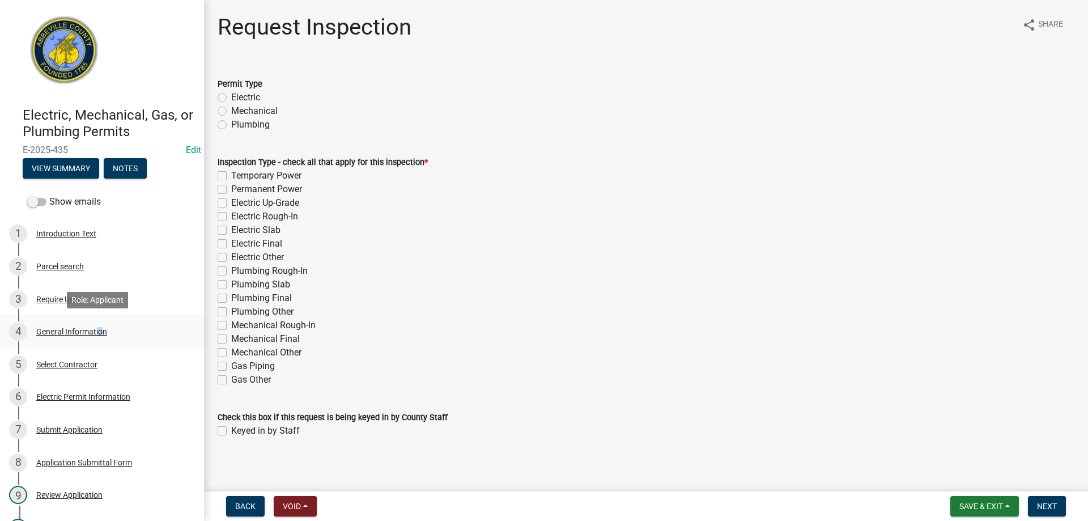
click at [97, 331] on div "General Information" at bounding box center [71, 332] width 71 height 8
click at [78, 325] on div "4 General Information" at bounding box center [97, 332] width 177 height 18
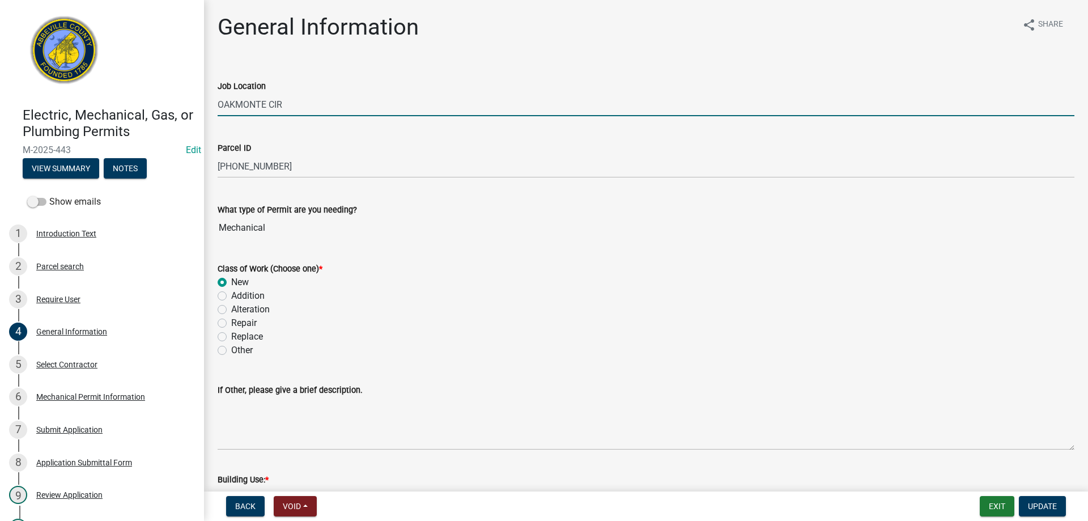
click at [218, 111] on input "OAKMONTE CIR" at bounding box center [646, 104] width 857 height 23
type input "[STREET_ADDRESS]"
click at [1043, 505] on span "Update" at bounding box center [1042, 506] width 29 height 9
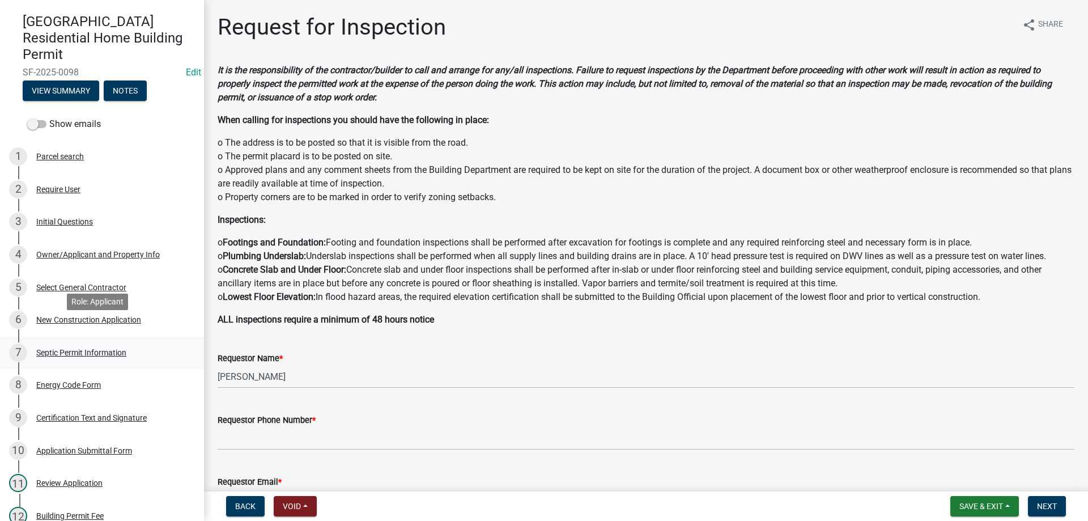
scroll to position [113, 0]
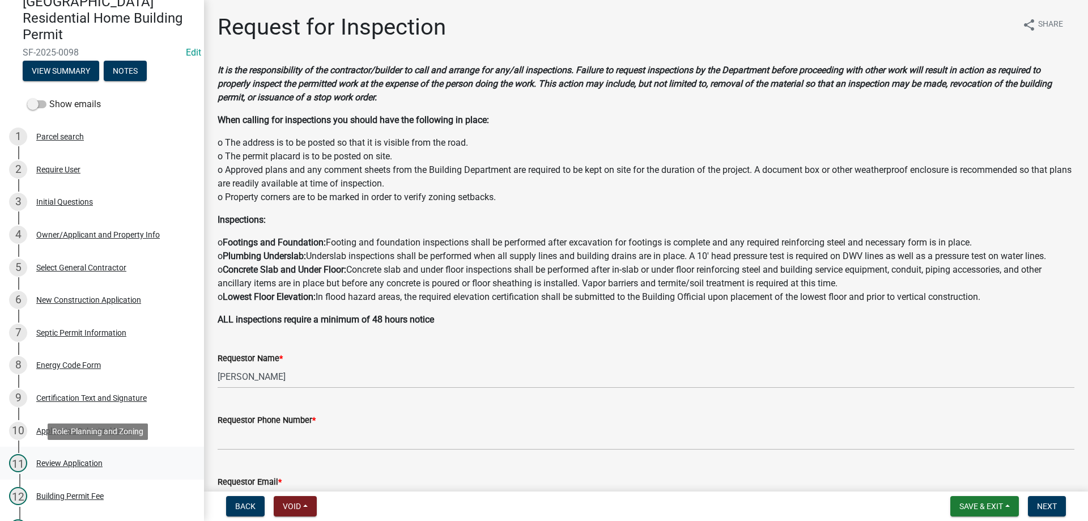
click at [48, 459] on div "Review Application" at bounding box center [69, 463] width 66 height 8
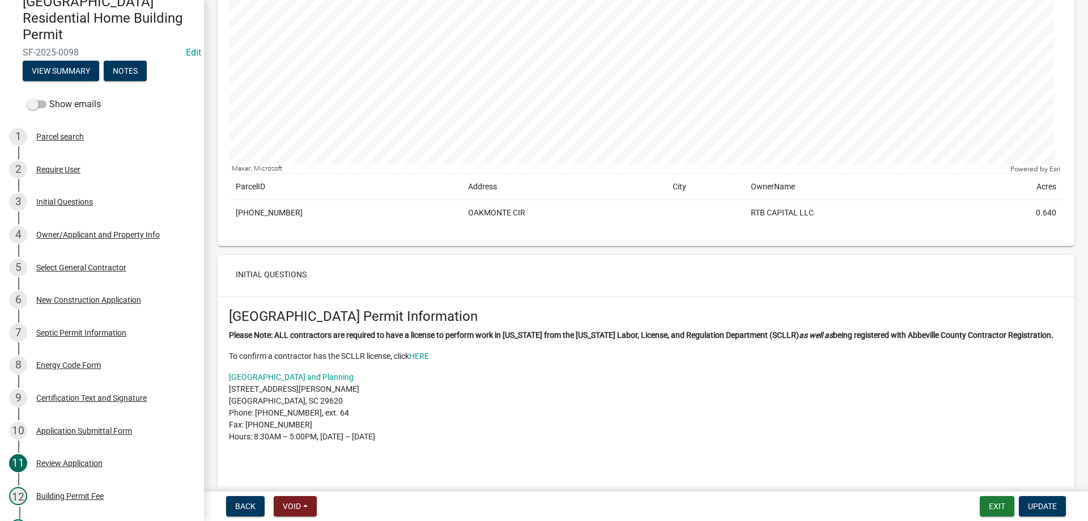
scroll to position [0, 0]
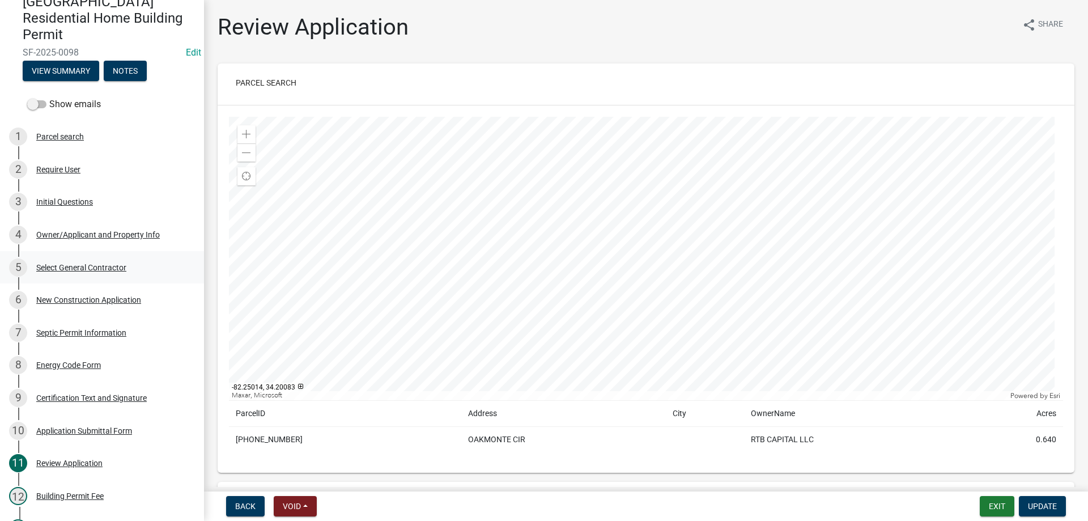
click at [92, 264] on div "Select General Contractor" at bounding box center [81, 268] width 90 height 8
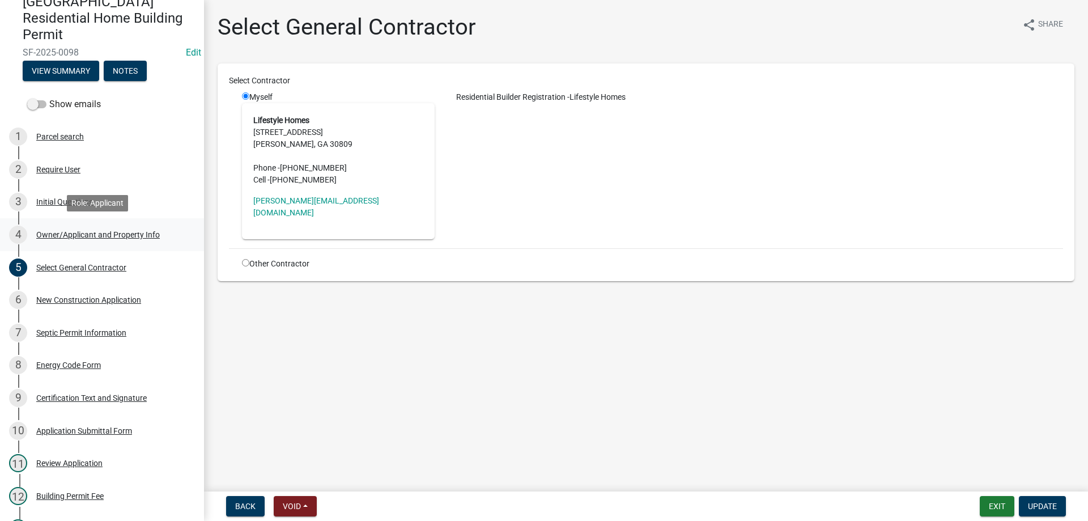
click at [70, 234] on div "Owner/Applicant and Property Info" at bounding box center [98, 235] width 124 height 8
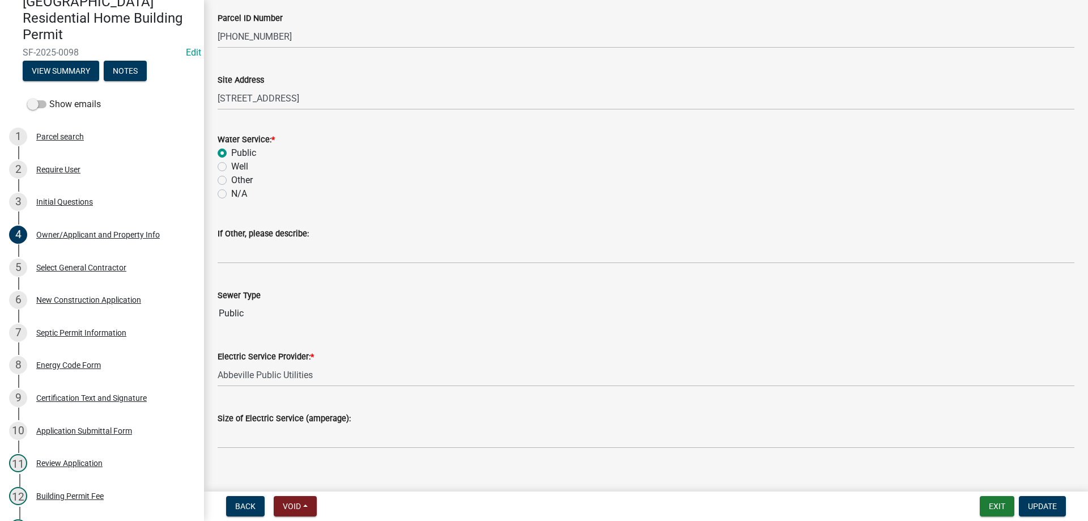
scroll to position [612, 0]
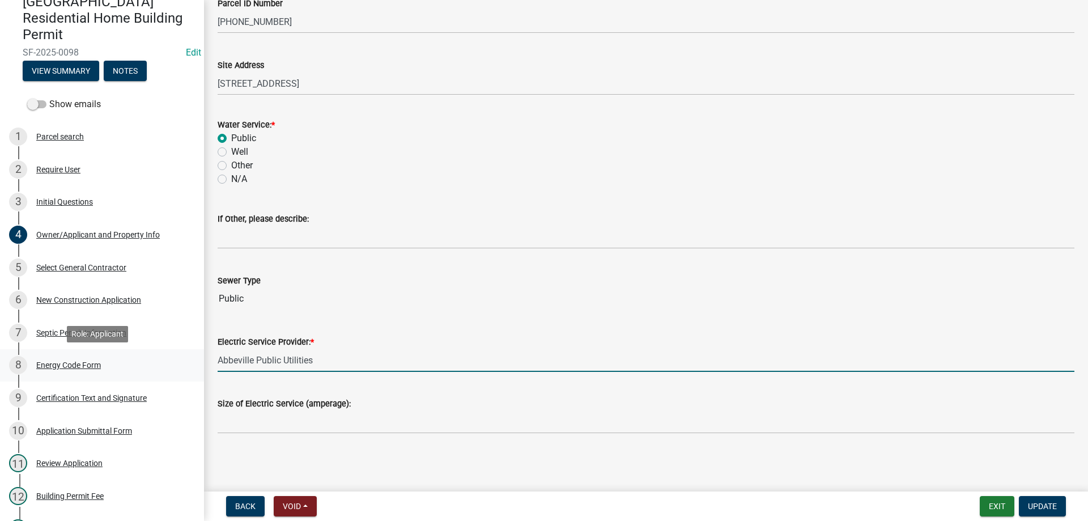
drag, startPoint x: 334, startPoint y: 358, endPoint x: 111, endPoint y: 350, distance: 223.5
click at [117, 354] on div "[GEOGRAPHIC_DATA] Residential Home Building Permit SF-2025-0098 Edit View Summa…" at bounding box center [544, 260] width 1088 height 521
type input "Duke"
click at [1030, 506] on span "Update" at bounding box center [1042, 506] width 29 height 9
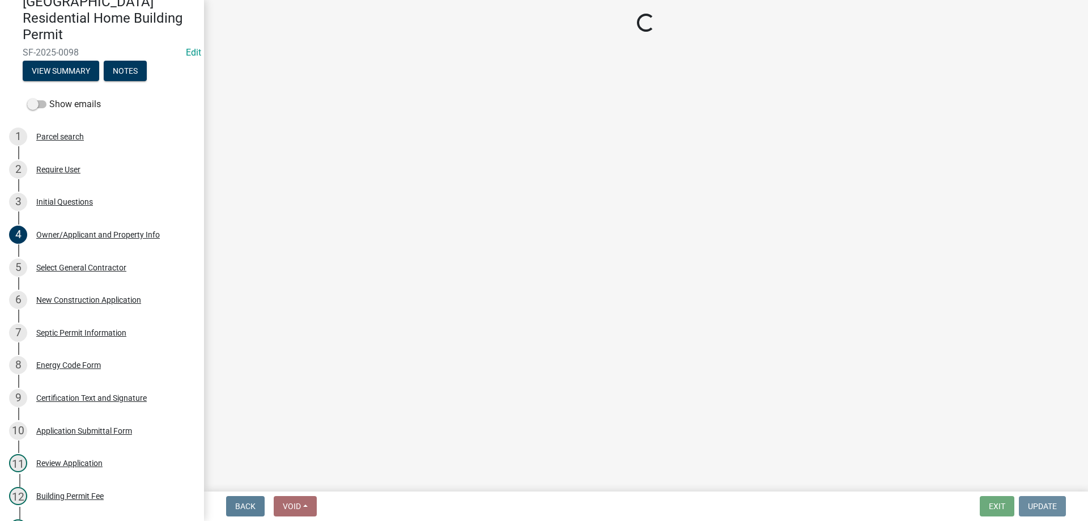
scroll to position [0, 0]
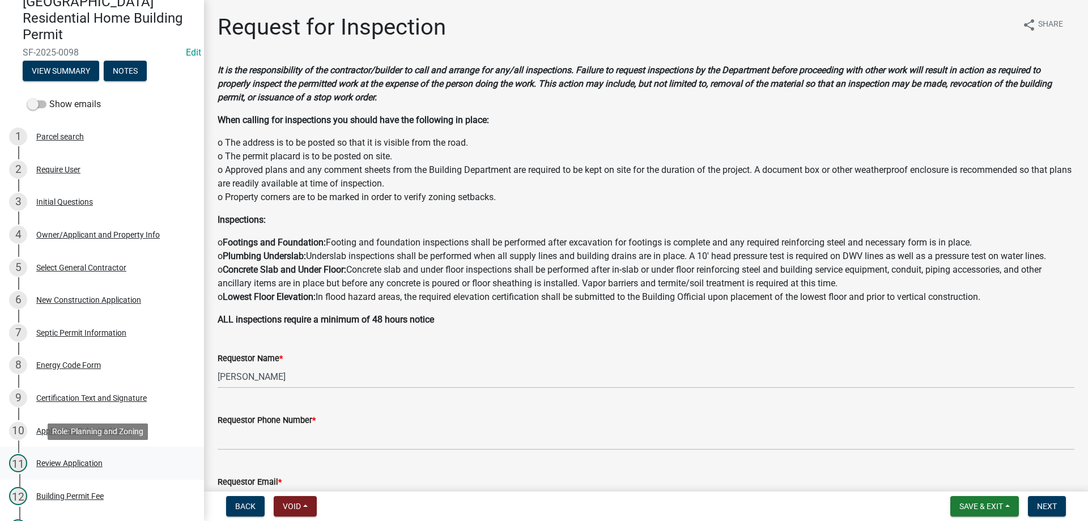
click at [76, 464] on div "Review Application" at bounding box center [69, 463] width 66 height 8
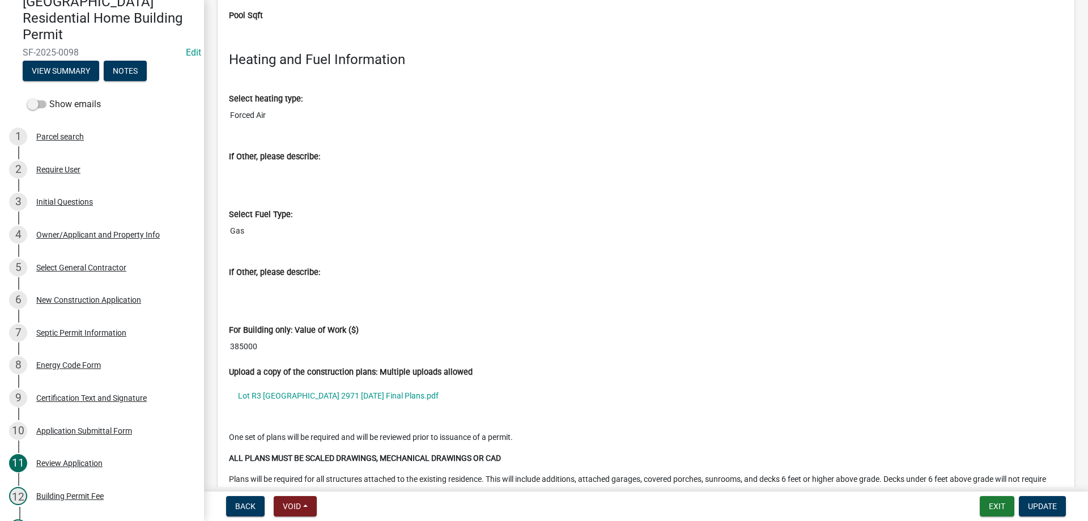
scroll to position [3855, 0]
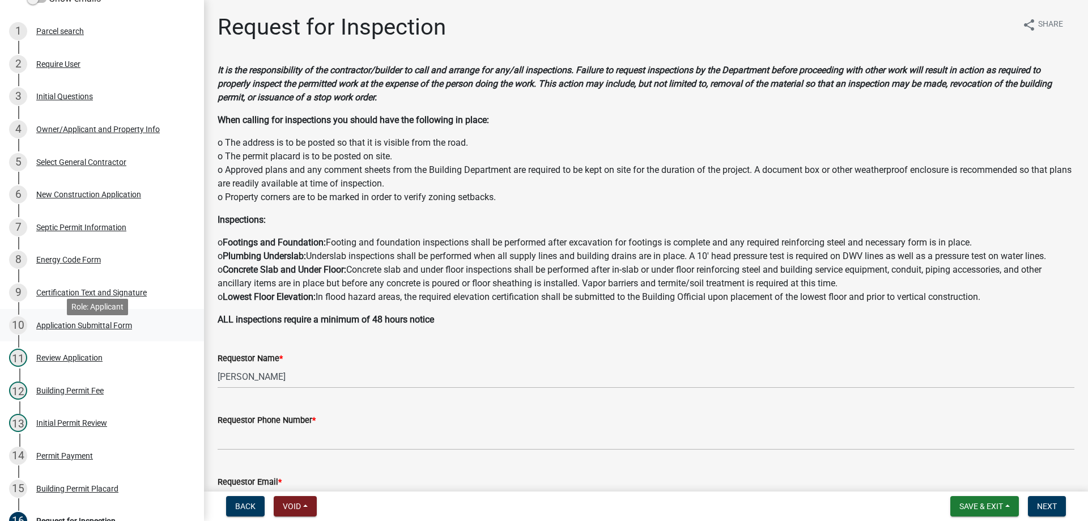
scroll to position [227, 0]
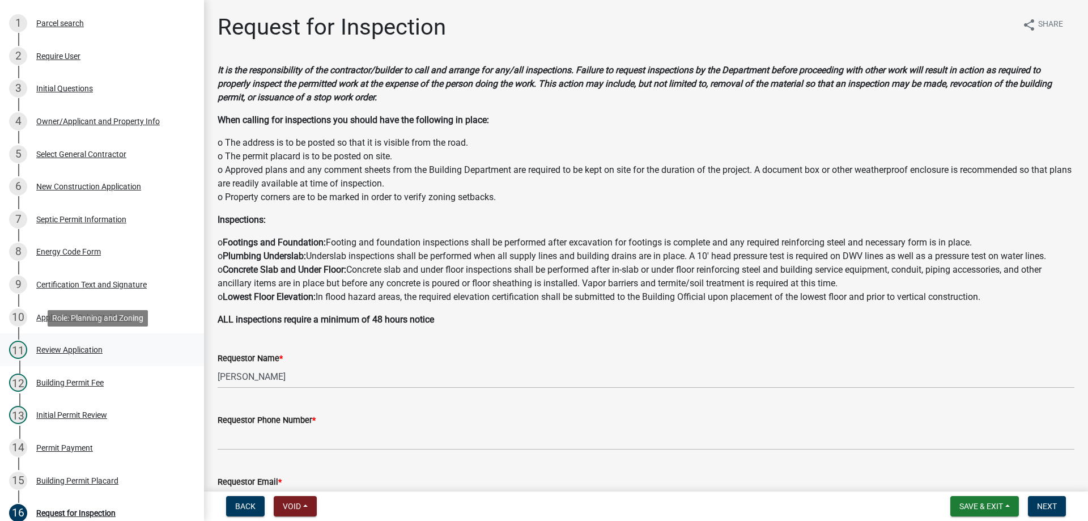
click at [77, 354] on div "Review Application" at bounding box center [69, 350] width 66 height 8
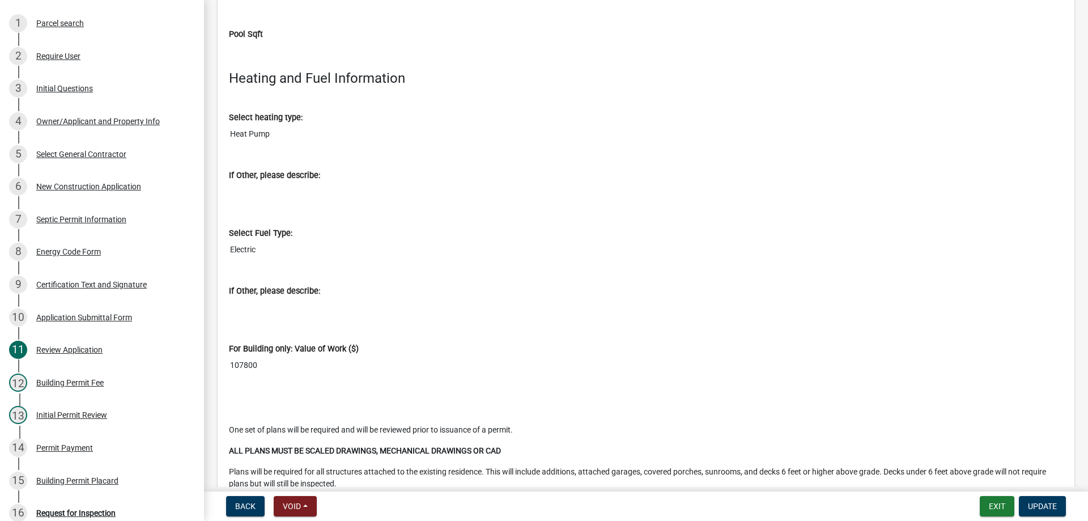
scroll to position [3798, 0]
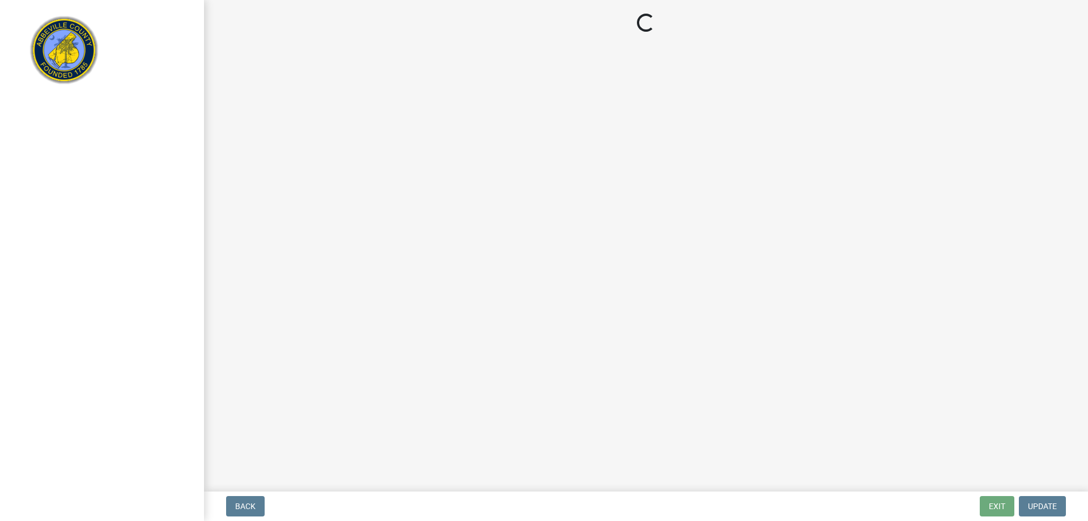
select select "3: 3"
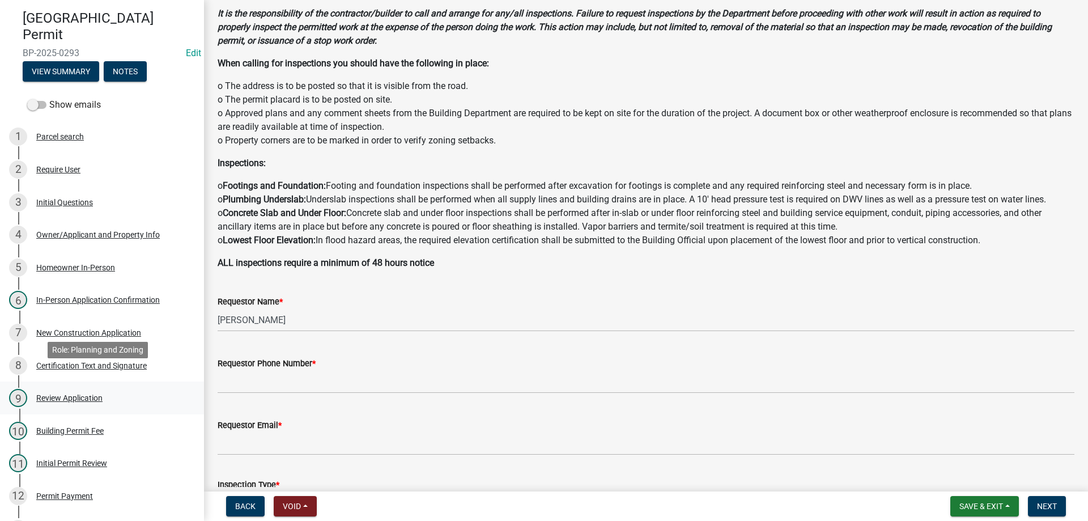
scroll to position [113, 0]
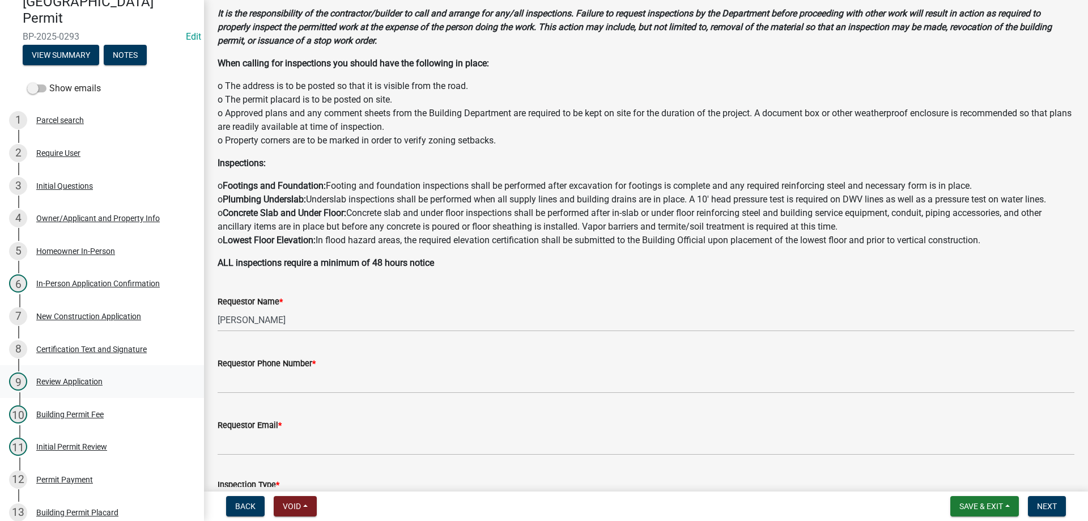
click at [78, 380] on div "Review Application" at bounding box center [69, 382] width 66 height 8
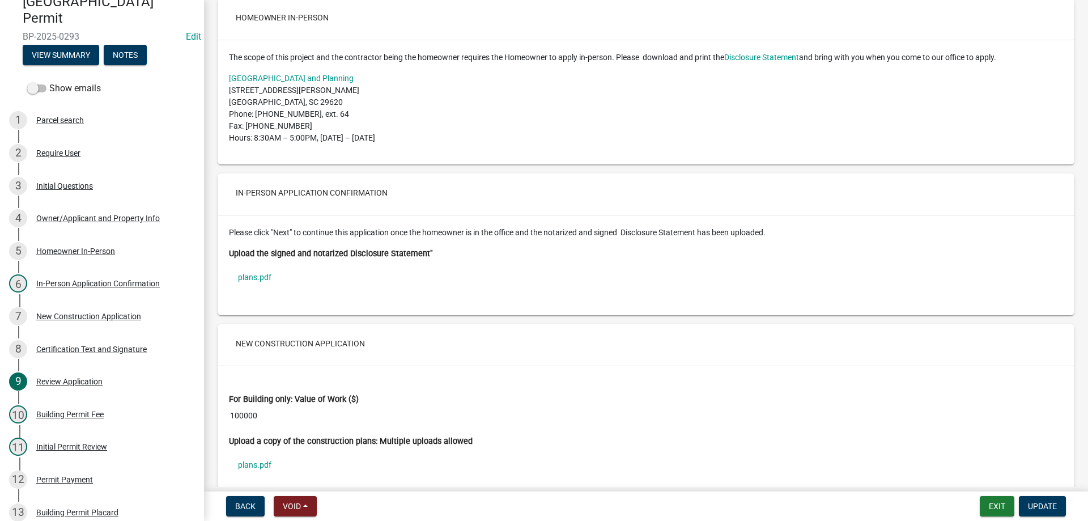
scroll to position [2041, 0]
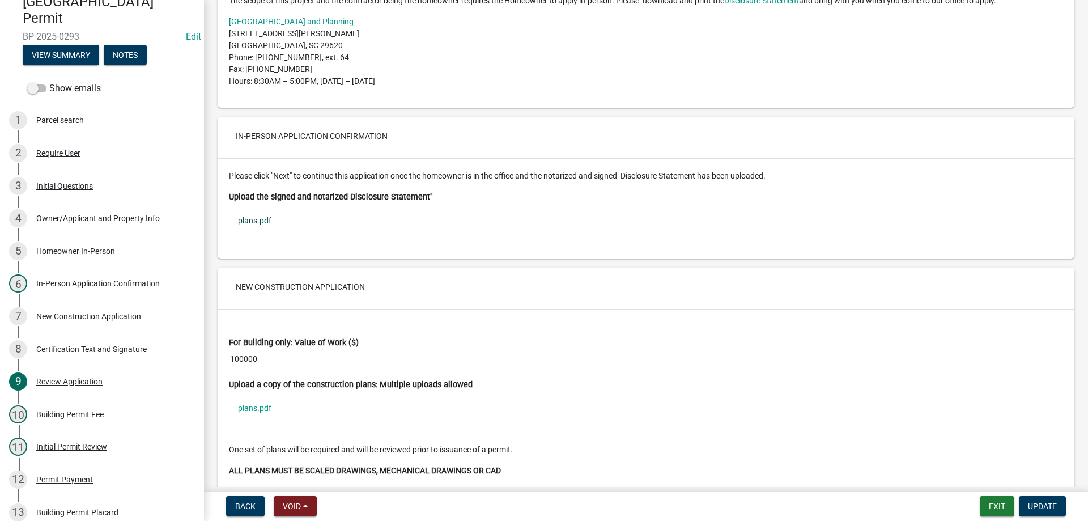
click at [262, 226] on link "plans.pdf" at bounding box center [646, 220] width 834 height 26
click at [252, 421] on link "plans.pdf" at bounding box center [646, 408] width 834 height 26
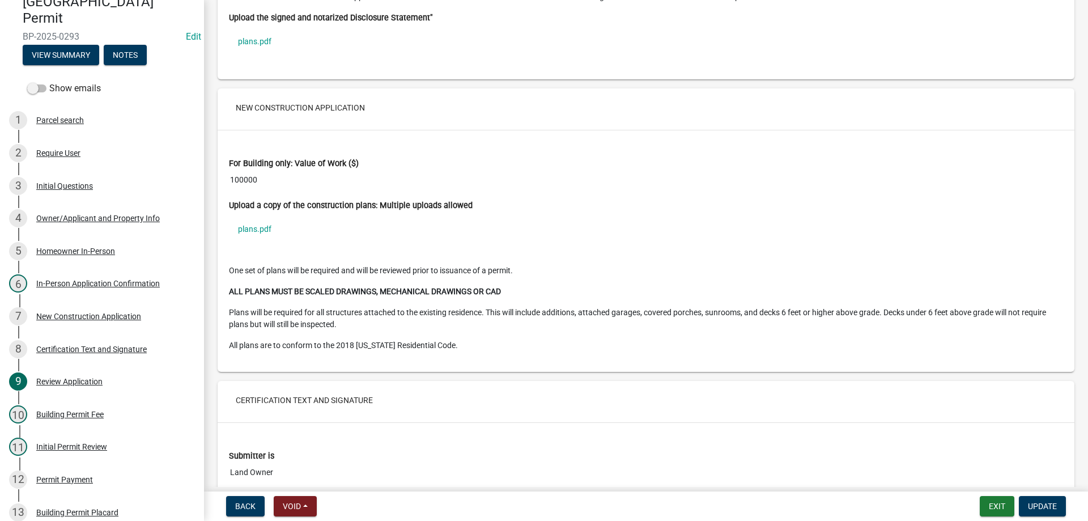
scroll to position [2194, 0]
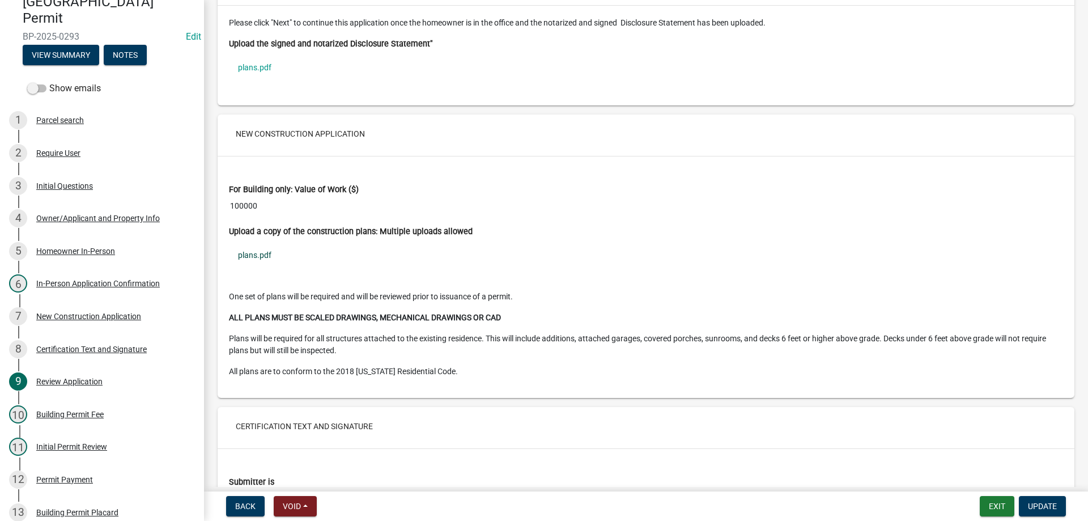
click at [252, 262] on link "plans.pdf" at bounding box center [646, 255] width 834 height 26
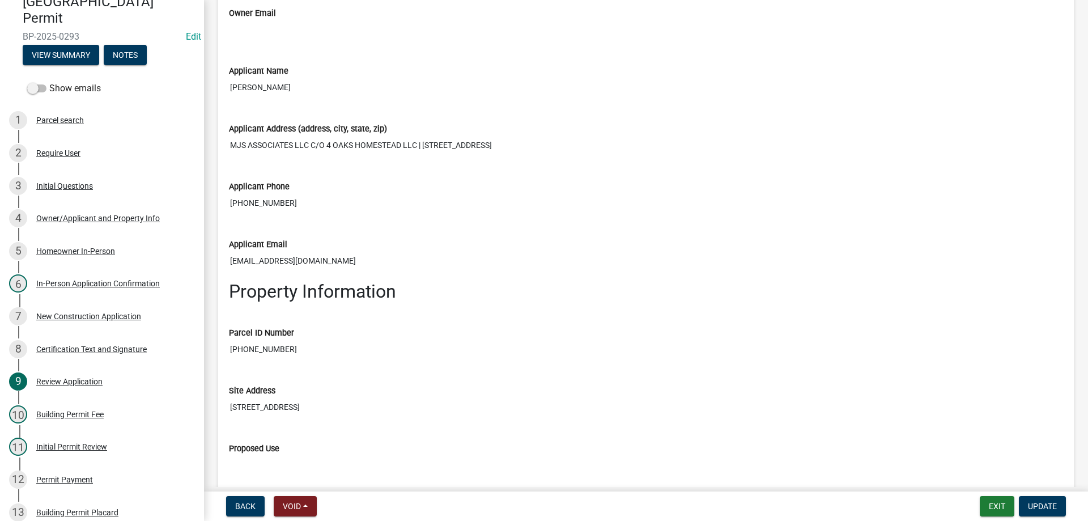
scroll to position [1400, 0]
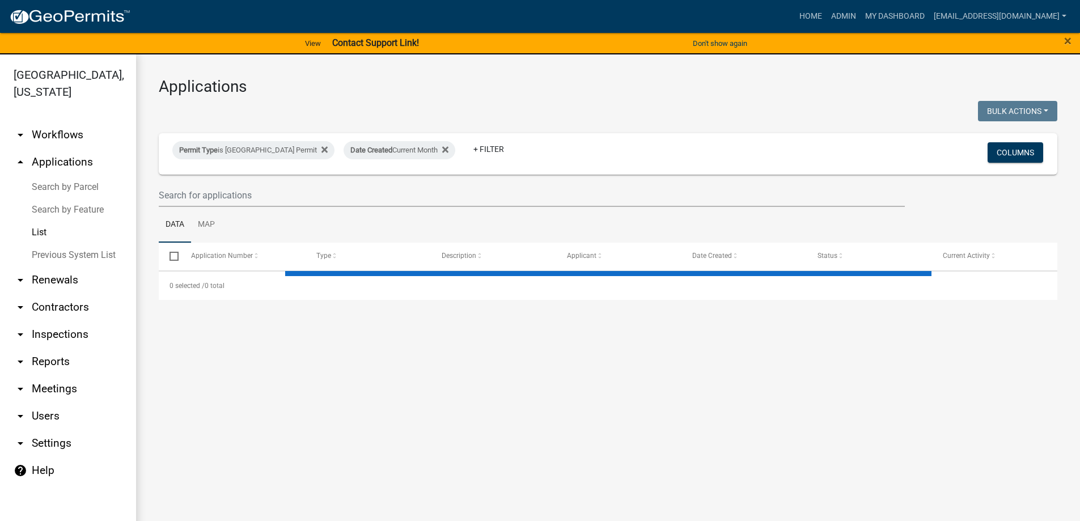
select select "3: 100"
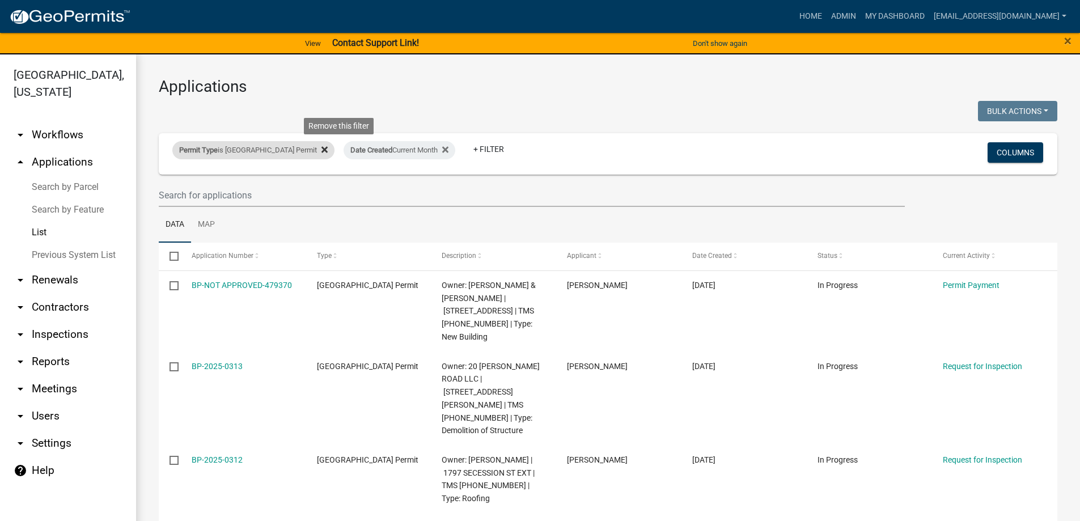
click at [328, 150] on icon at bounding box center [324, 149] width 6 height 9
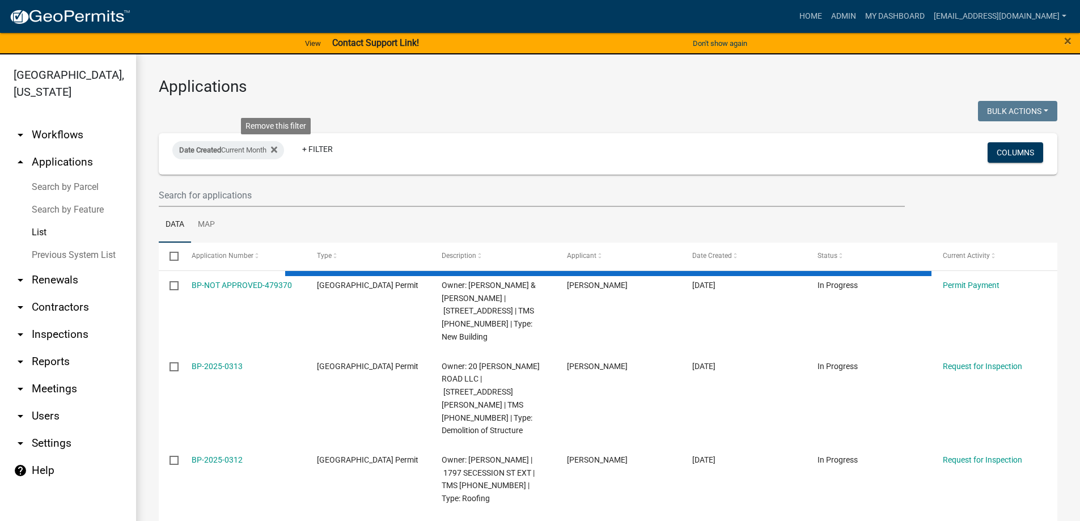
drag, startPoint x: 281, startPoint y: 143, endPoint x: 251, endPoint y: 192, distance: 56.8
click at [277, 144] on fa-icon at bounding box center [271, 150] width 11 height 18
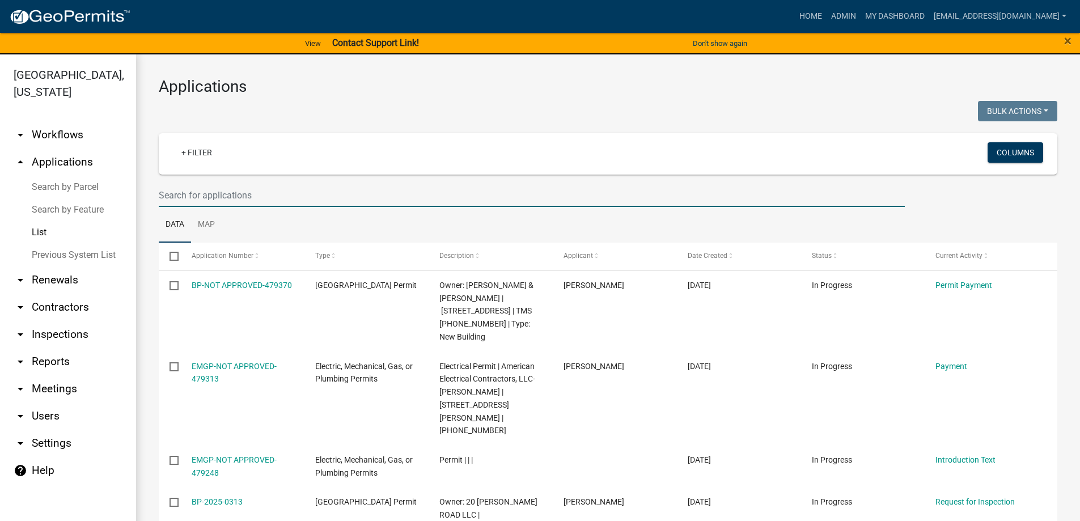
click at [249, 194] on input "text" at bounding box center [532, 195] width 746 height 23
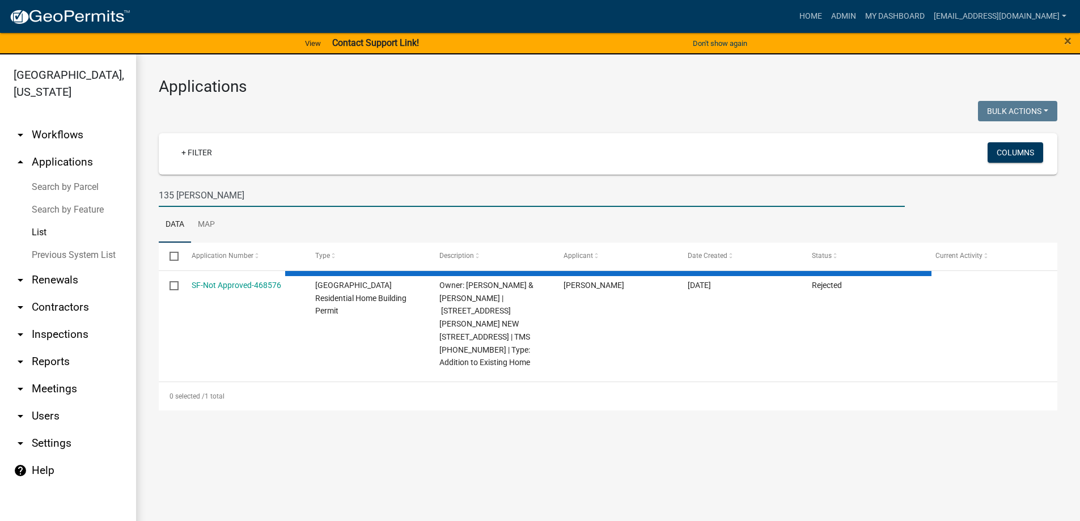
type input "135 WILES"
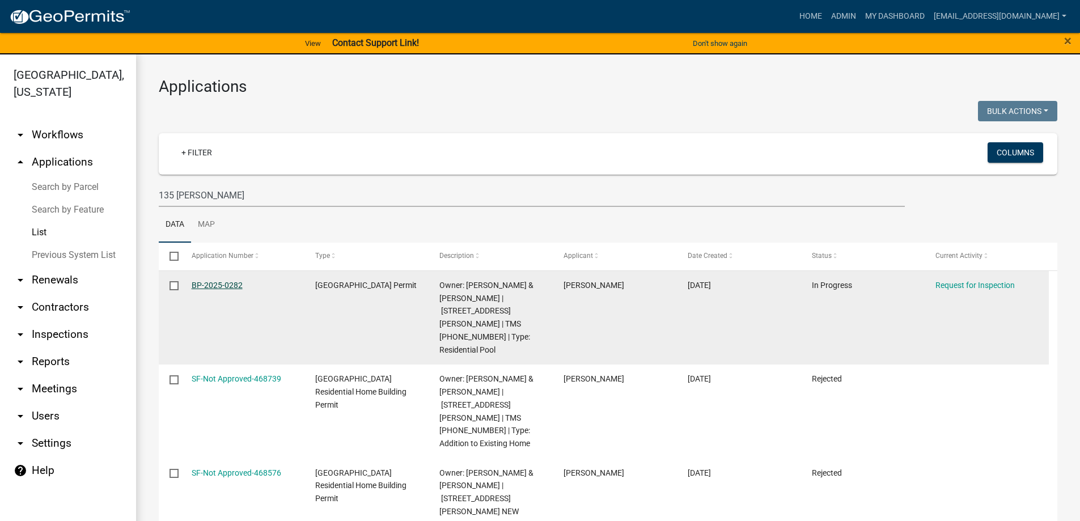
drag, startPoint x: 215, startPoint y: 276, endPoint x: 219, endPoint y: 281, distance: 6.0
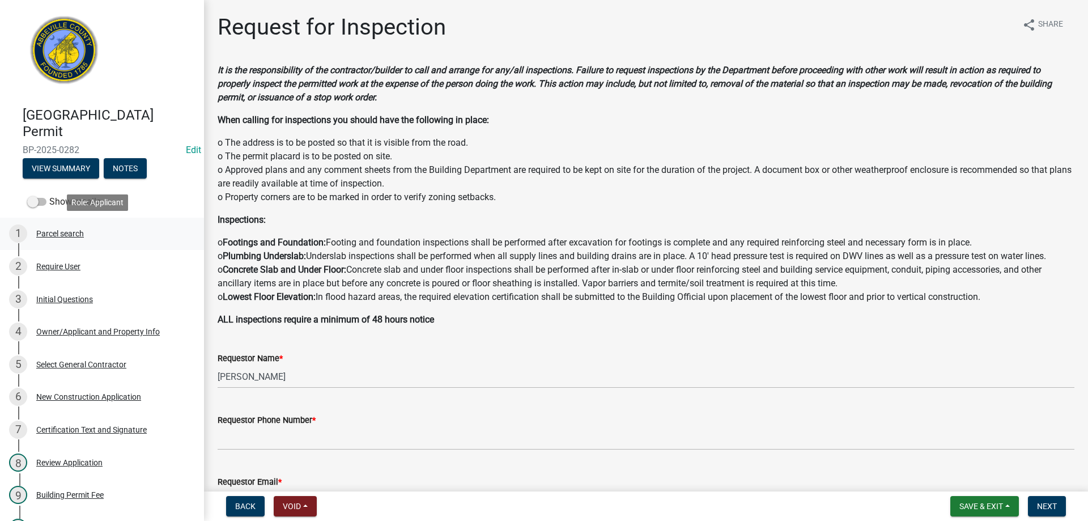
click at [74, 232] on div "Parcel search" at bounding box center [60, 234] width 48 height 8
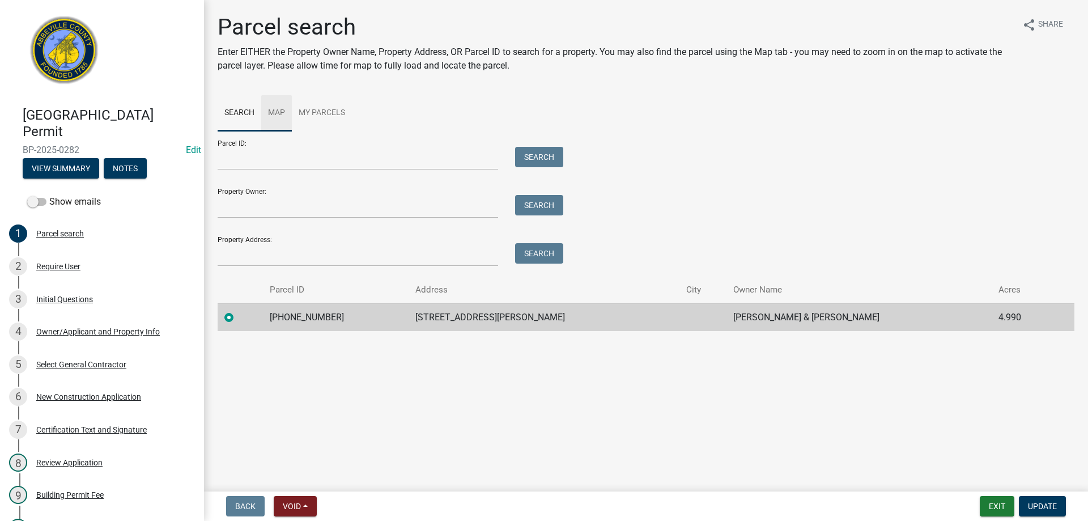
click at [277, 111] on link "Map" at bounding box center [276, 113] width 31 height 36
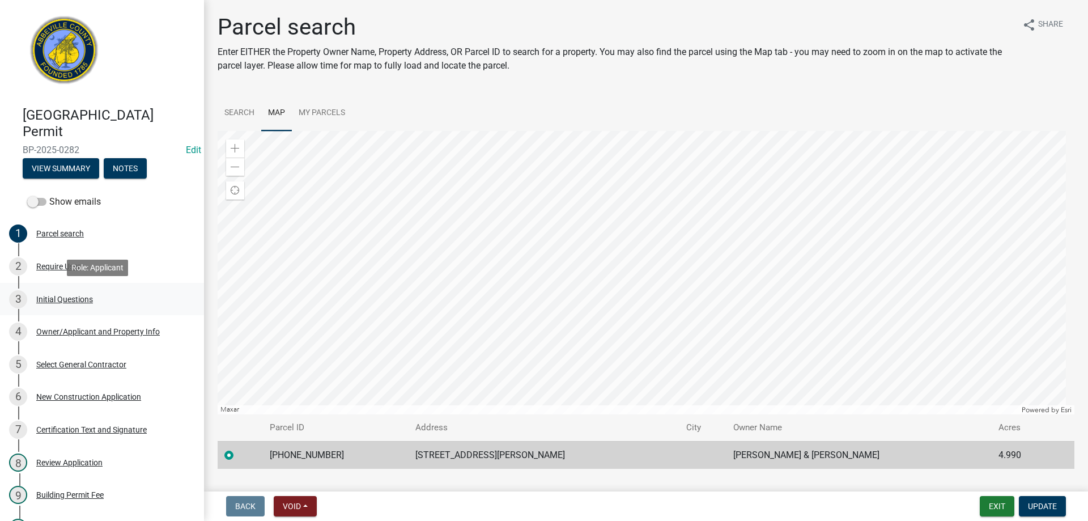
click at [50, 306] on div "3 Initial Questions" at bounding box center [97, 299] width 177 height 18
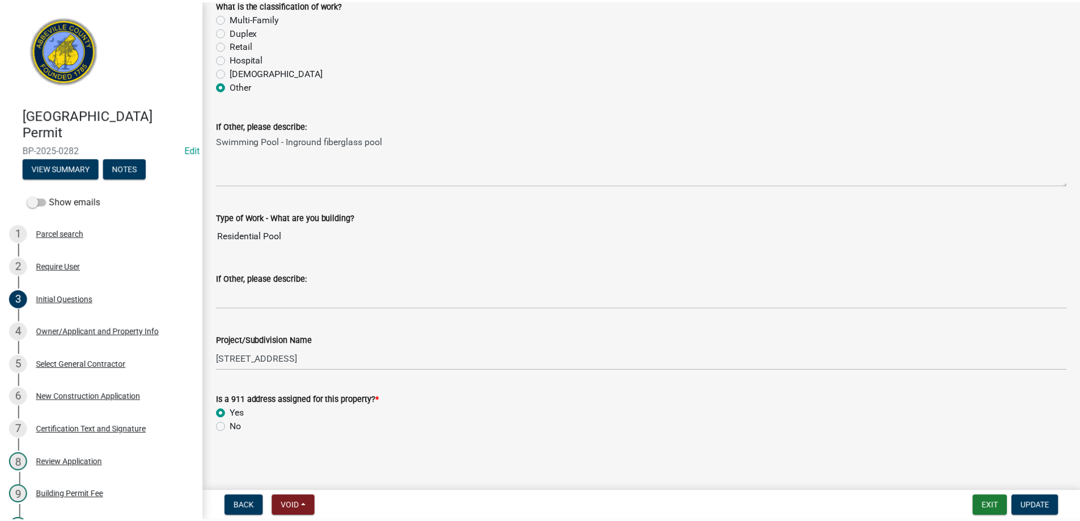
scroll to position [353, 0]
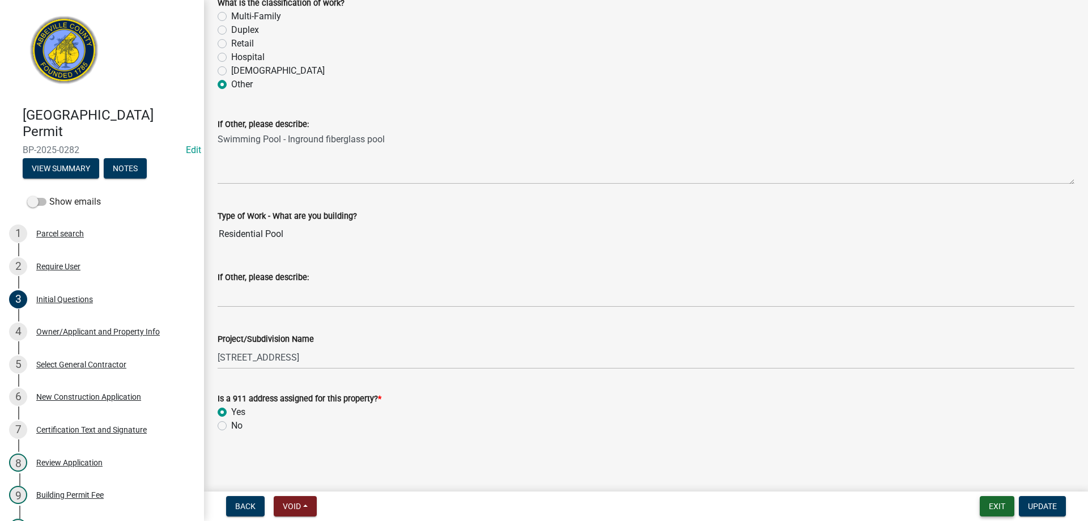
click at [1008, 510] on button "Exit" at bounding box center [997, 506] width 35 height 20
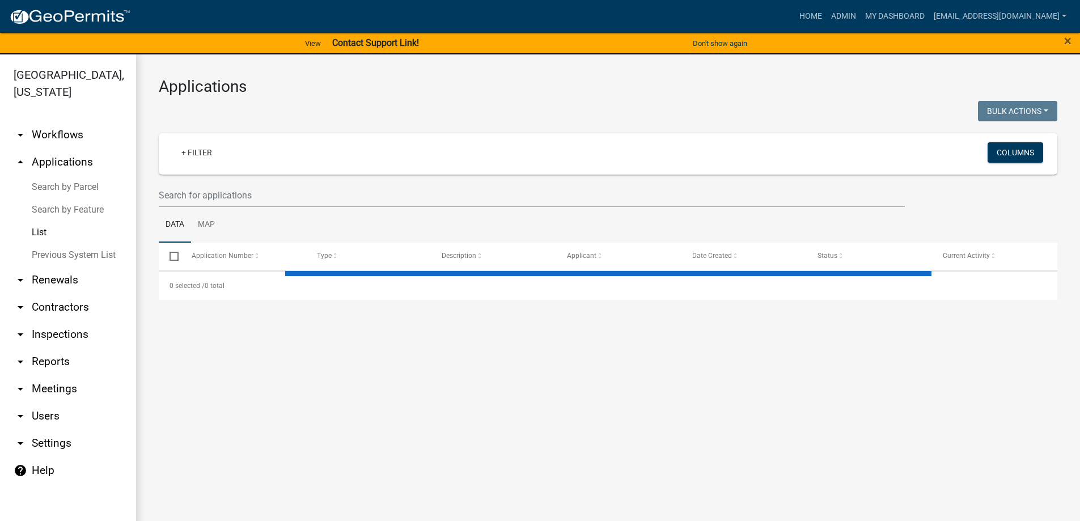
select select "3: 100"
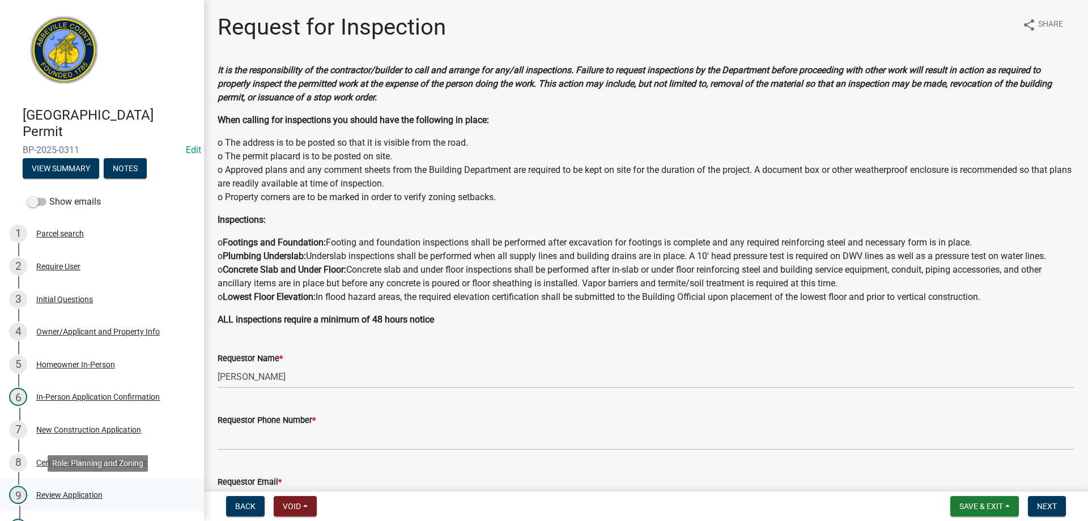
click at [91, 497] on div "Review Application" at bounding box center [69, 495] width 66 height 8
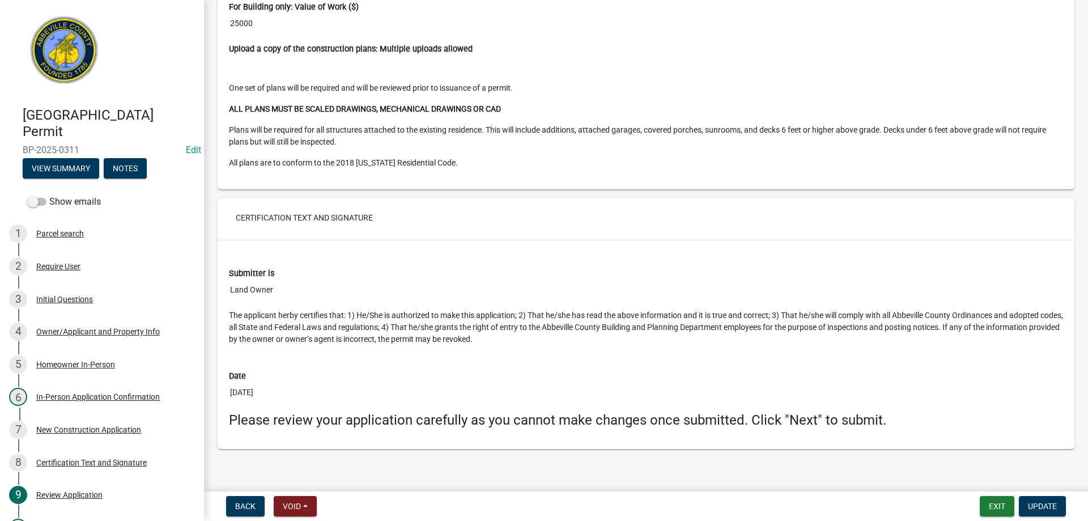
scroll to position [2332, 0]
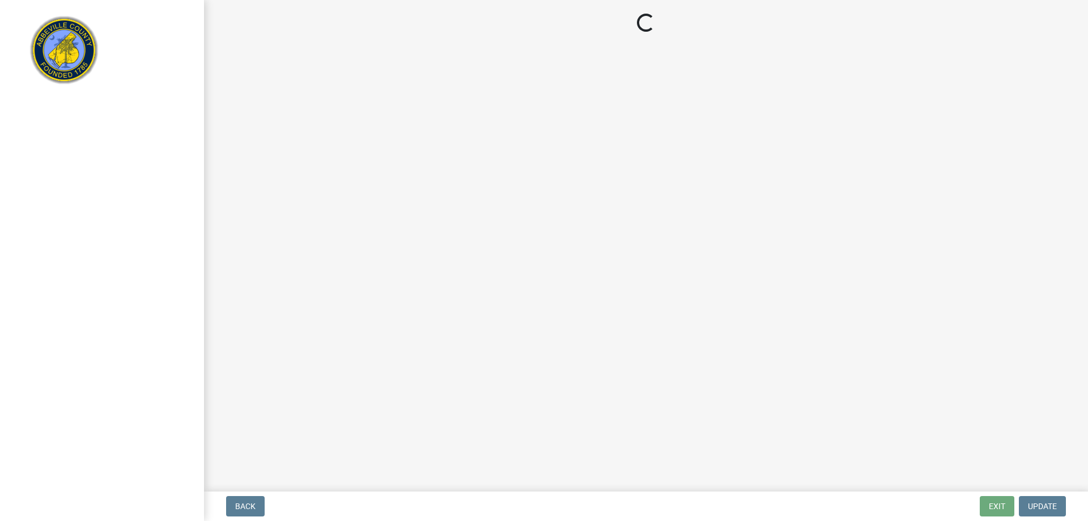
select select "3: 3"
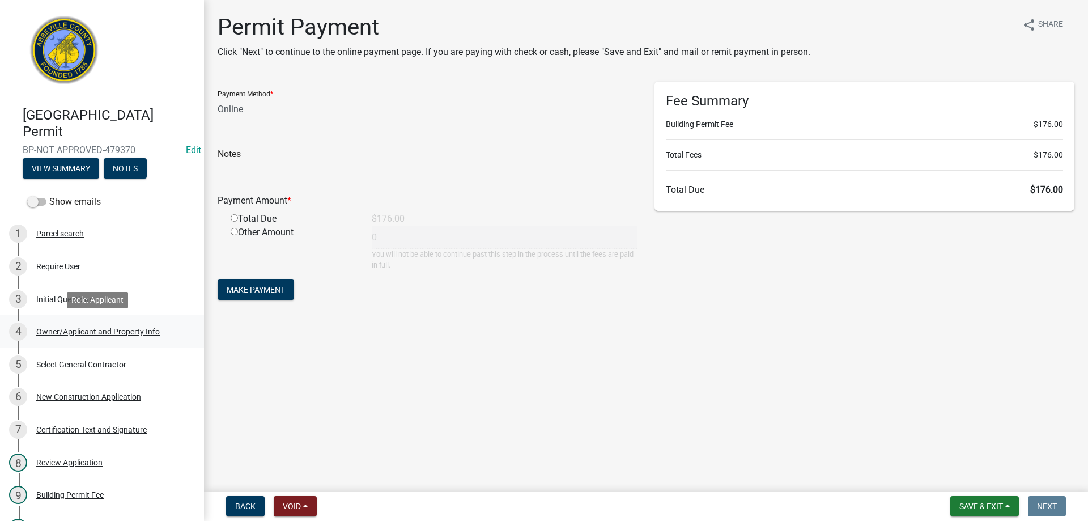
click at [64, 333] on div "Owner/Applicant and Property Info" at bounding box center [98, 332] width 124 height 8
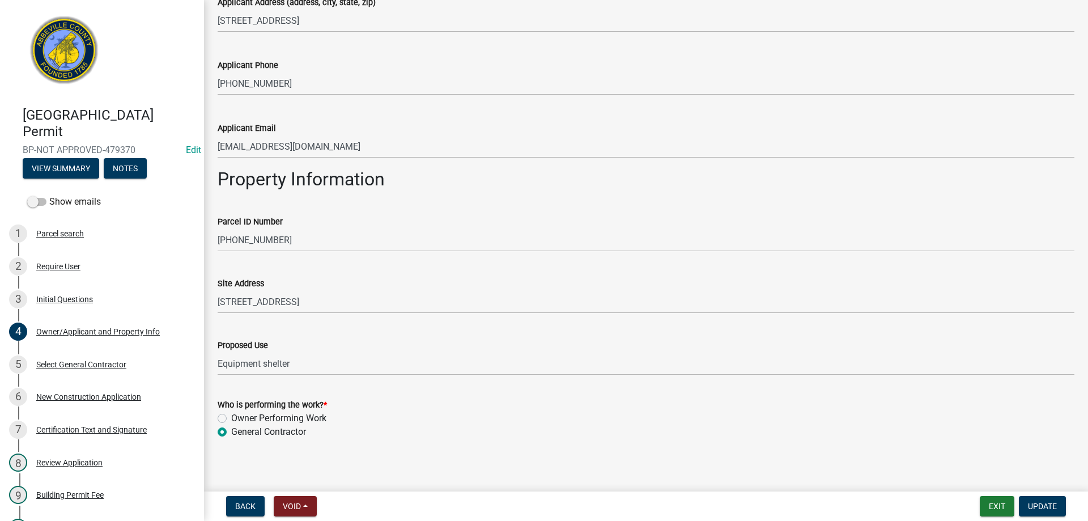
scroll to position [403, 0]
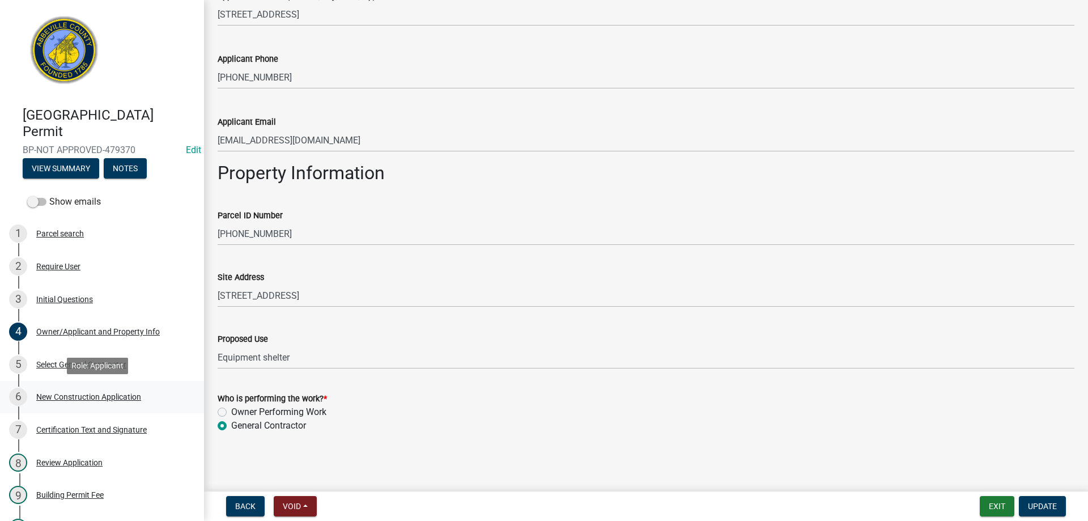
click at [107, 397] on div "New Construction Application" at bounding box center [88, 397] width 105 height 8
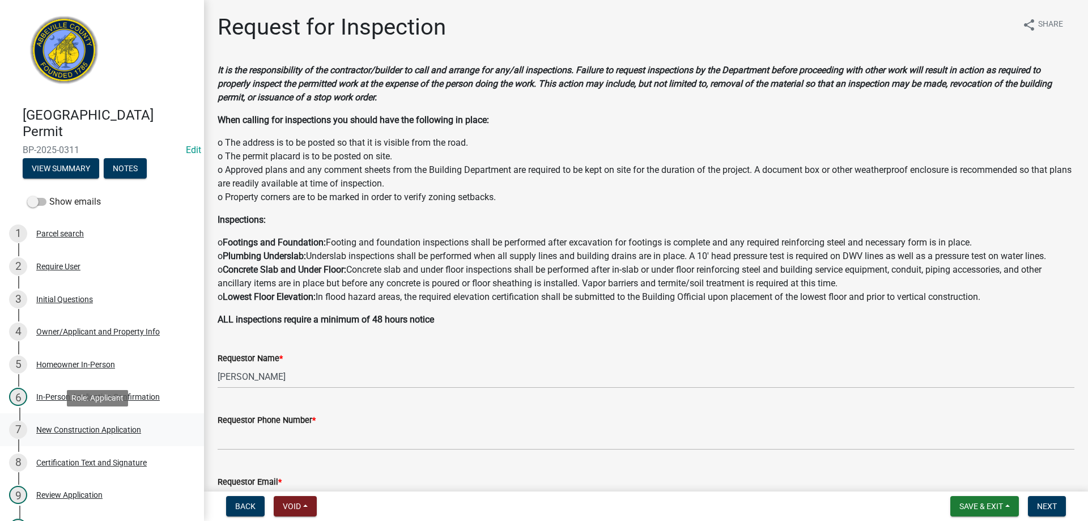
click at [91, 427] on div "New Construction Application" at bounding box center [88, 430] width 105 height 8
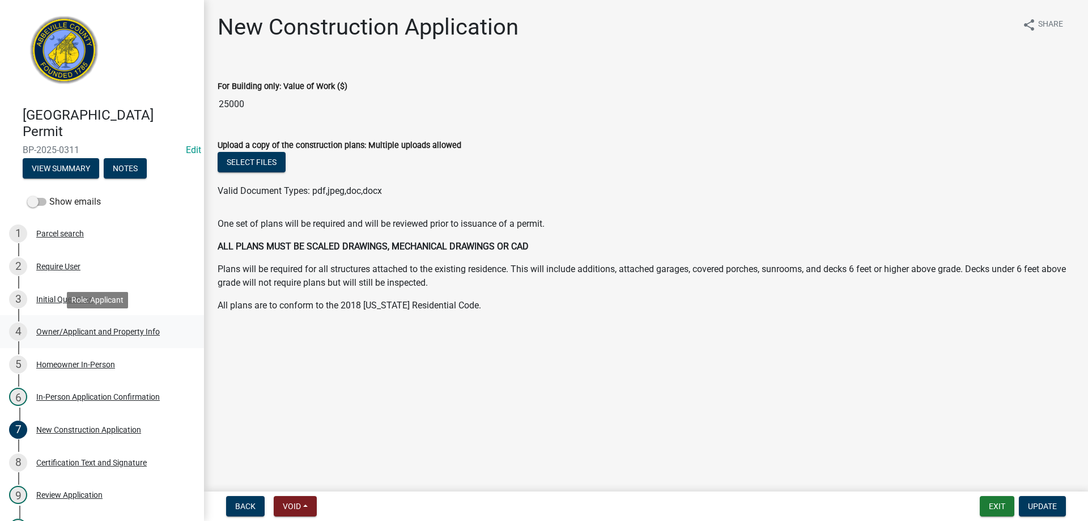
click at [43, 331] on div "Owner/Applicant and Property Info" at bounding box center [98, 332] width 124 height 8
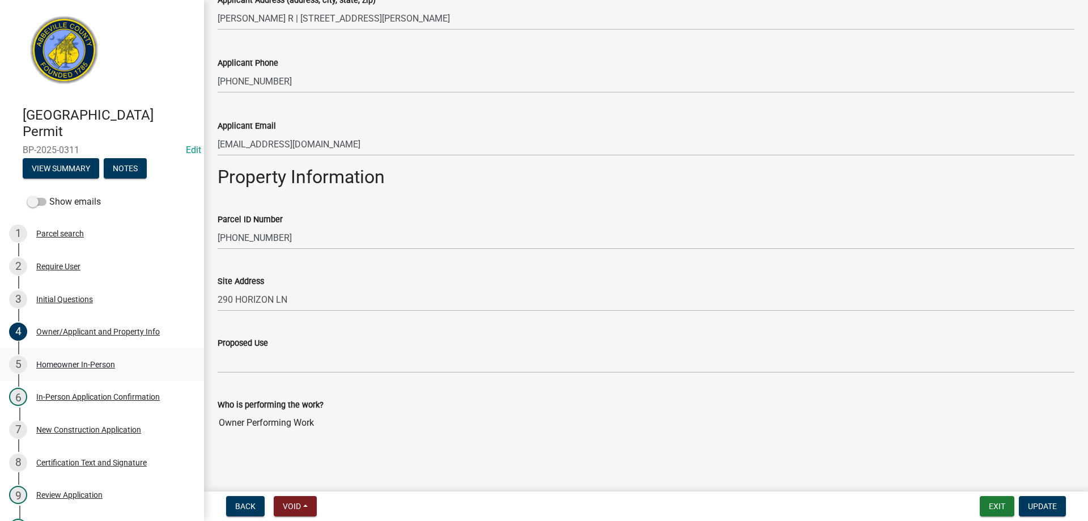
scroll to position [400, 0]
click at [64, 367] on div "Homeowner In-Person" at bounding box center [75, 365] width 79 height 8
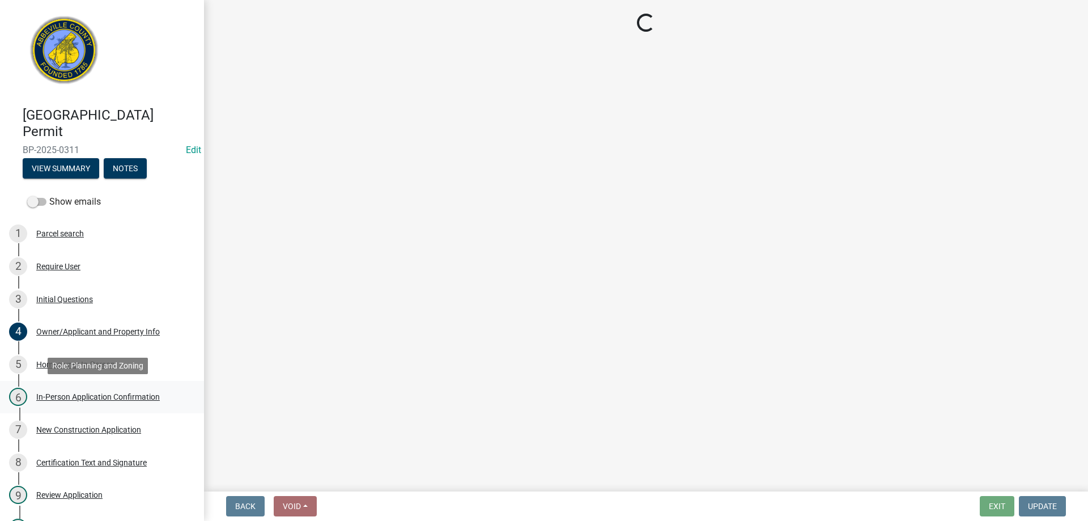
click at [65, 395] on div "In-Person Application Confirmation" at bounding box center [98, 397] width 124 height 8
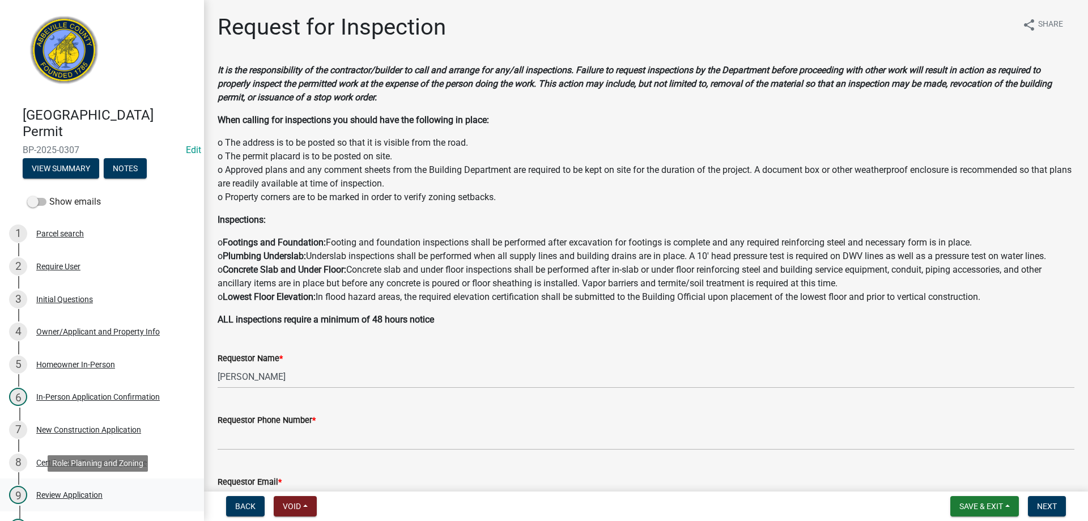
click at [102, 493] on div "Review Application" at bounding box center [69, 495] width 66 height 8
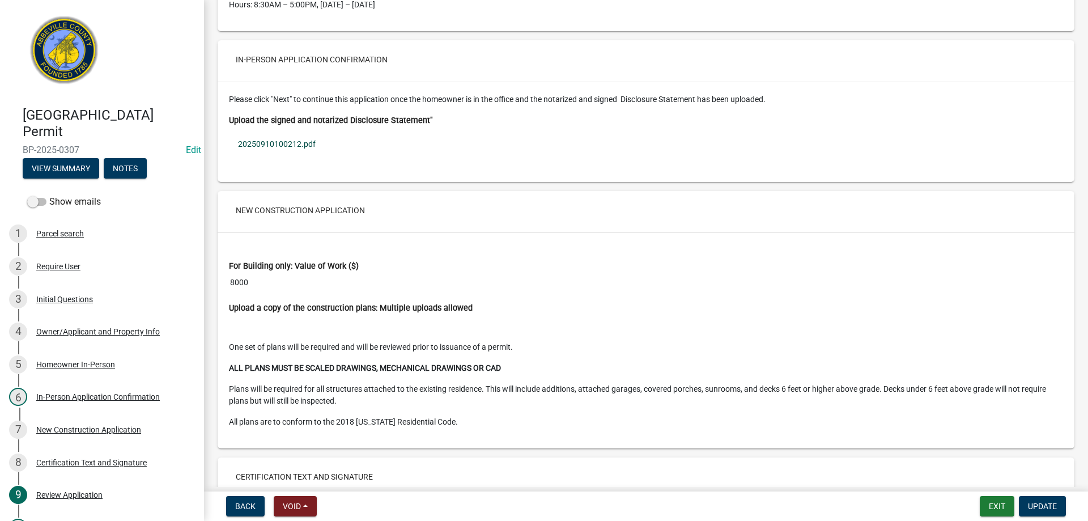
scroll to position [2098, 0]
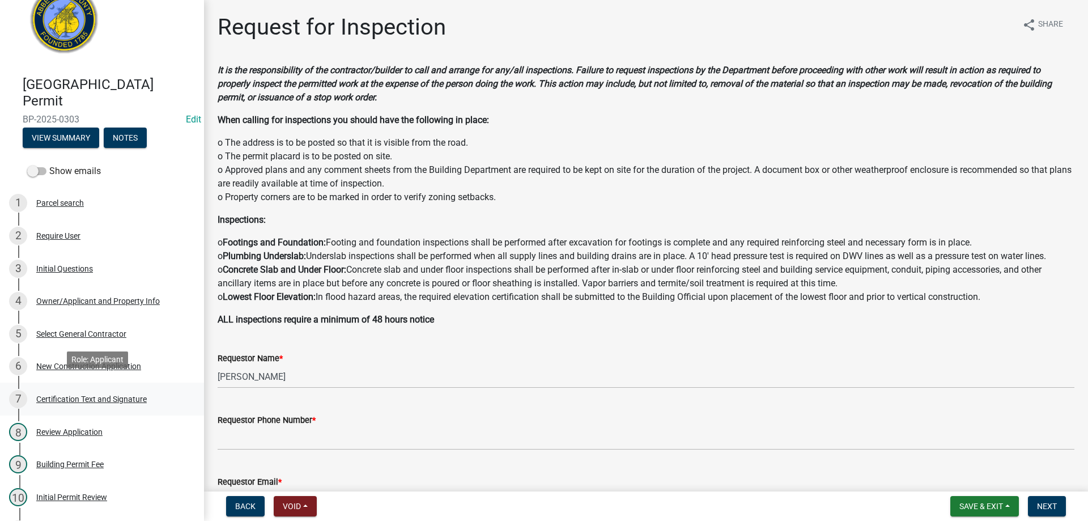
scroll to position [113, 0]
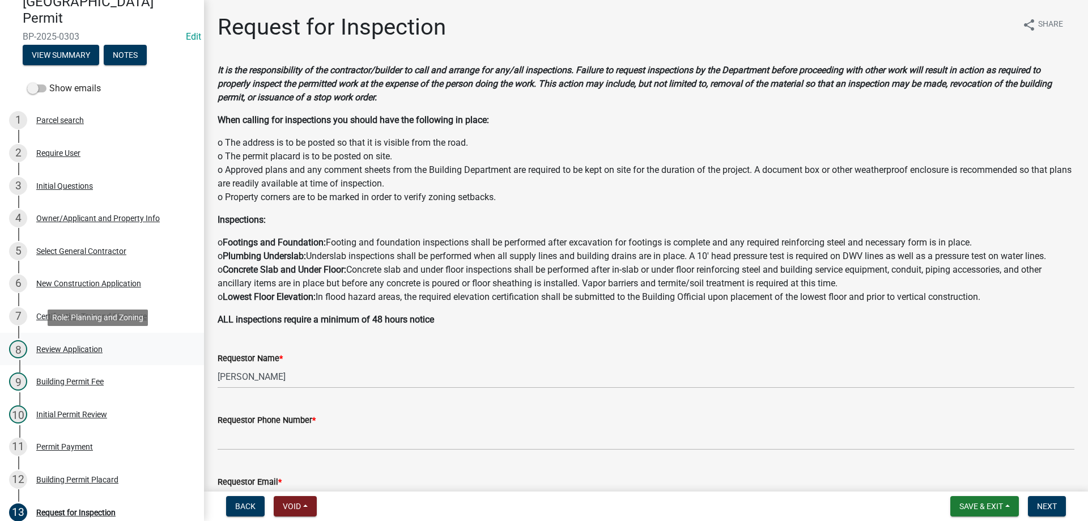
click at [65, 351] on div "Review Application" at bounding box center [69, 349] width 66 height 8
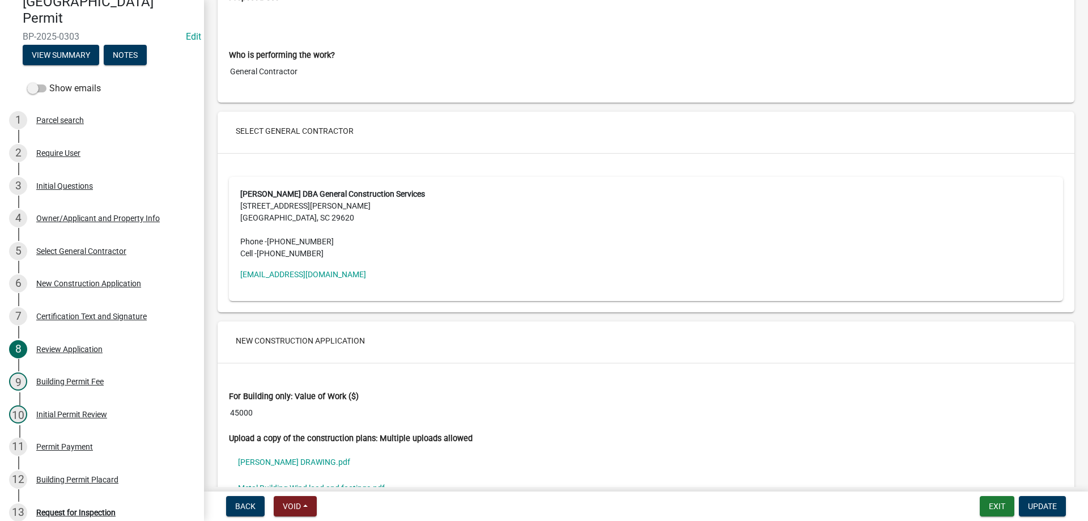
scroll to position [2041, 0]
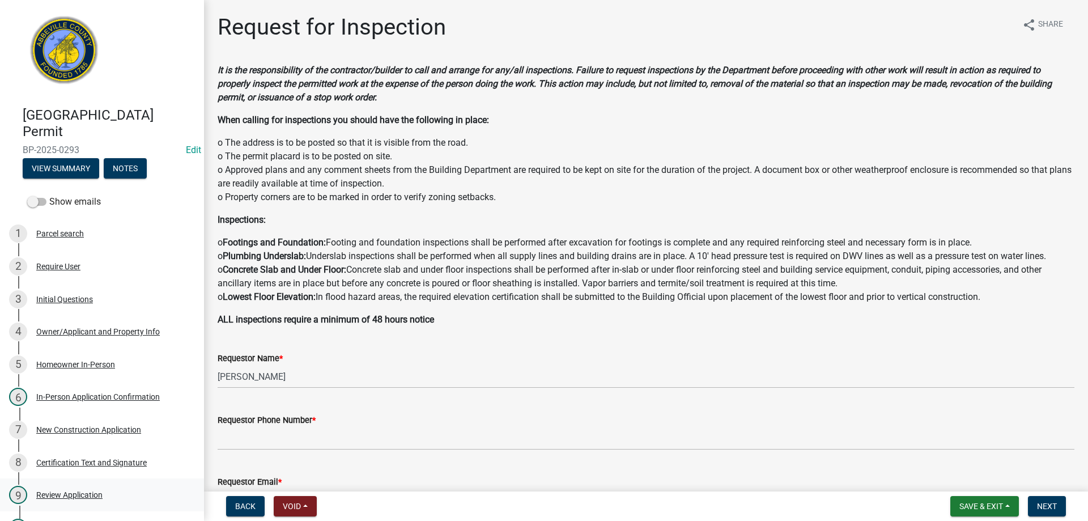
drag, startPoint x: 289, startPoint y: 252, endPoint x: 58, endPoint y: 492, distance: 332.8
click at [58, 492] on div "Review Application" at bounding box center [69, 495] width 66 height 8
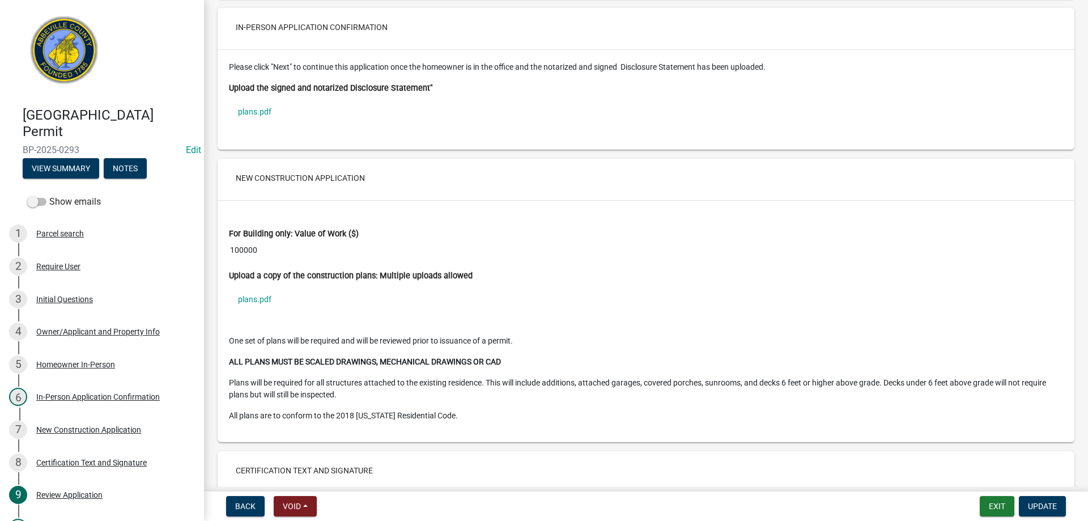
scroll to position [2211, 0]
